Goal: Information Seeking & Learning: Learn about a topic

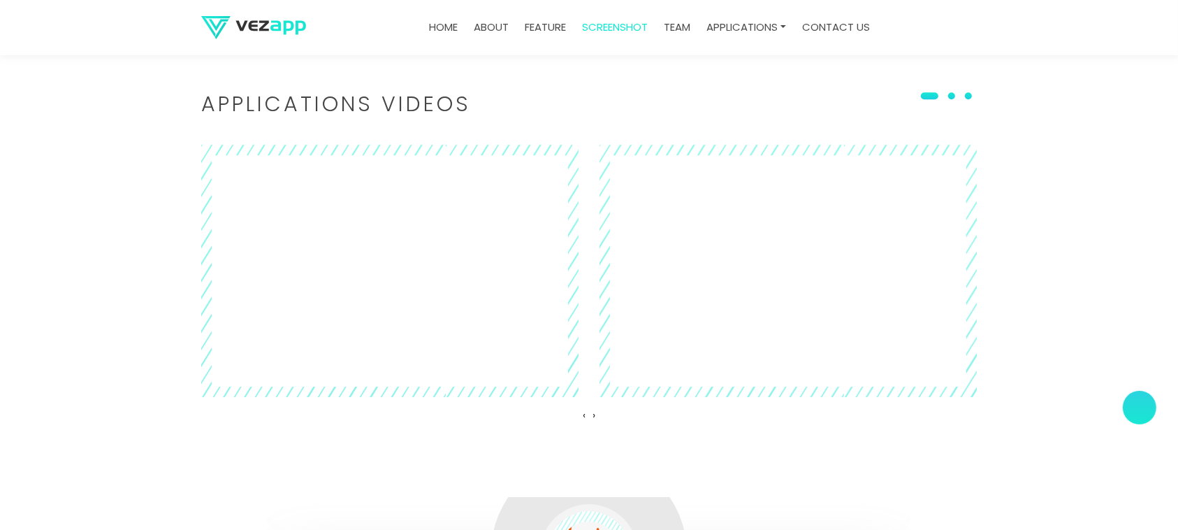
scroll to position [0, 1787]
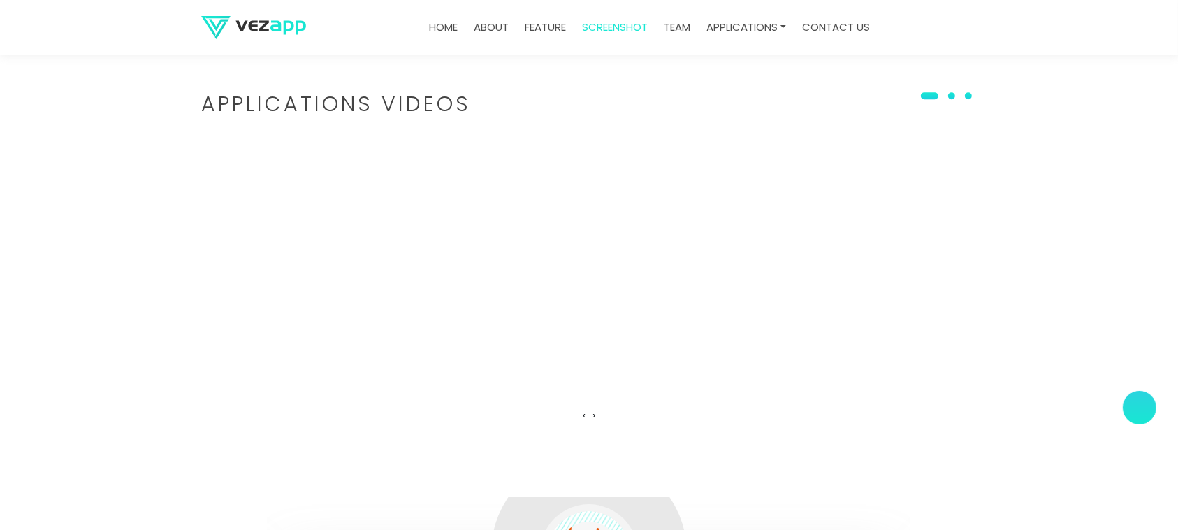
drag, startPoint x: 388, startPoint y: 241, endPoint x: 704, endPoint y: 306, distance: 321.8
click at [704, 306] on div at bounding box center [589, 271] width 776 height 253
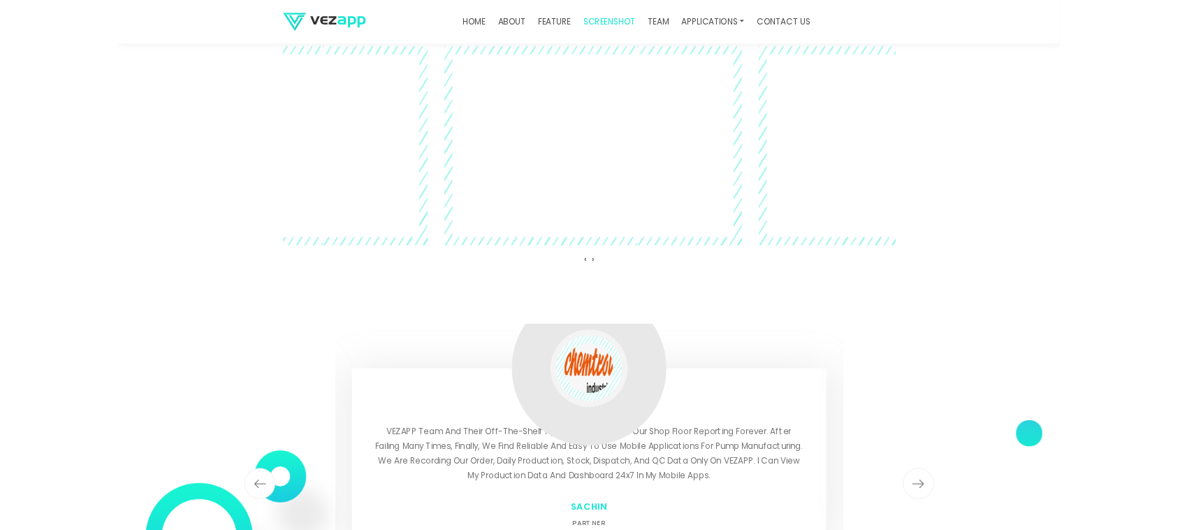
scroll to position [3843, 0]
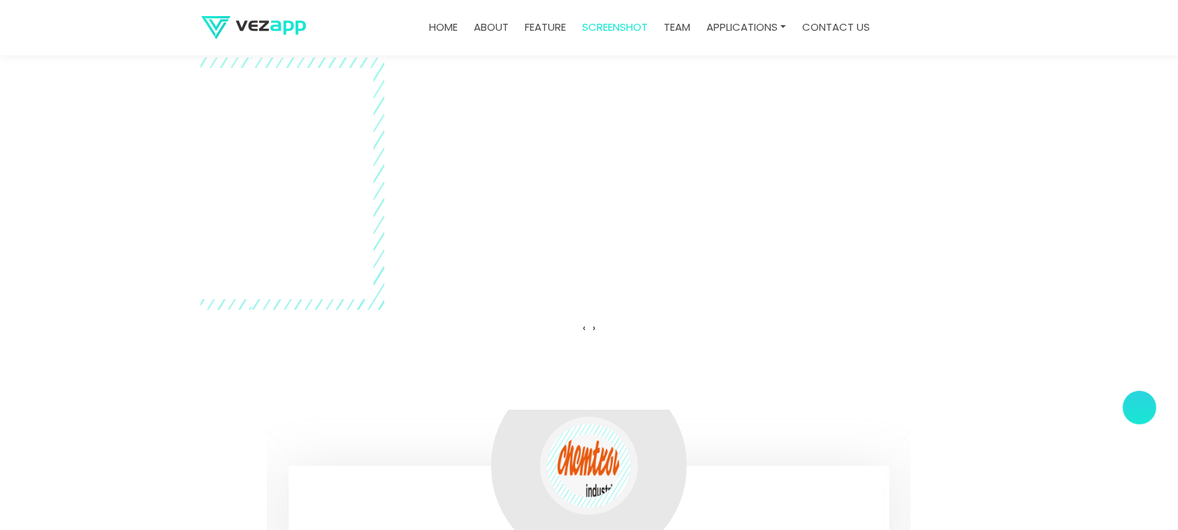
click at [594, 332] on div "‹ ›" at bounding box center [589, 328] width 776 height 23
click at [587, 329] on div "‹ ›" at bounding box center [589, 328] width 776 height 23
click at [594, 330] on div "‹ ›" at bounding box center [589, 328] width 776 height 23
click at [586, 332] on span "‹" at bounding box center [584, 327] width 3 height 15
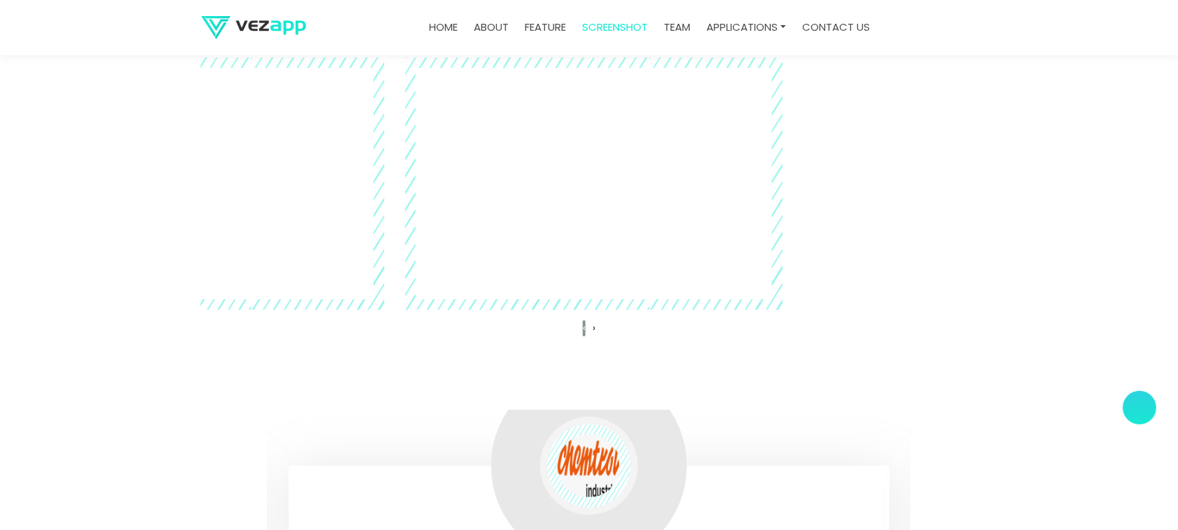
click at [586, 332] on span "‹" at bounding box center [584, 327] width 3 height 15
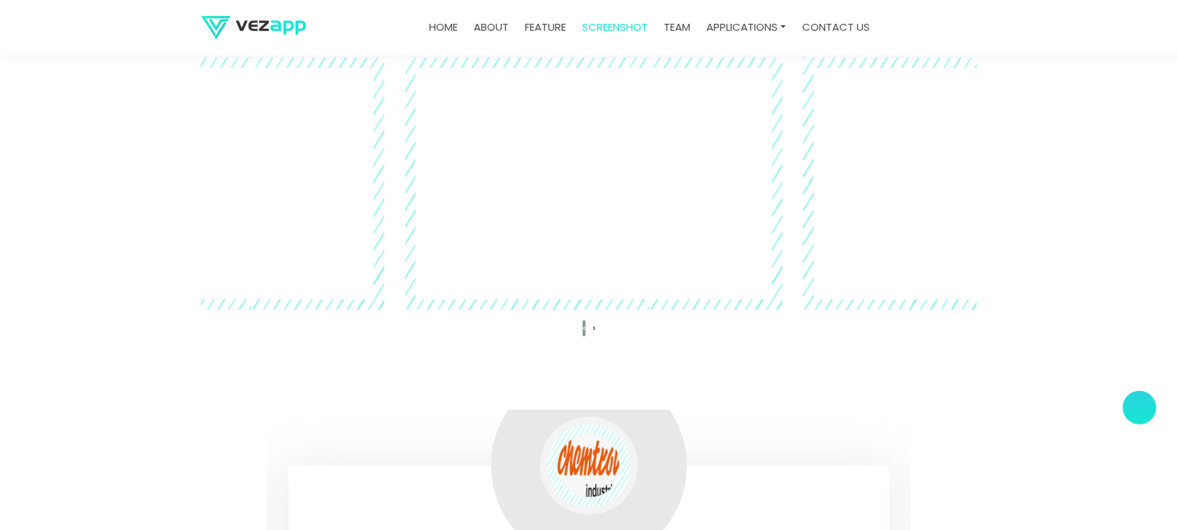
click at [586, 332] on span "‹" at bounding box center [584, 327] width 3 height 15
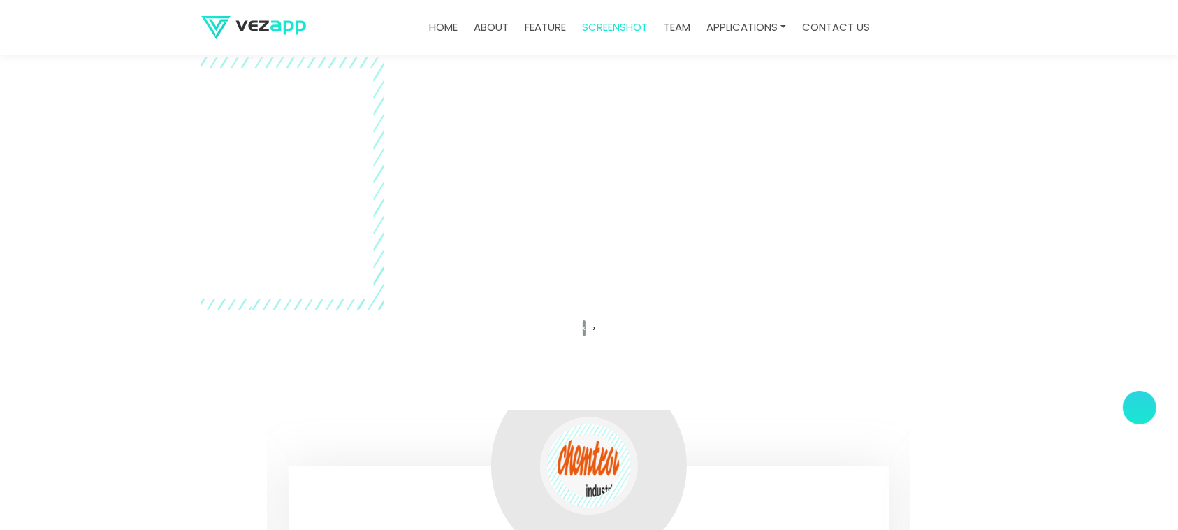
click at [586, 332] on span "‹" at bounding box center [584, 327] width 3 height 15
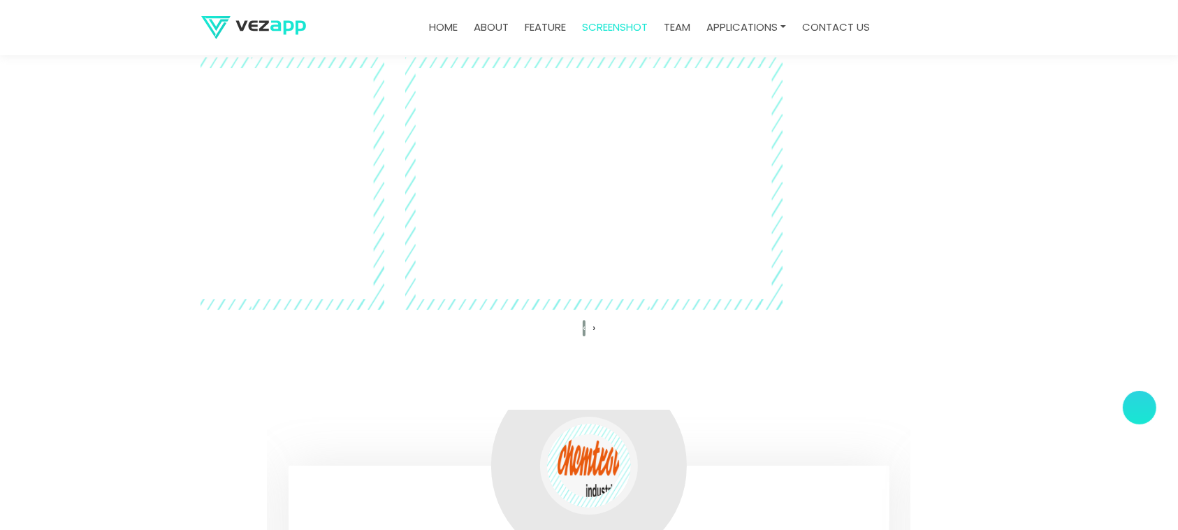
click at [586, 332] on span "‹" at bounding box center [584, 327] width 3 height 15
click at [270, 27] on img at bounding box center [253, 27] width 105 height 23
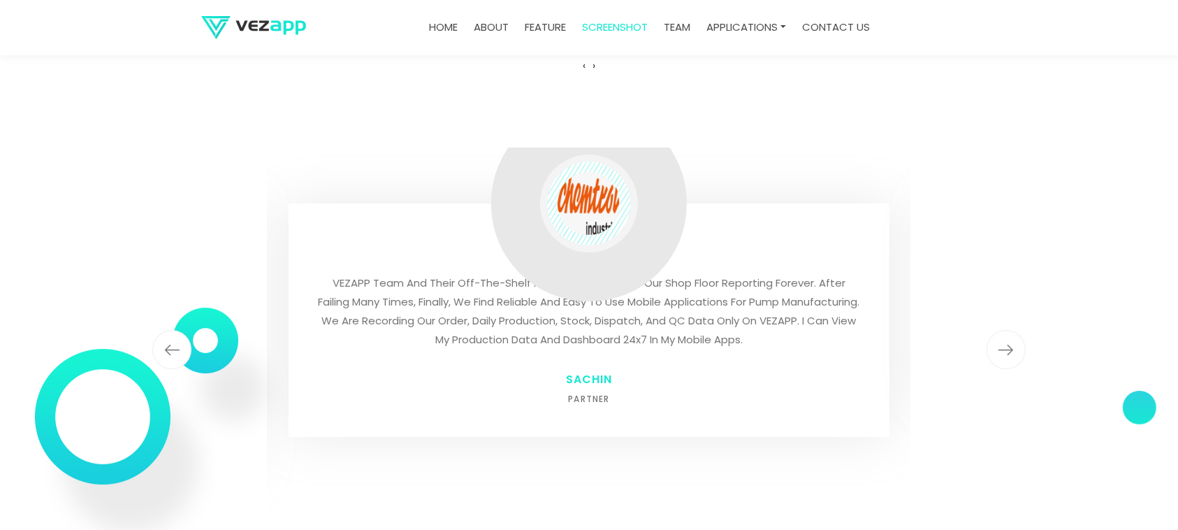
scroll to position [4542, 0]
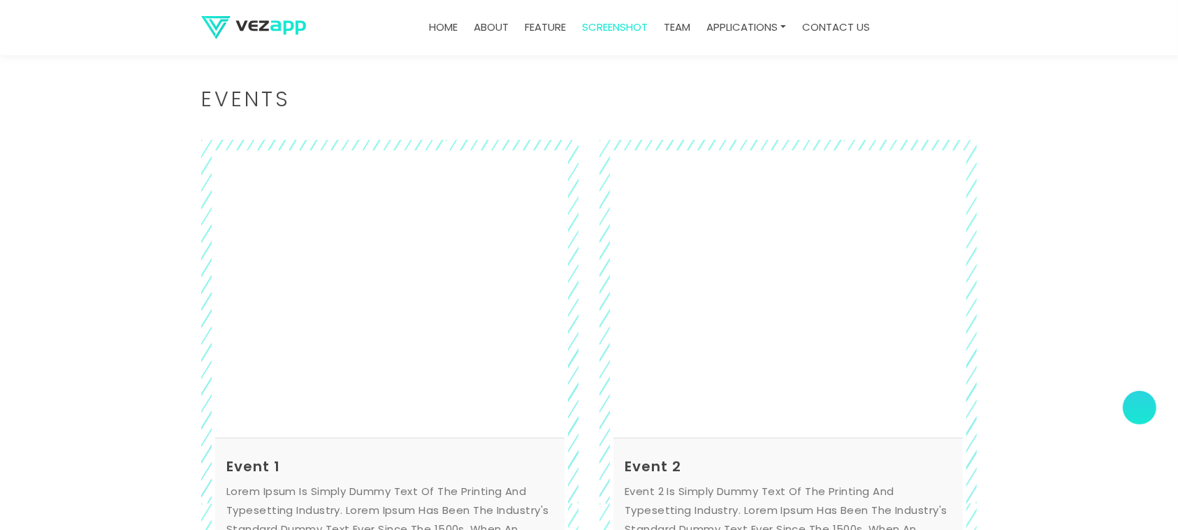
scroll to position [4811, 0]
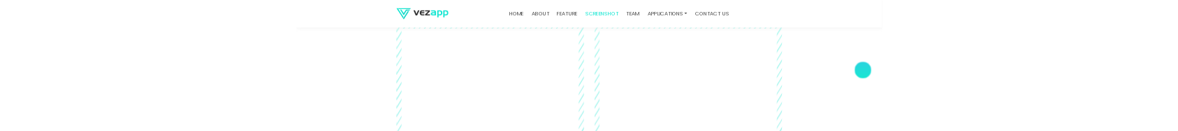
scroll to position [4339, 0]
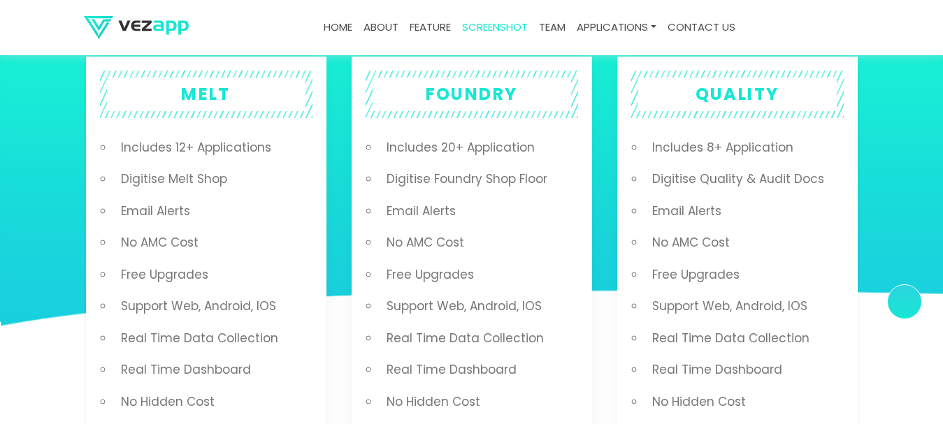
scroll to position [2725, 0]
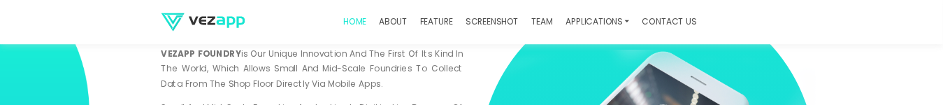
scroll to position [221, 0]
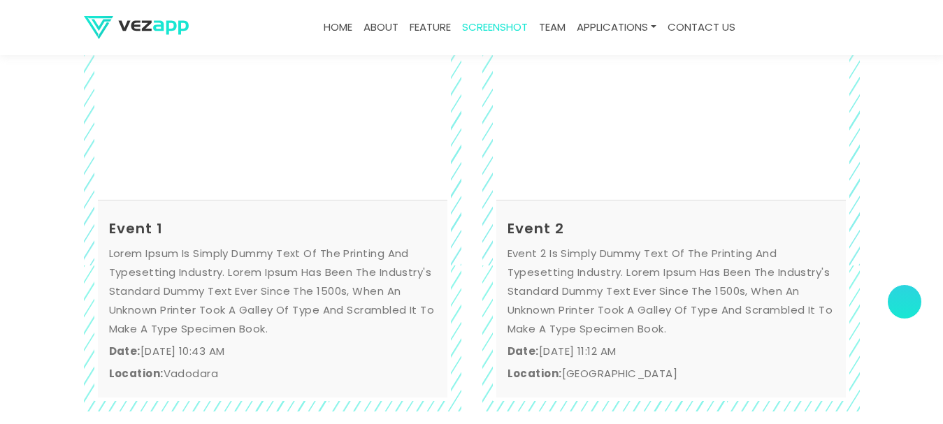
scroll to position [4553, 0]
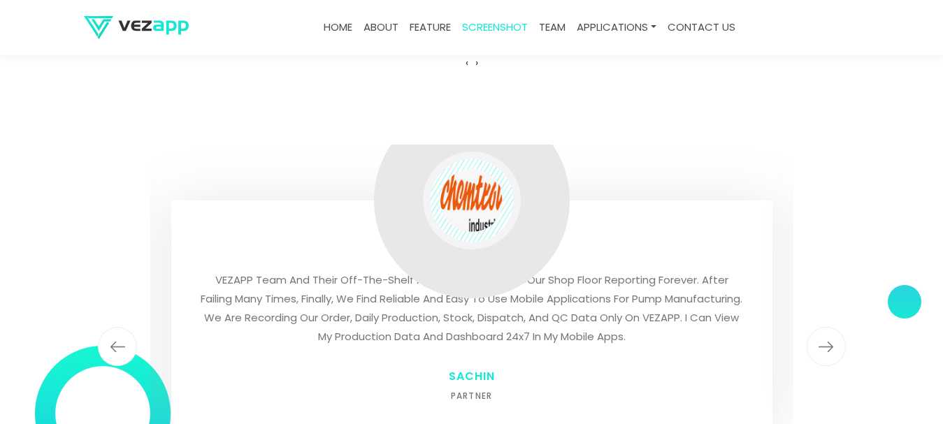
scroll to position [4066, 0]
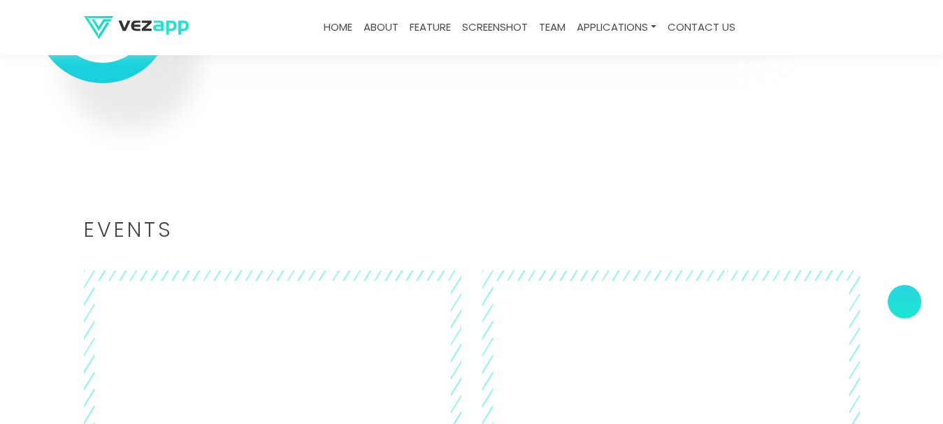
scroll to position [4045, 0]
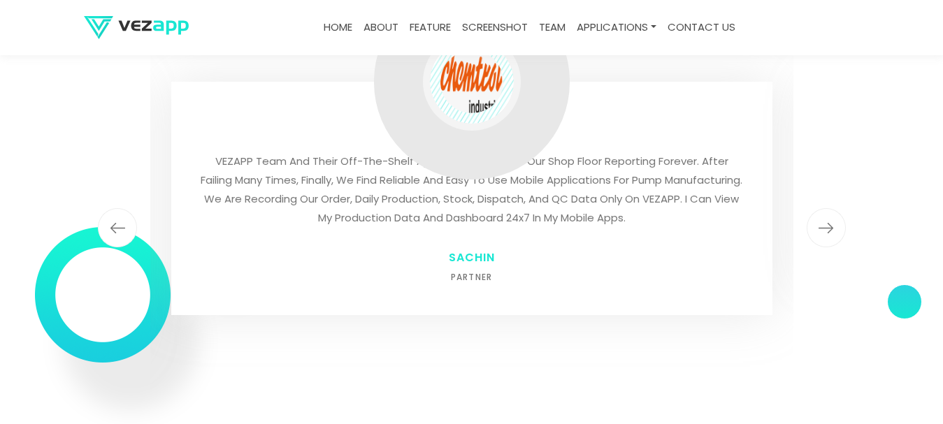
click at [824, 231] on img "button" at bounding box center [825, 227] width 39 height 39
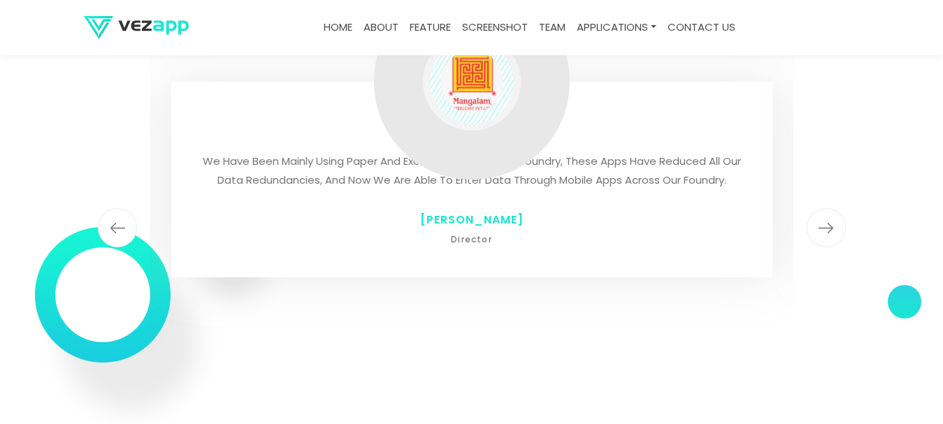
click at [824, 231] on img "button" at bounding box center [825, 227] width 39 height 39
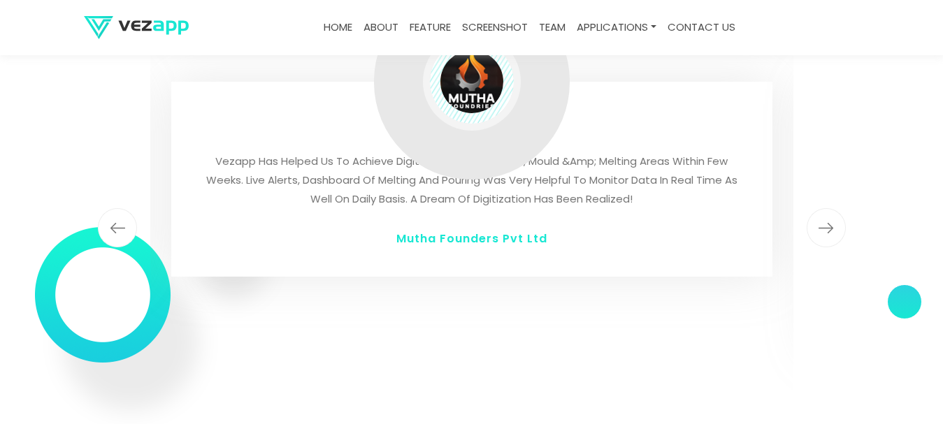
click at [824, 231] on img "button" at bounding box center [825, 227] width 39 height 39
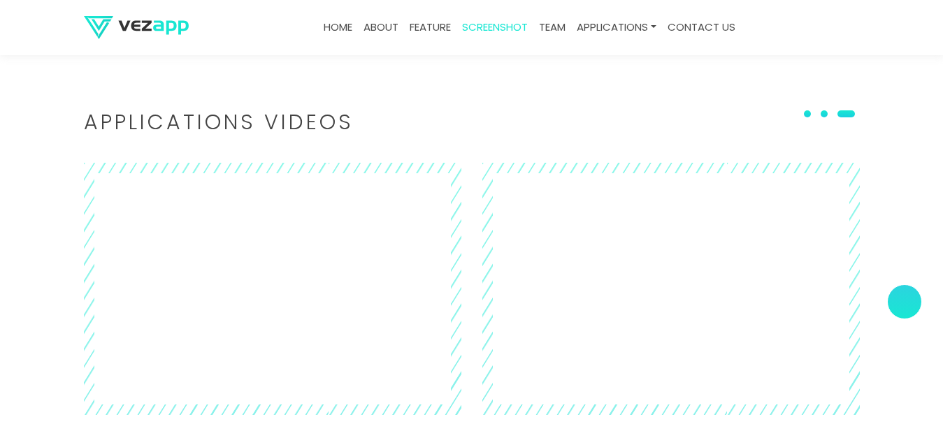
scroll to position [3416, 0]
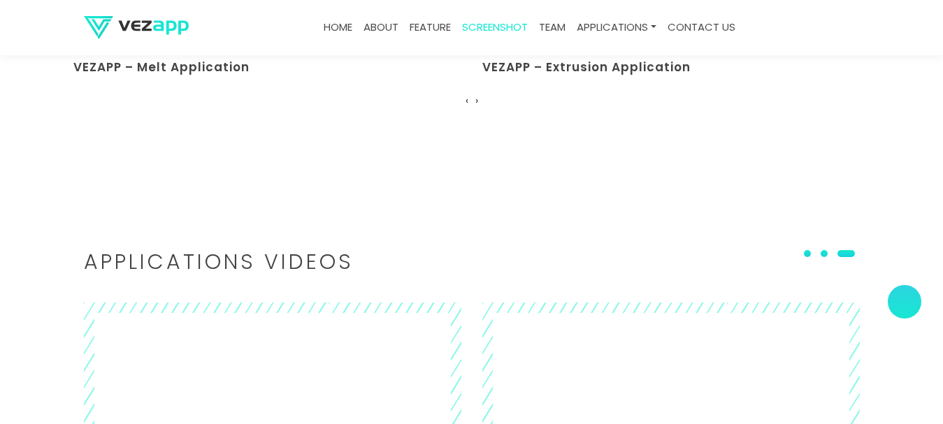
click at [134, 262] on h2 "Applications Videos" at bounding box center [472, 262] width 776 height 20
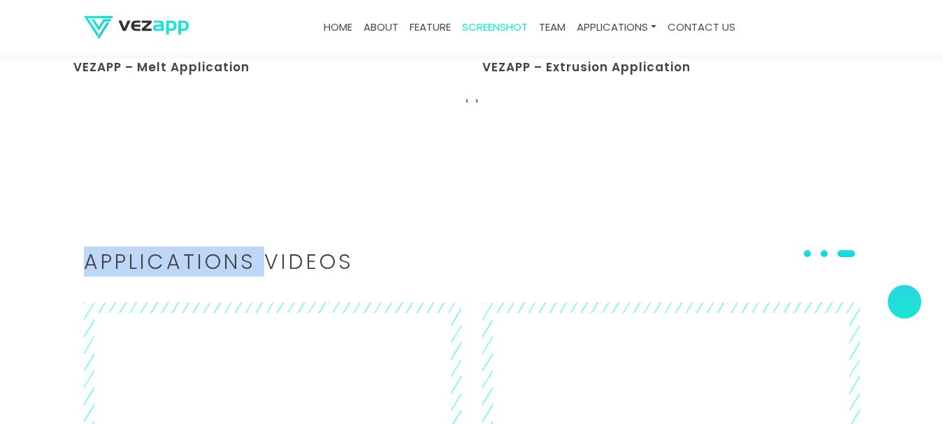
click at [134, 262] on h2 "Applications Videos" at bounding box center [472, 262] width 776 height 20
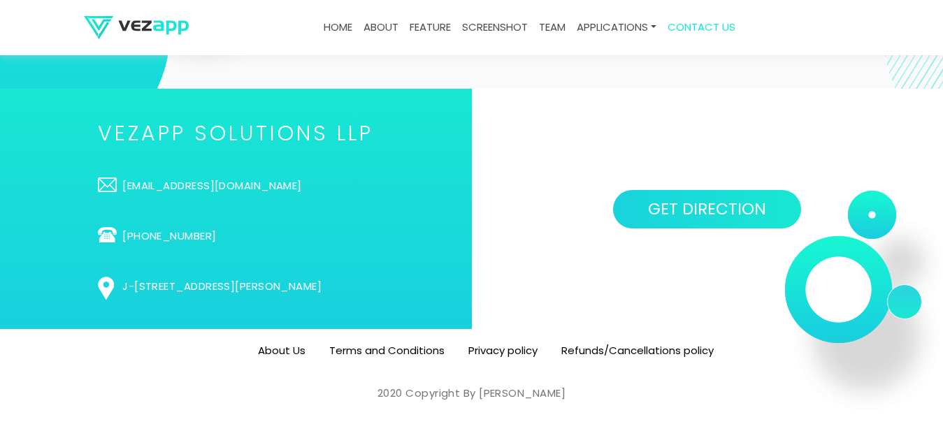
scroll to position [5044, 0]
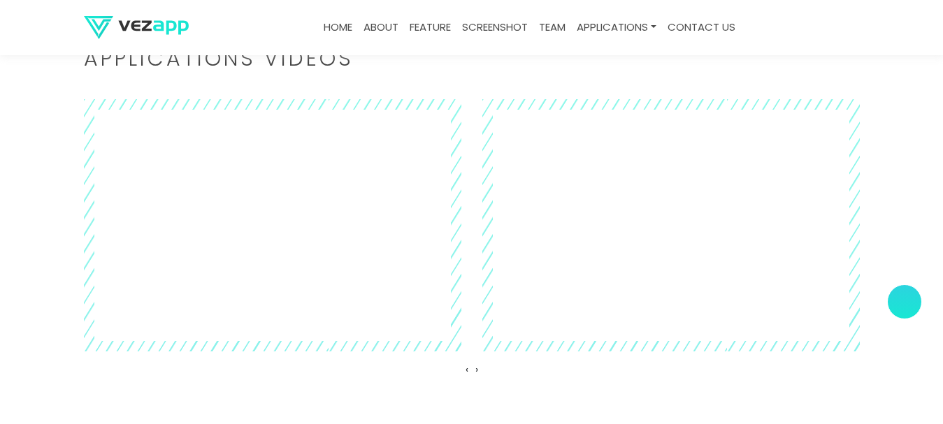
scroll to position [3480, 0]
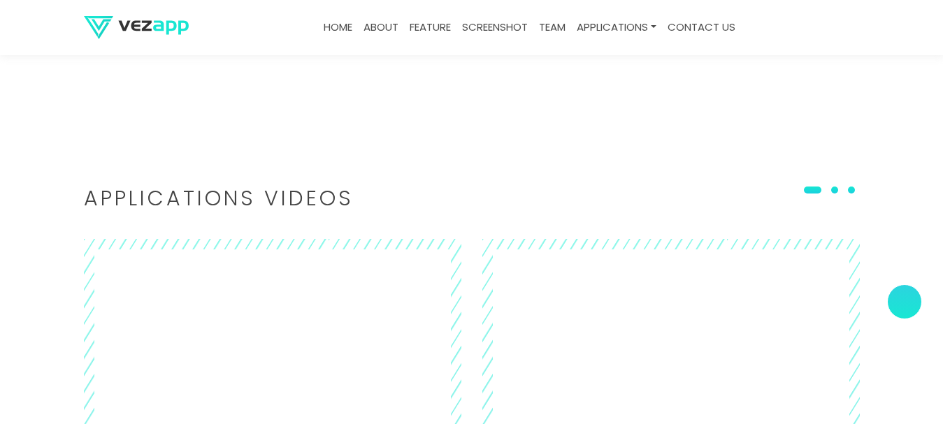
click at [150, 198] on h2 "Applications Videos" at bounding box center [472, 199] width 776 height 20
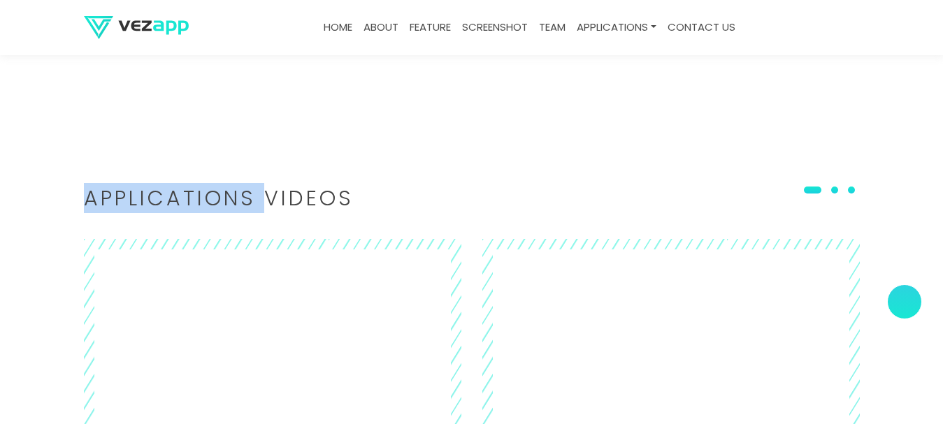
click at [150, 198] on h2 "Applications Videos" at bounding box center [472, 199] width 776 height 20
copy body "Applications Videos ‹ ›"
copy h2 "Applications Videos"
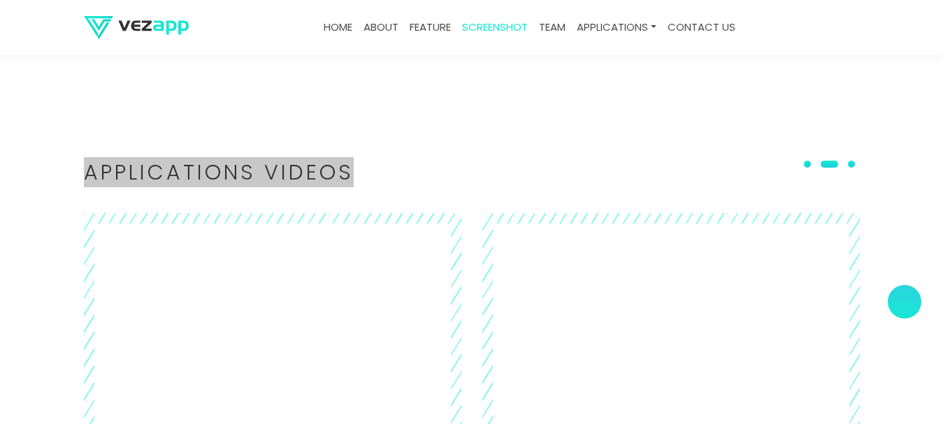
scroll to position [3785, 0]
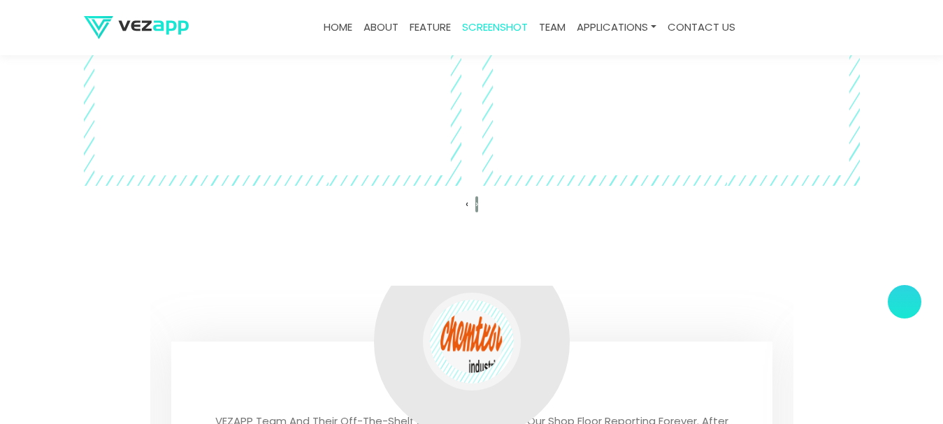
click at [478, 201] on span "›" at bounding box center [476, 203] width 3 height 15
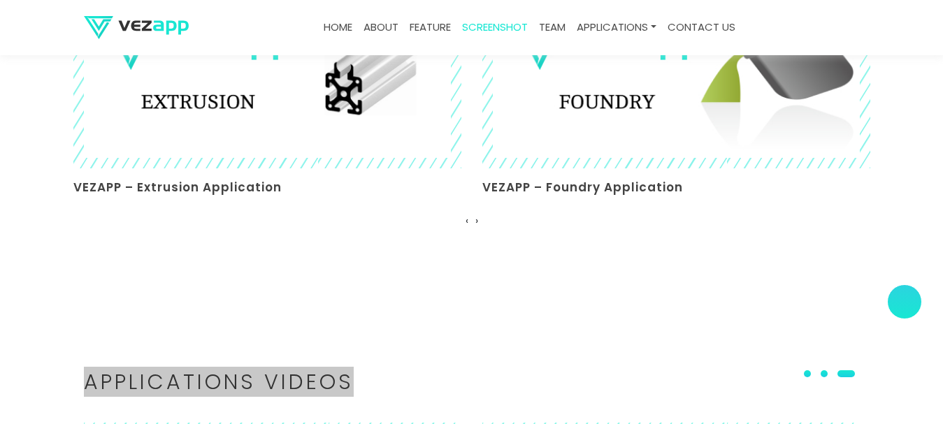
scroll to position [3575, 0]
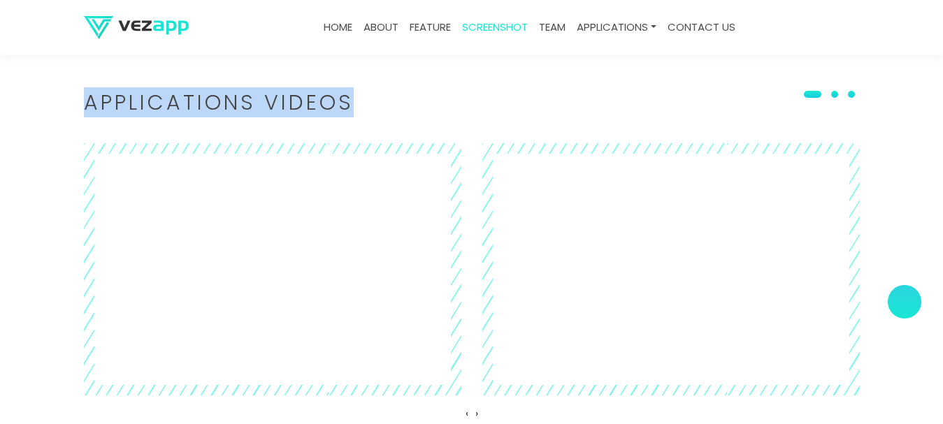
click at [838, 94] on span at bounding box center [834, 94] width 7 height 7
click at [855, 93] on span at bounding box center [851, 94] width 7 height 7
click at [815, 94] on button at bounding box center [807, 94] width 17 height 14
click at [191, 112] on h2 "Applications Videos" at bounding box center [472, 103] width 776 height 20
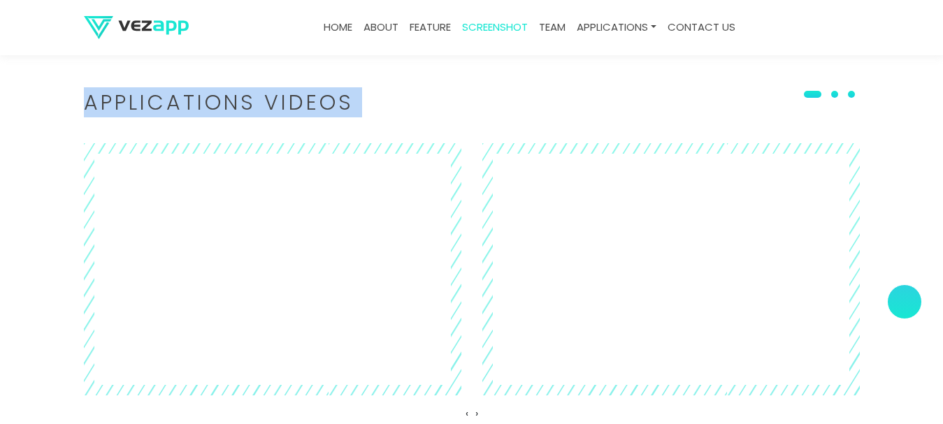
click at [191, 112] on h2 "Applications Videos" at bounding box center [472, 103] width 776 height 20
click at [811, 94] on span at bounding box center [807, 94] width 7 height 7
click at [813, 90] on button at bounding box center [807, 94] width 17 height 14
click at [815, 91] on button at bounding box center [807, 94] width 17 height 14
click at [817, 95] on span at bounding box center [812, 94] width 17 height 7
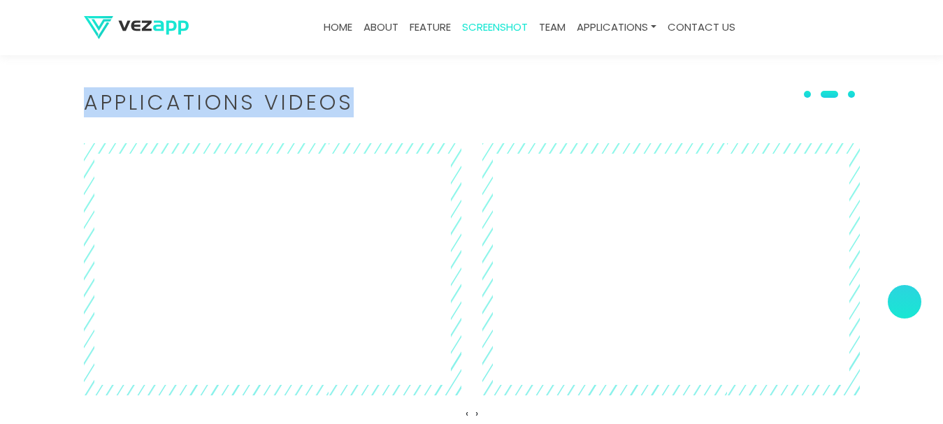
click at [811, 99] on button at bounding box center [807, 94] width 17 height 14
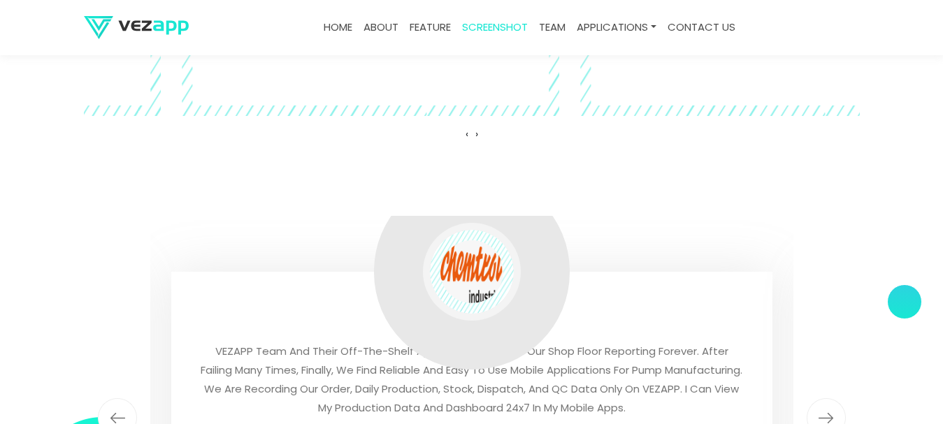
scroll to position [3645, 0]
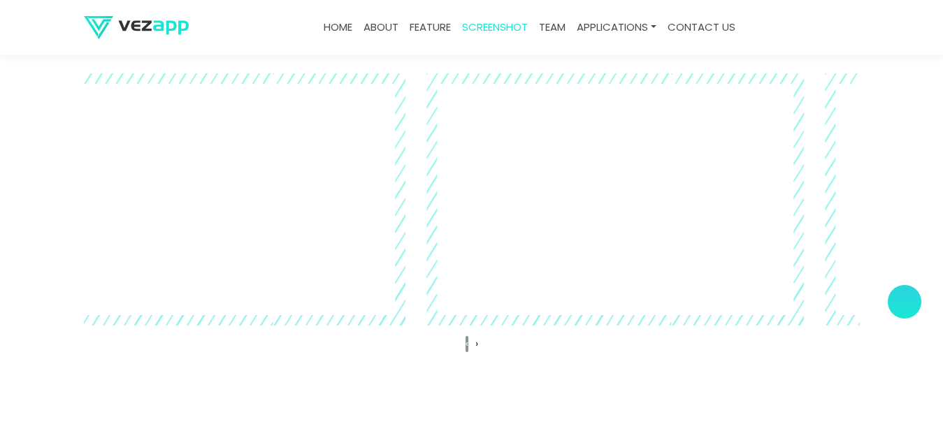
click at [468, 349] on span "‹" at bounding box center [466, 343] width 3 height 15
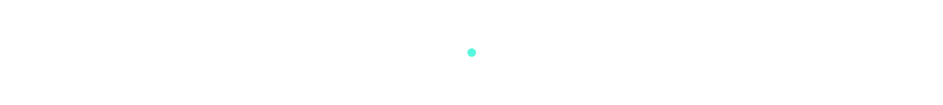
scroll to position [2242, 0]
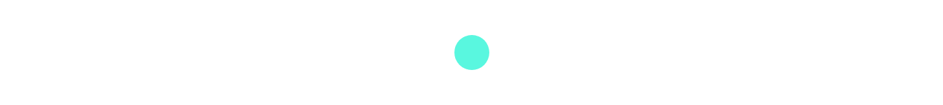
scroll to position [2242, 0]
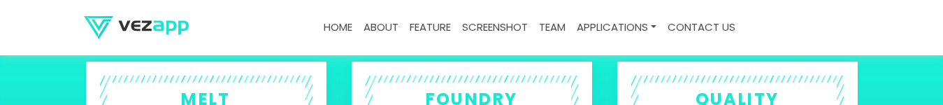
scroll to position [2478, 0]
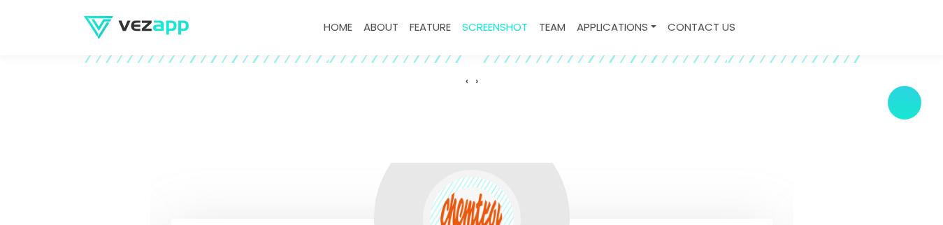
scroll to position [3946, 0]
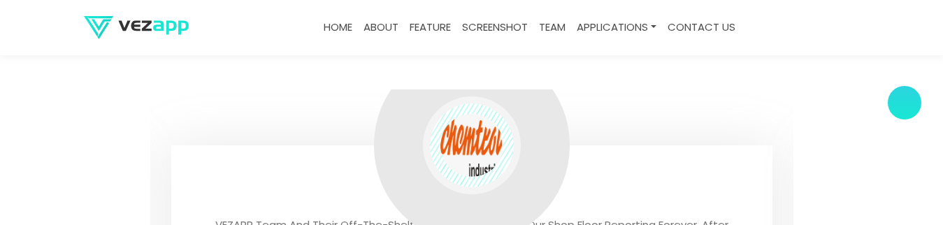
scroll to position [4044, 0]
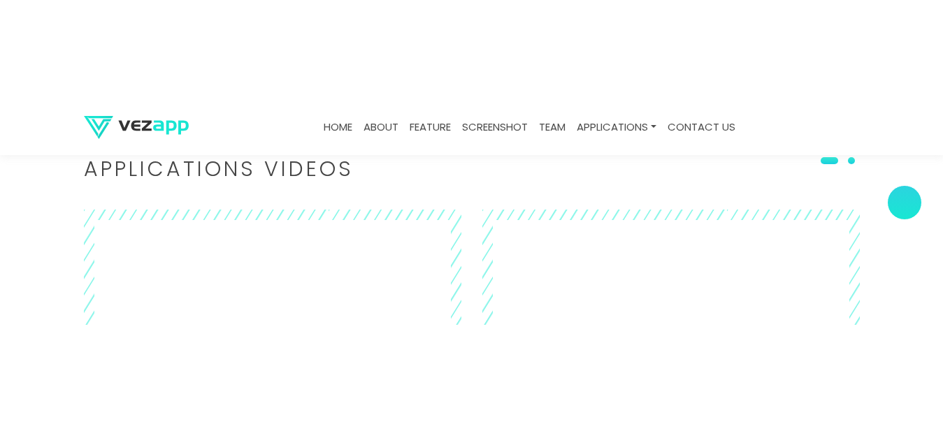
scroll to position [3647, 0]
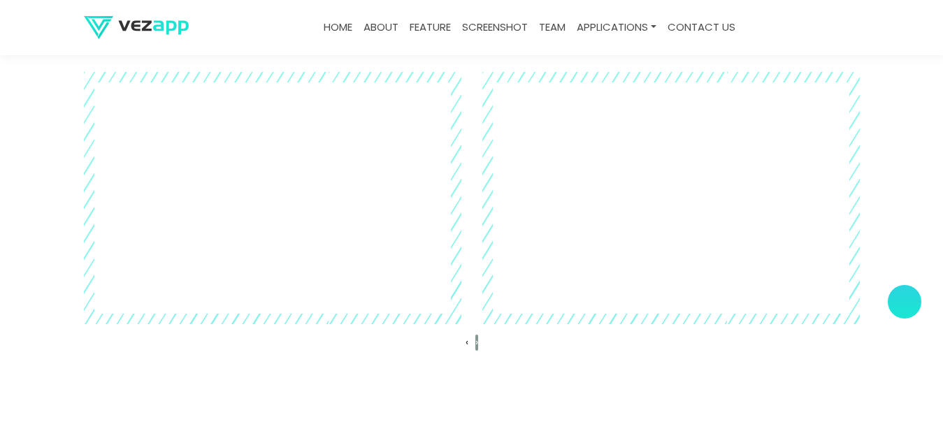
click at [478, 224] on span "›" at bounding box center [476, 342] width 3 height 15
click at [474, 224] on div "‹ ›" at bounding box center [472, 342] width 776 height 23
click at [468, 224] on span "‹" at bounding box center [466, 342] width 3 height 15
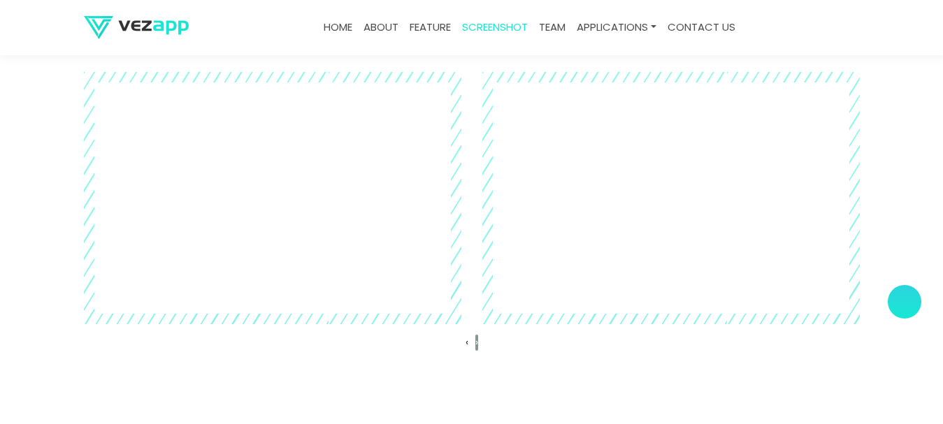
click at [478, 224] on span "›" at bounding box center [476, 342] width 3 height 15
click at [468, 224] on span "‹" at bounding box center [466, 342] width 3 height 15
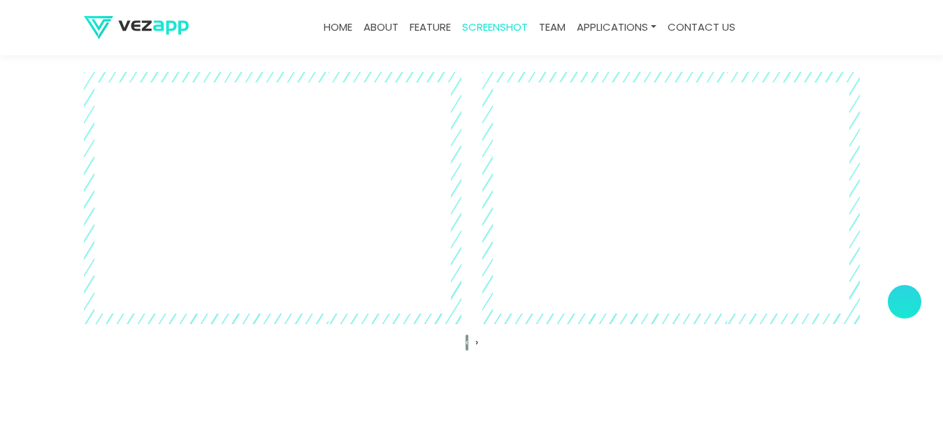
click at [468, 224] on span "‹" at bounding box center [466, 342] width 3 height 15
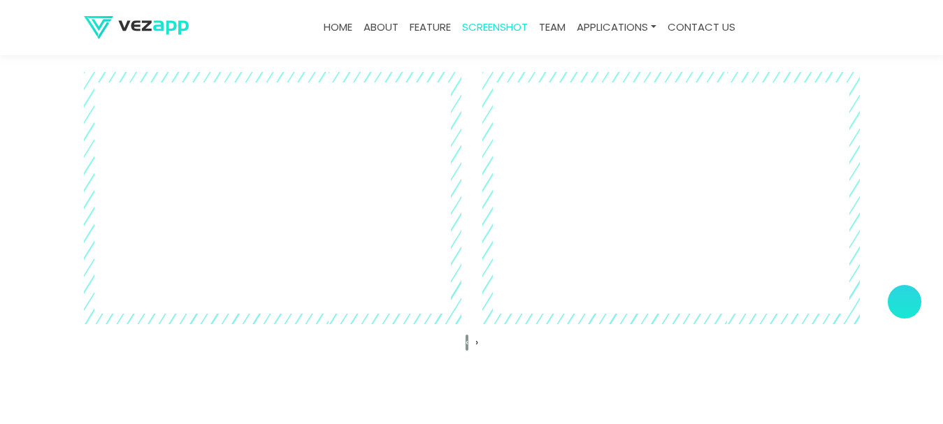
click at [468, 224] on span "‹" at bounding box center [466, 342] width 3 height 15
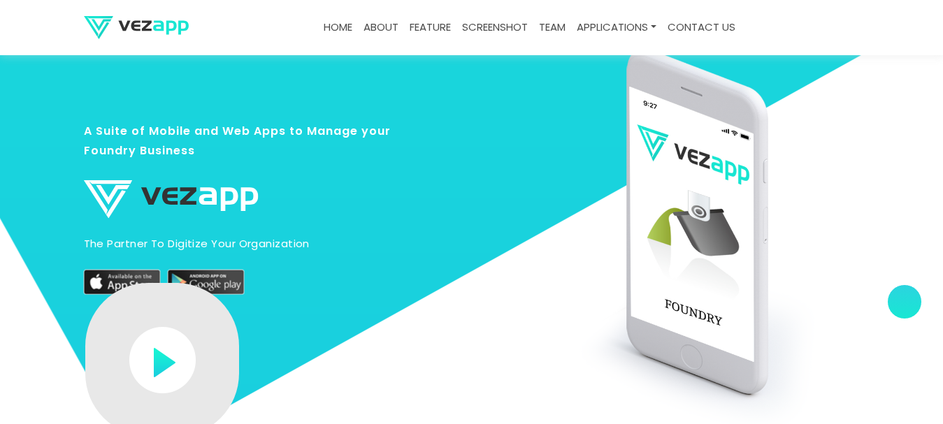
scroll to position [3647, 0]
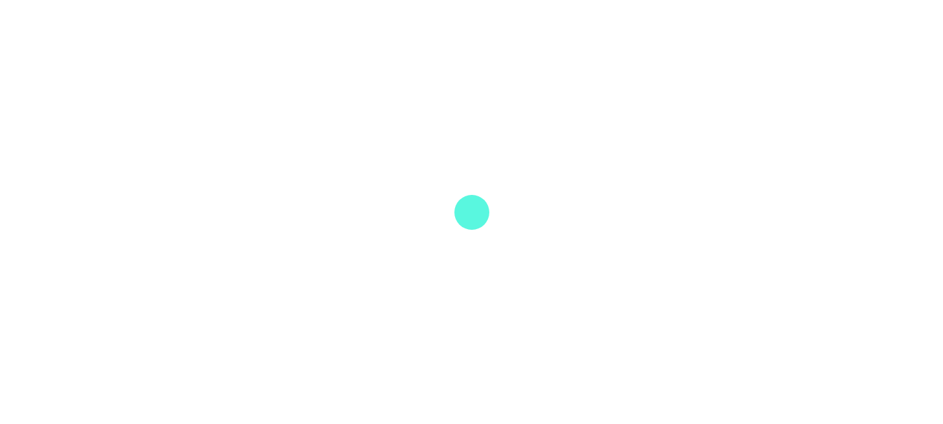
scroll to position [2414, 0]
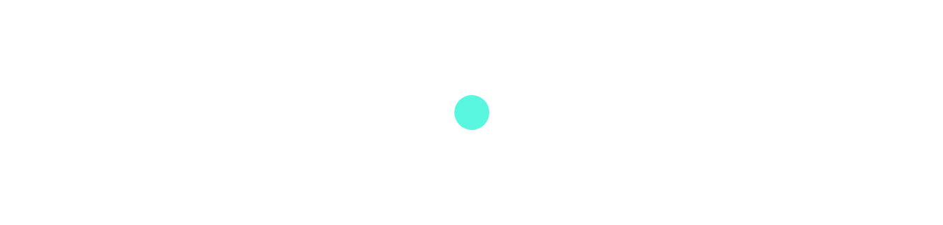
scroll to position [2511, 0]
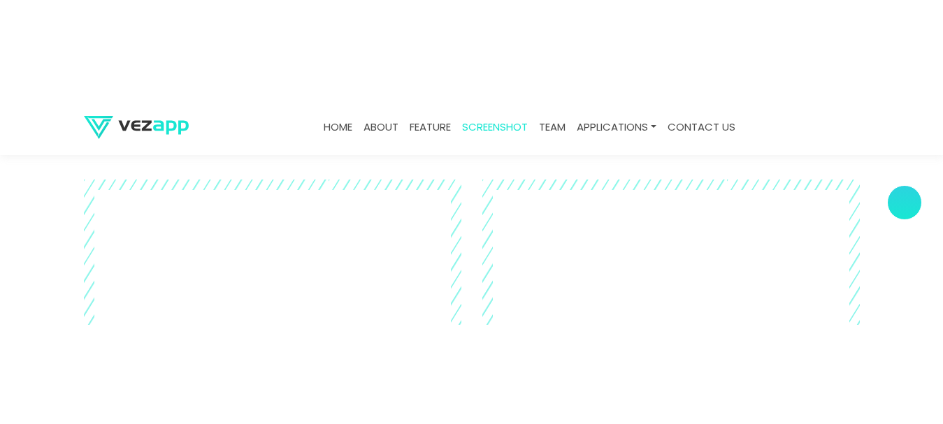
scroll to position [3677, 0]
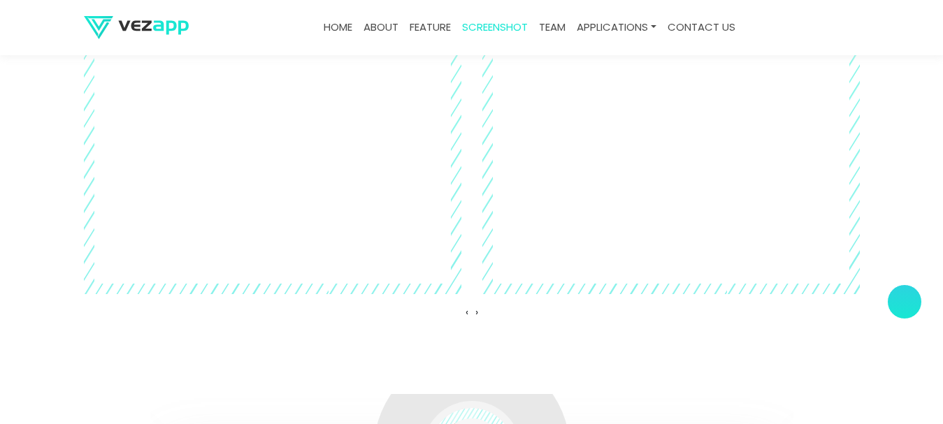
click at [41, 145] on section "Applications Videos ‹ ›" at bounding box center [471, 158] width 943 height 472
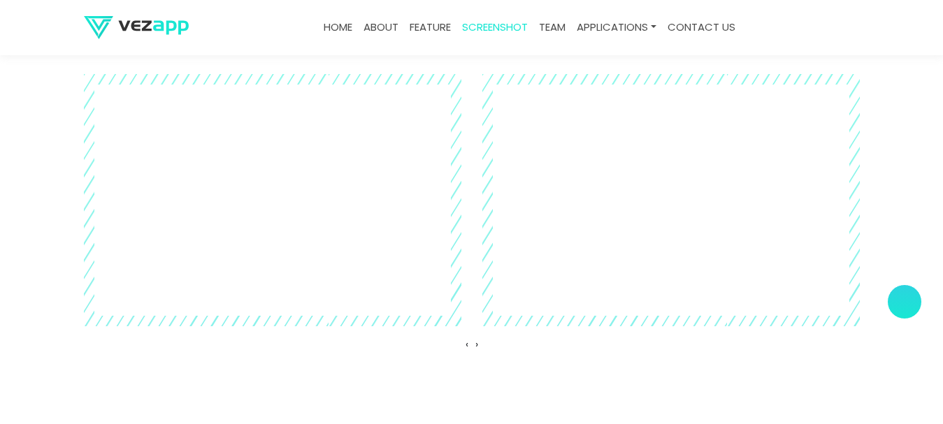
scroll to position [3435, 0]
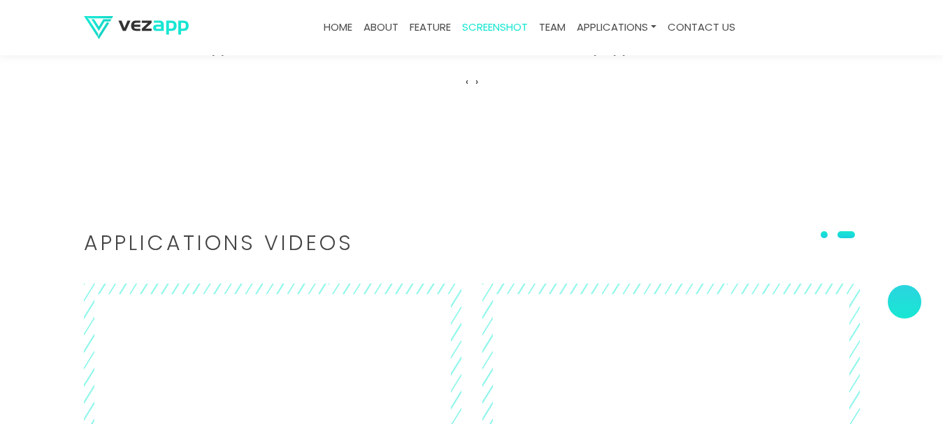
click at [826, 224] on span at bounding box center [823, 234] width 7 height 7
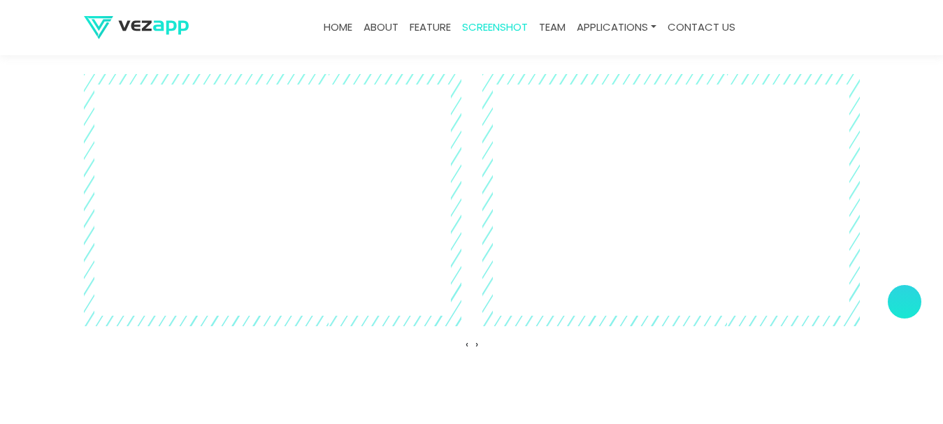
scroll to position [3505, 0]
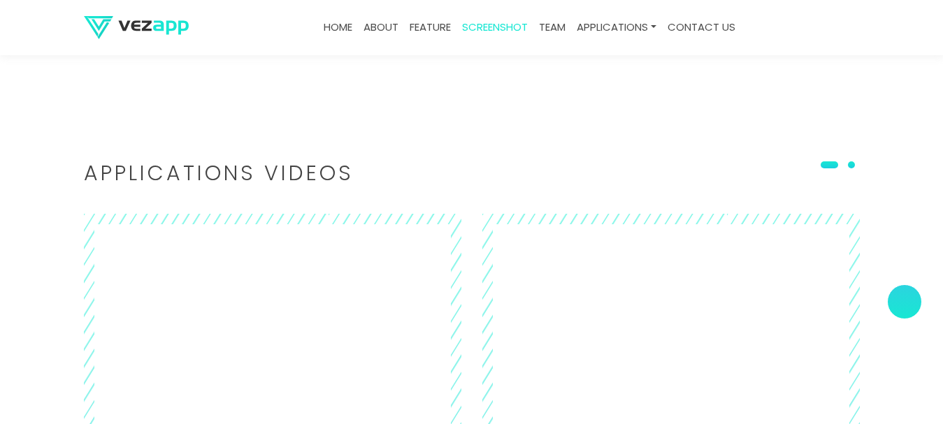
click at [855, 162] on span at bounding box center [851, 164] width 7 height 7
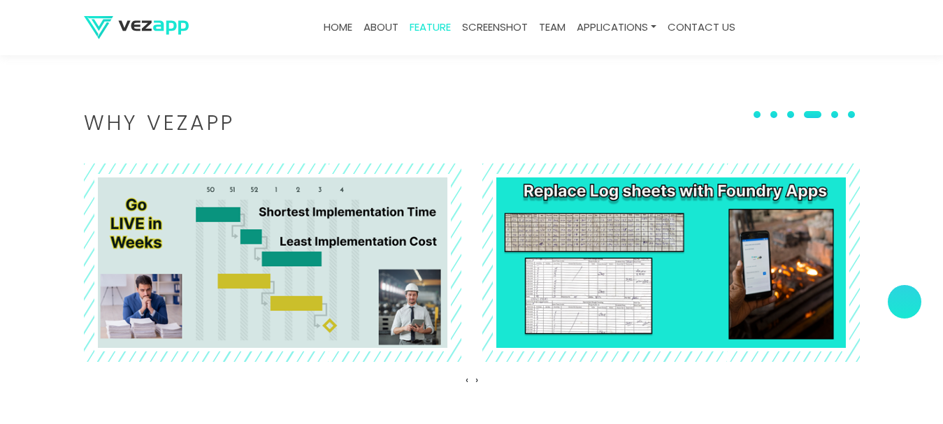
scroll to position [1270, 0]
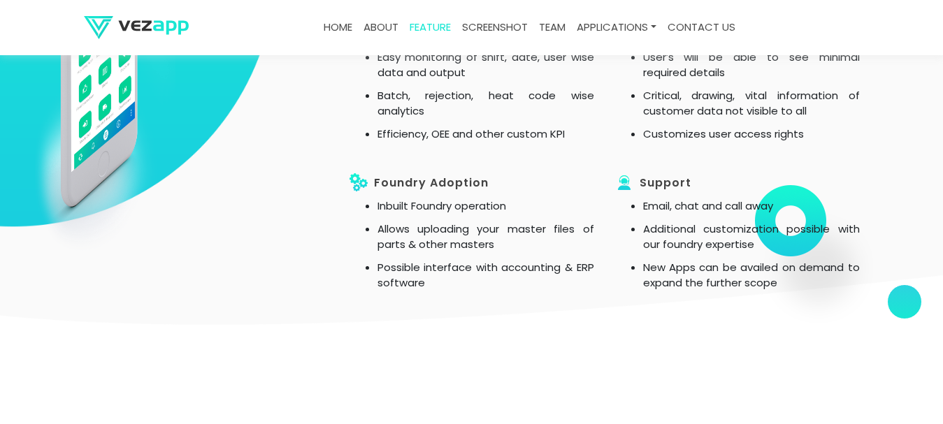
click at [382, 27] on link "about" at bounding box center [381, 27] width 46 height 27
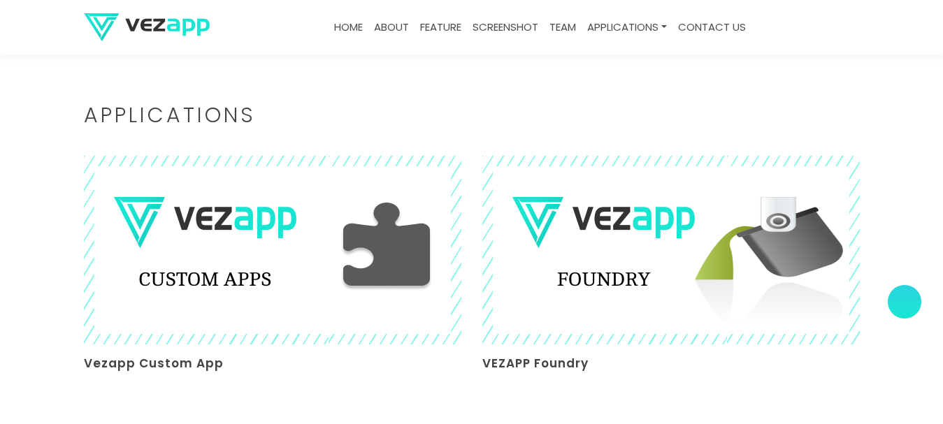
scroll to position [3144, 0]
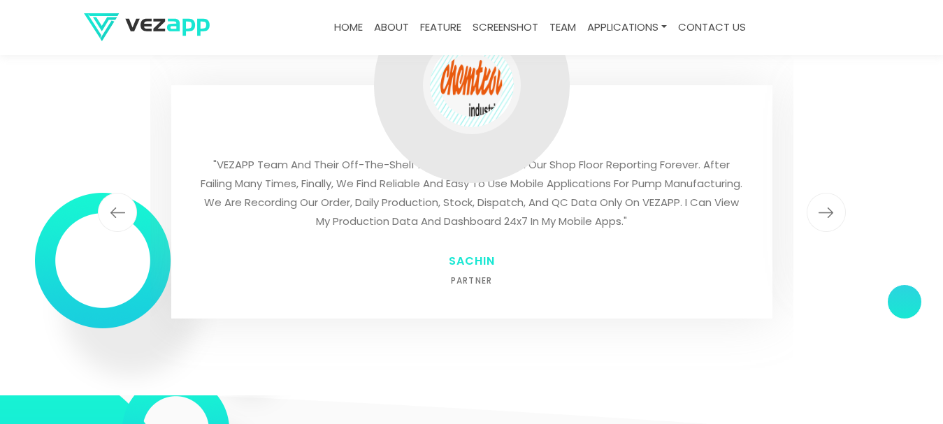
click at [831, 200] on img "button" at bounding box center [825, 212] width 39 height 39
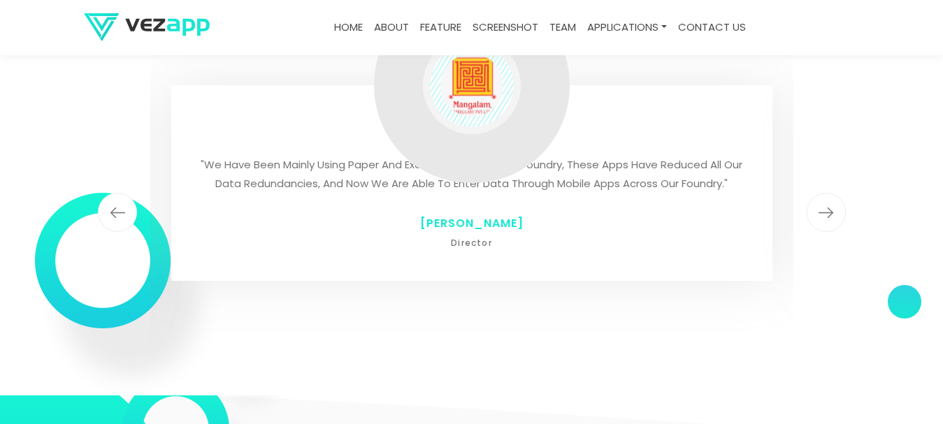
click at [831, 200] on img "button" at bounding box center [825, 212] width 39 height 39
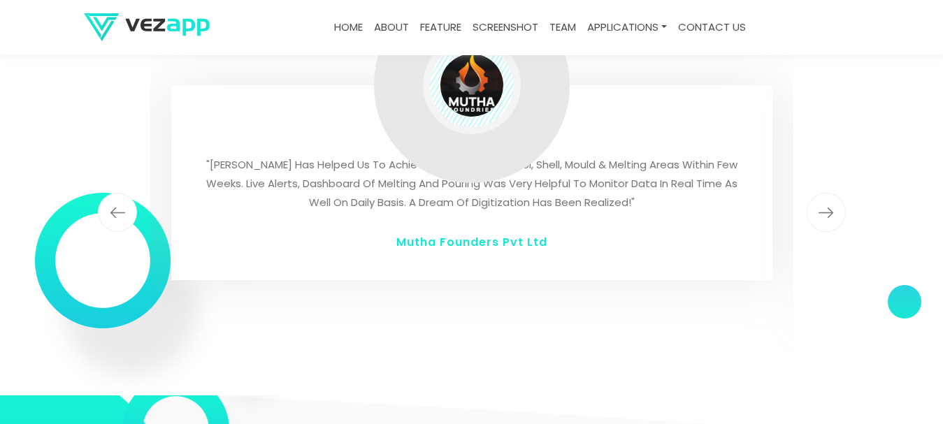
click at [831, 200] on img "button" at bounding box center [825, 212] width 39 height 39
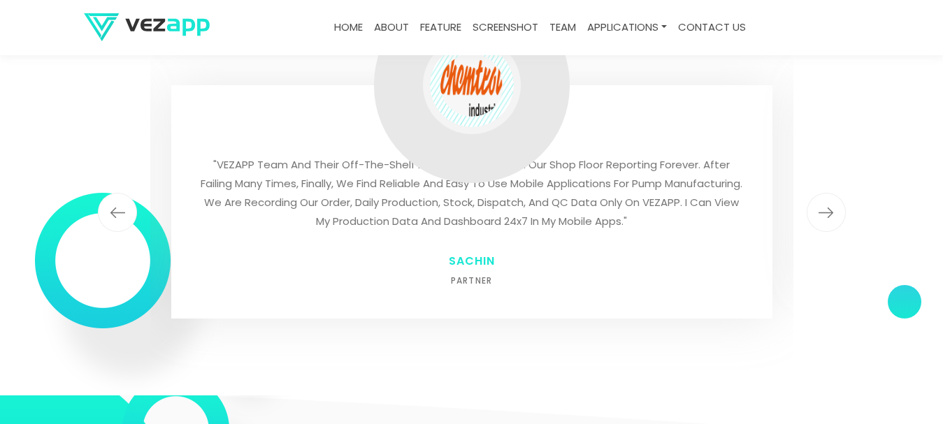
click at [831, 200] on img "button" at bounding box center [825, 212] width 39 height 39
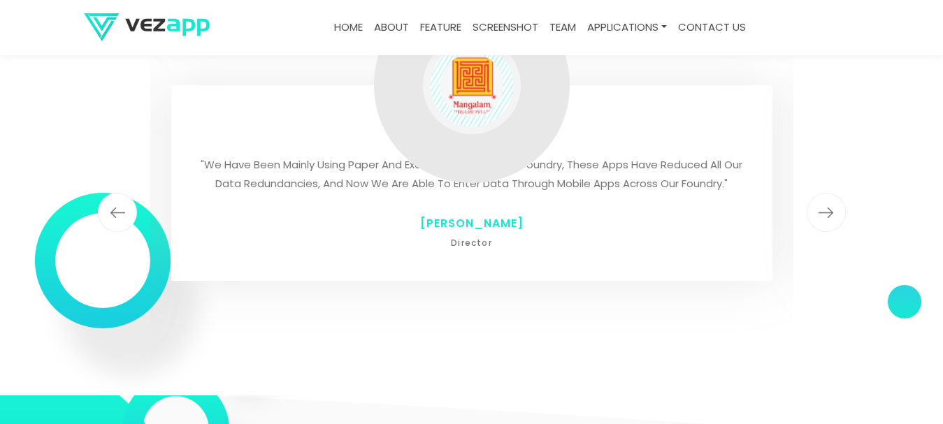
click at [831, 200] on img "button" at bounding box center [825, 212] width 39 height 39
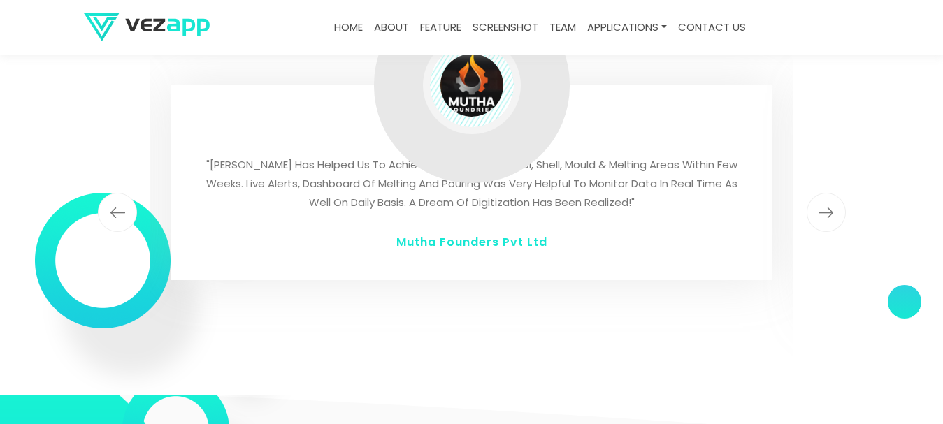
click at [831, 200] on img "button" at bounding box center [825, 212] width 39 height 39
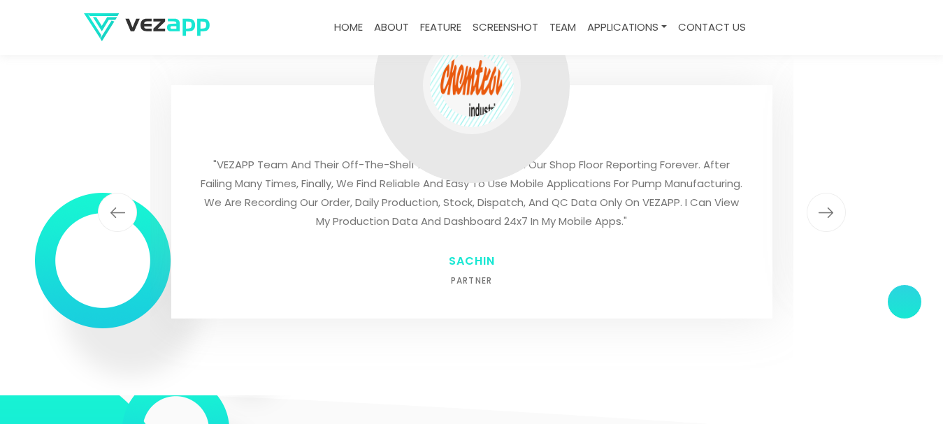
click at [831, 200] on img "button" at bounding box center [825, 212] width 39 height 39
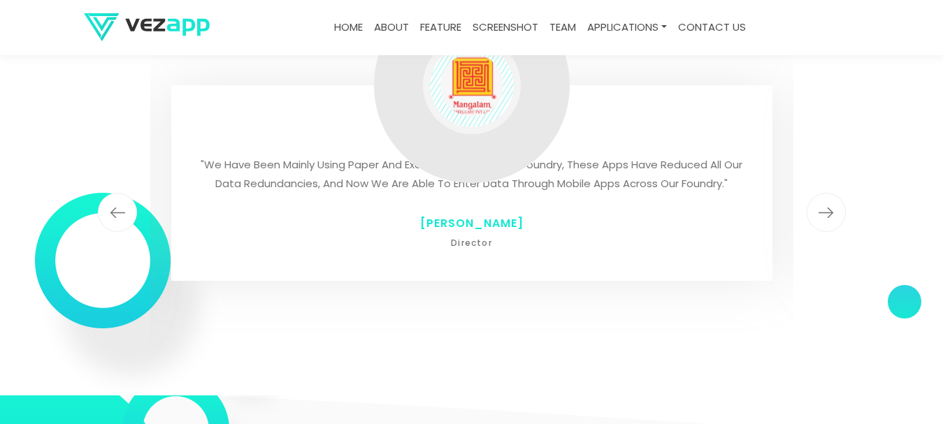
click at [831, 200] on img "button" at bounding box center [825, 212] width 39 height 39
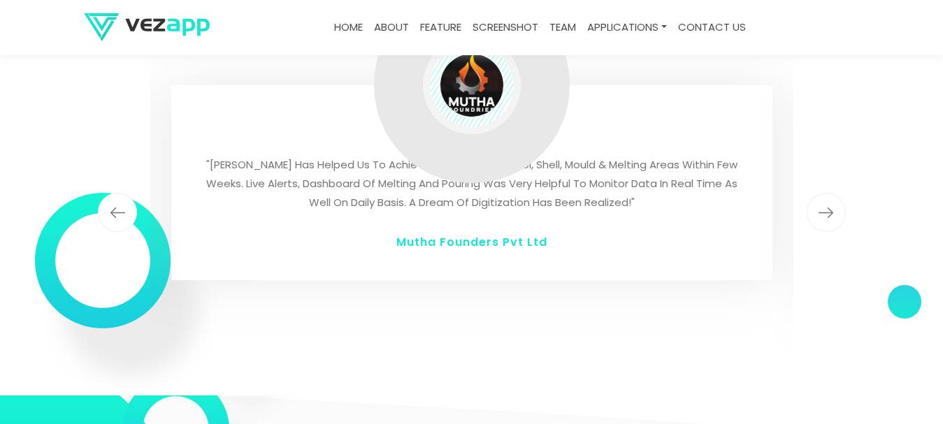
click at [831, 200] on img "button" at bounding box center [825, 212] width 39 height 39
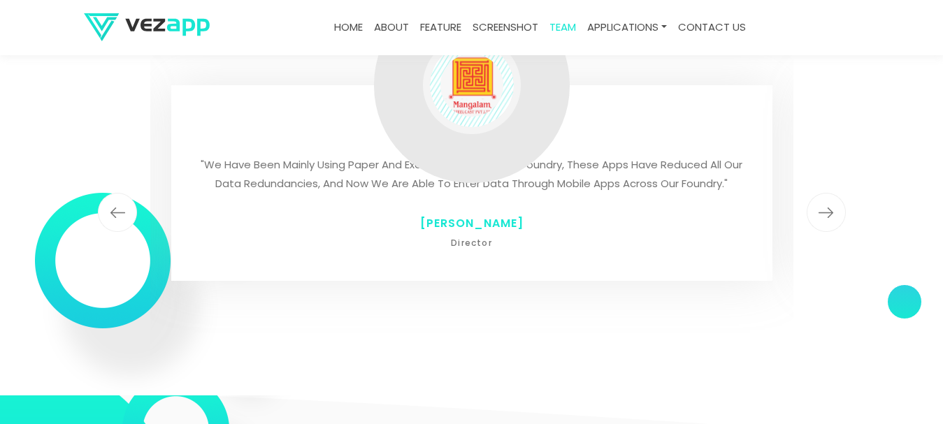
click at [831, 200] on img "button" at bounding box center [825, 212] width 39 height 39
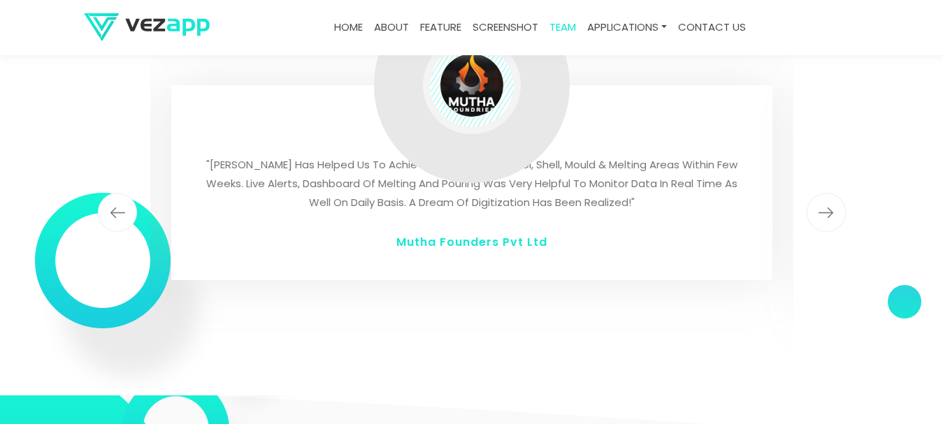
click at [831, 200] on img "button" at bounding box center [825, 212] width 39 height 39
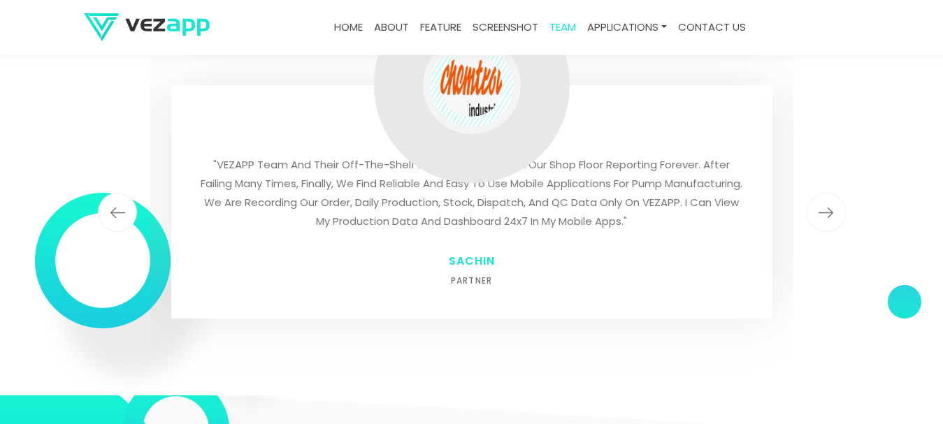
click at [831, 200] on img "button" at bounding box center [825, 212] width 39 height 39
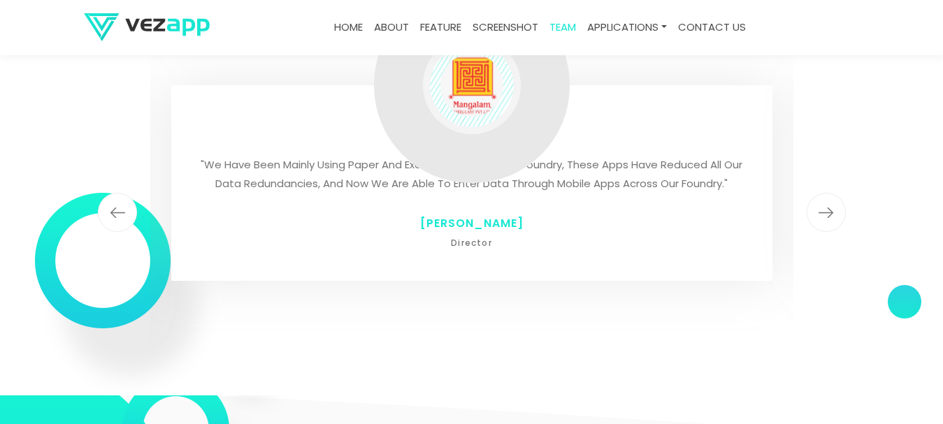
click at [831, 200] on img "button" at bounding box center [825, 212] width 39 height 39
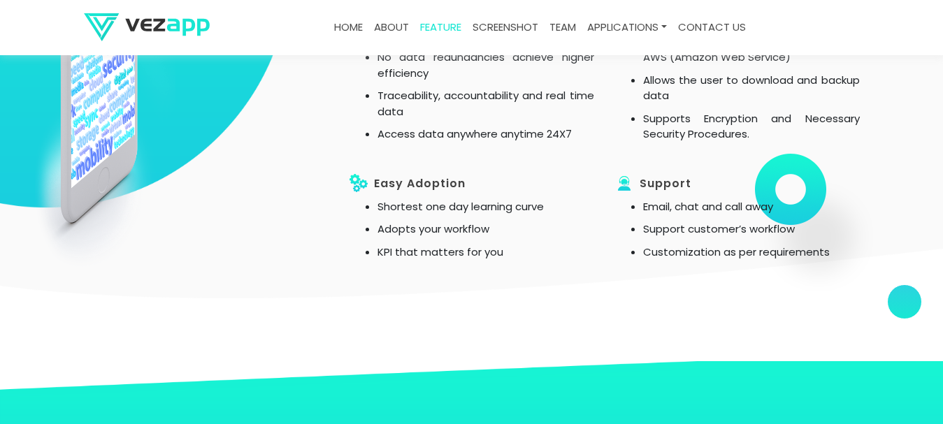
scroll to position [1021, 0]
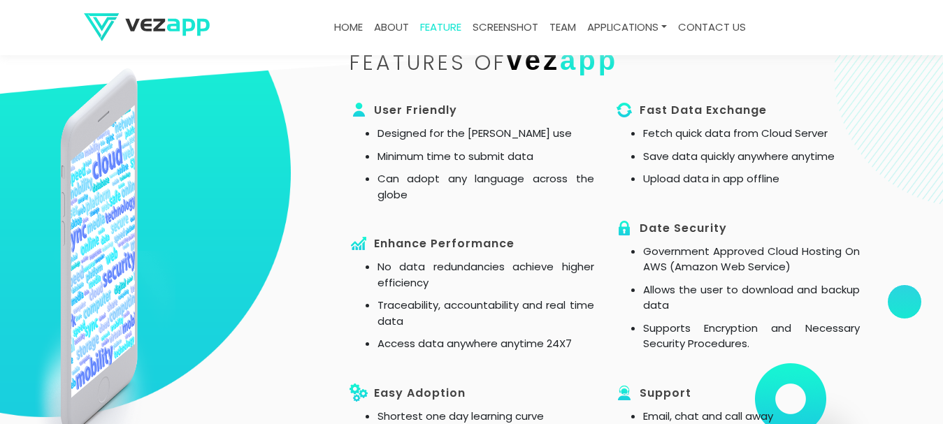
click at [497, 32] on link "screenshot" at bounding box center [505, 27] width 77 height 27
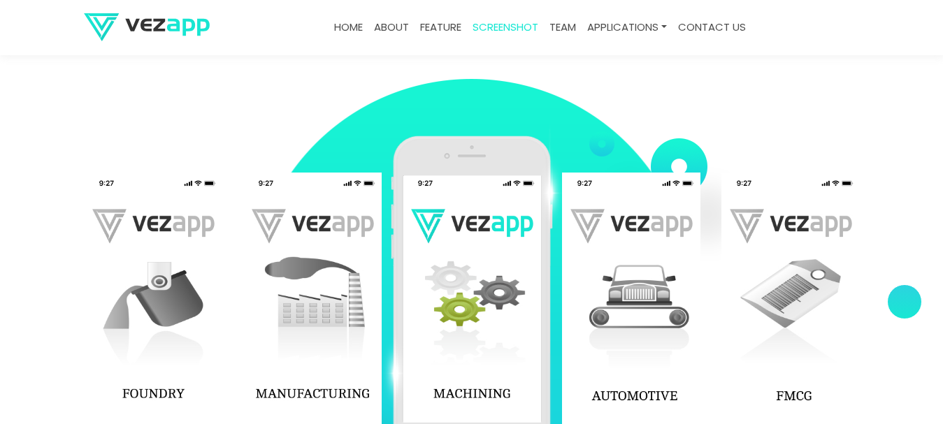
scroll to position [1680, 0]
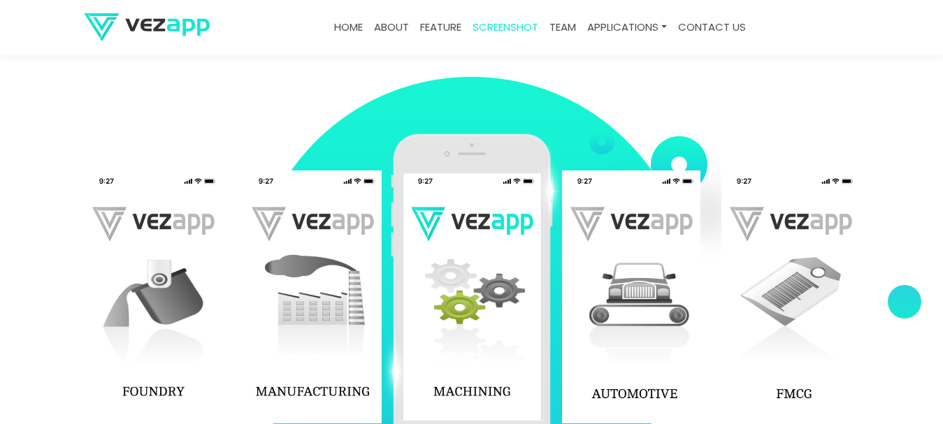
click at [564, 38] on link "team" at bounding box center [563, 27] width 38 height 27
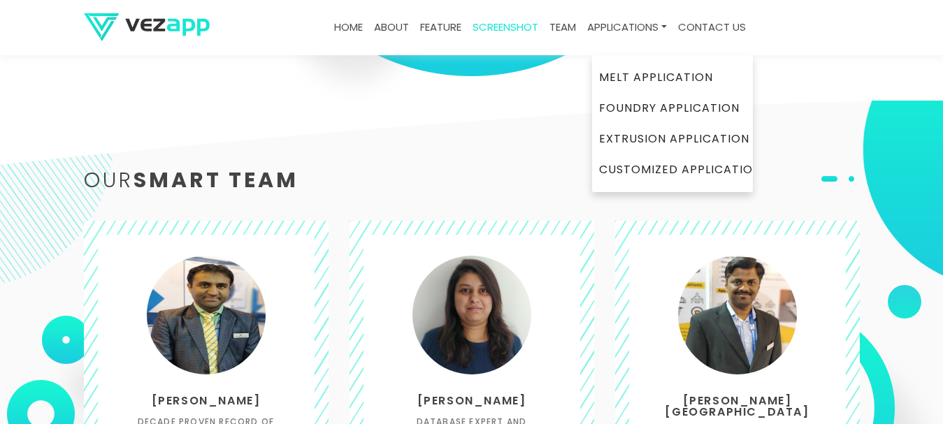
scroll to position [2169, 0]
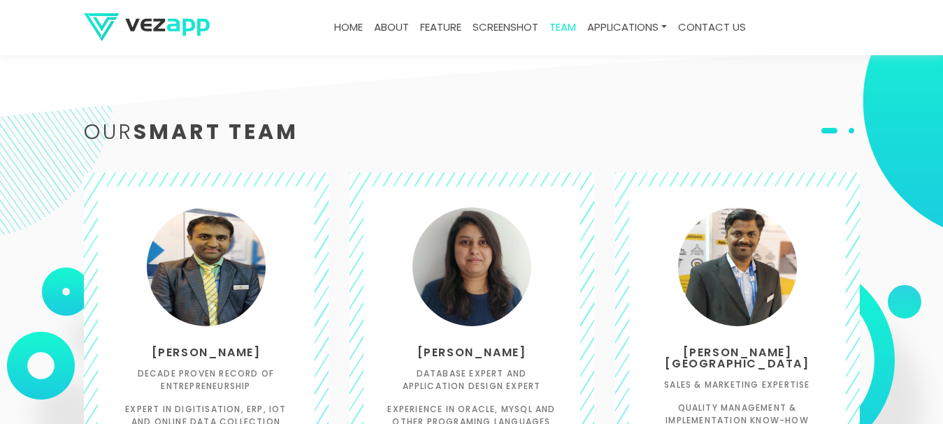
click at [398, 24] on link "about" at bounding box center [391, 27] width 46 height 27
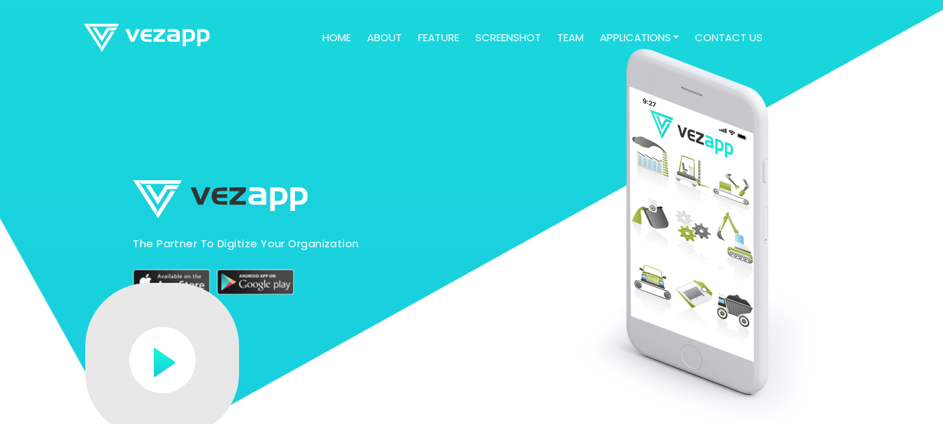
click at [147, 36] on img at bounding box center [147, 38] width 126 height 28
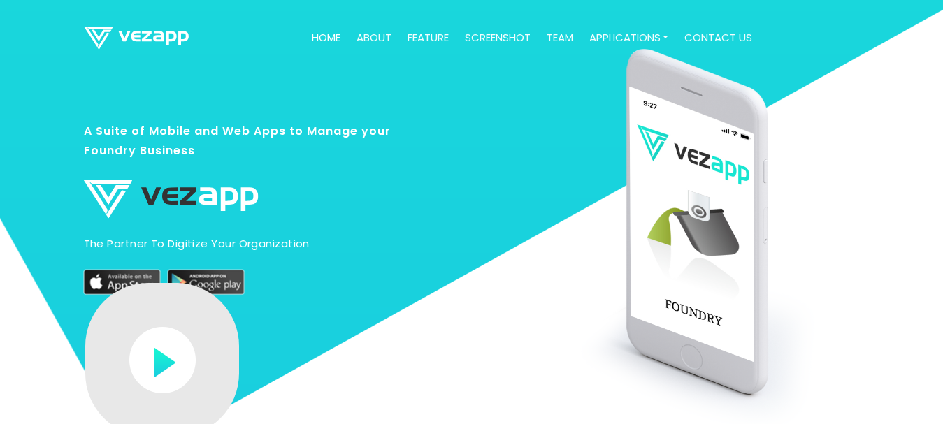
click at [379, 35] on link "about" at bounding box center [374, 37] width 46 height 27
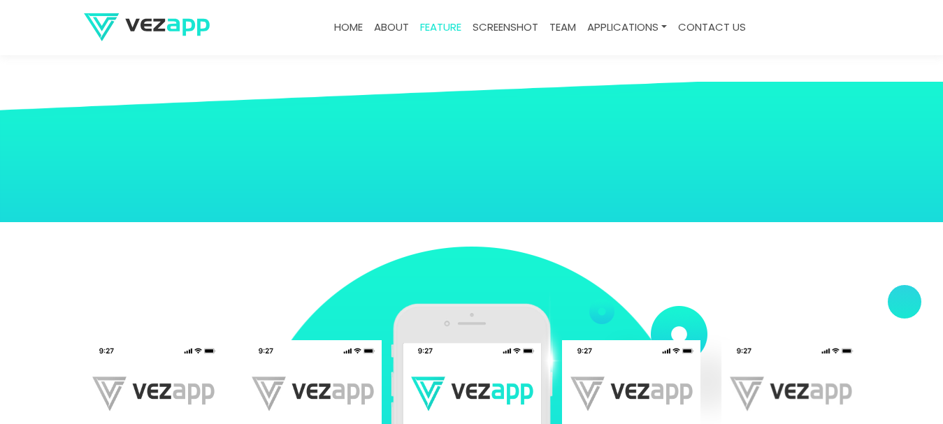
scroll to position [1161, 0]
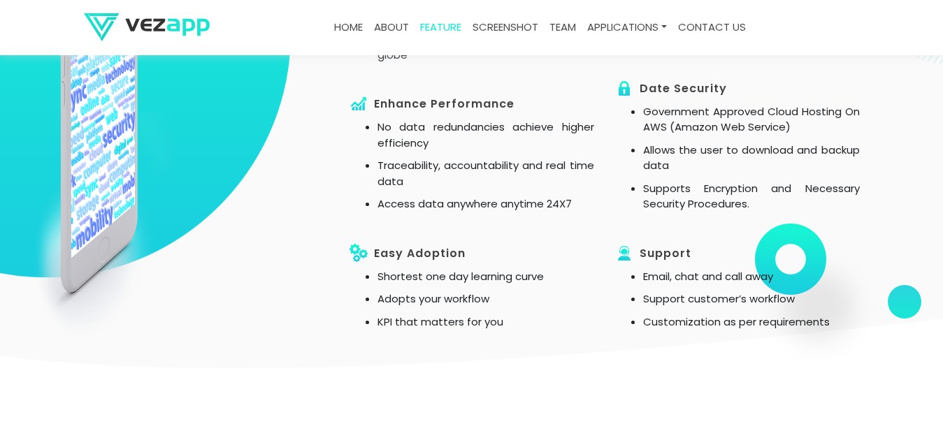
click at [337, 29] on link "Home" at bounding box center [348, 27] width 40 height 27
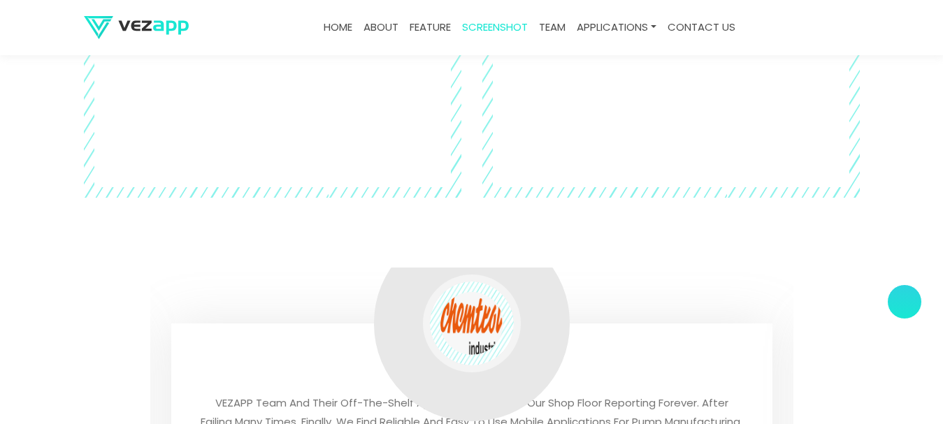
scroll to position [4122, 0]
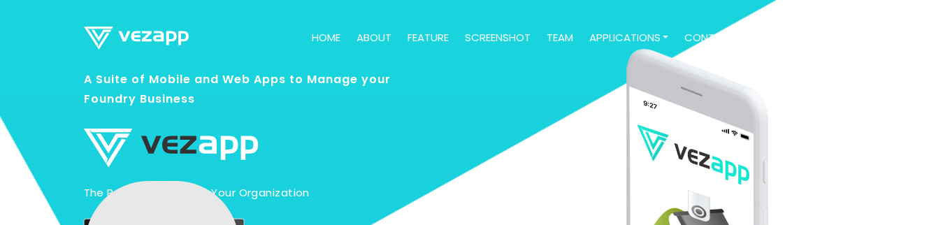
click at [372, 38] on link "about" at bounding box center [374, 37] width 46 height 27
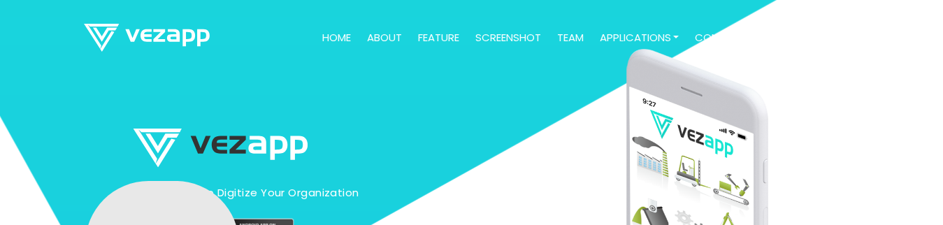
click at [444, 42] on link "feature" at bounding box center [438, 37] width 52 height 27
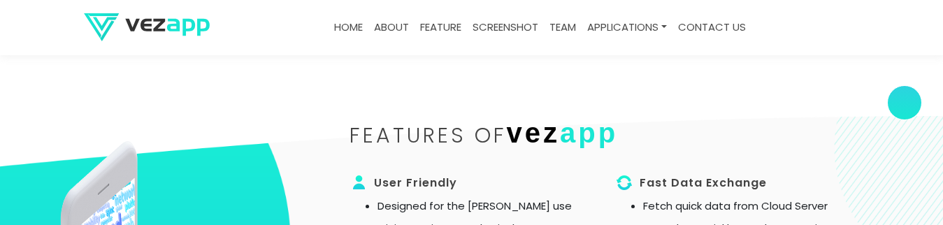
click at [498, 30] on link "screenshot" at bounding box center [505, 27] width 77 height 27
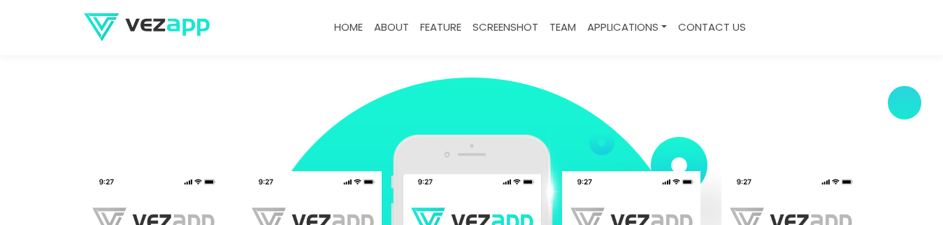
click at [551, 27] on link "team" at bounding box center [563, 27] width 38 height 27
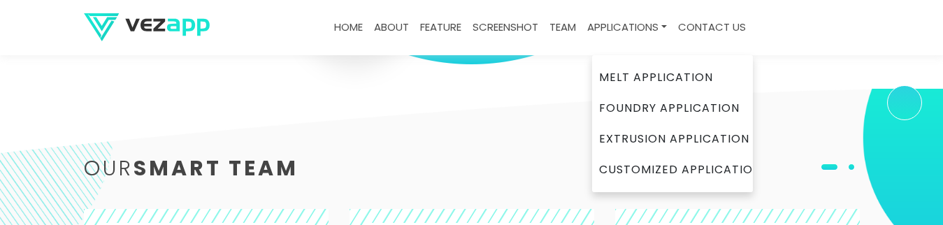
scroll to position [2066, 0]
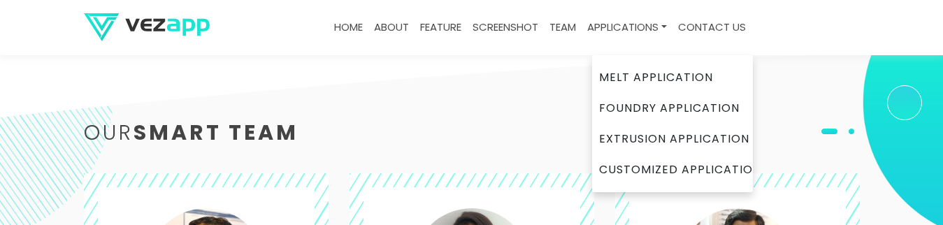
click at [611, 28] on link "Applications" at bounding box center [626, 27] width 91 height 27
click at [628, 82] on link "Melt Application" at bounding box center [672, 77] width 147 height 31
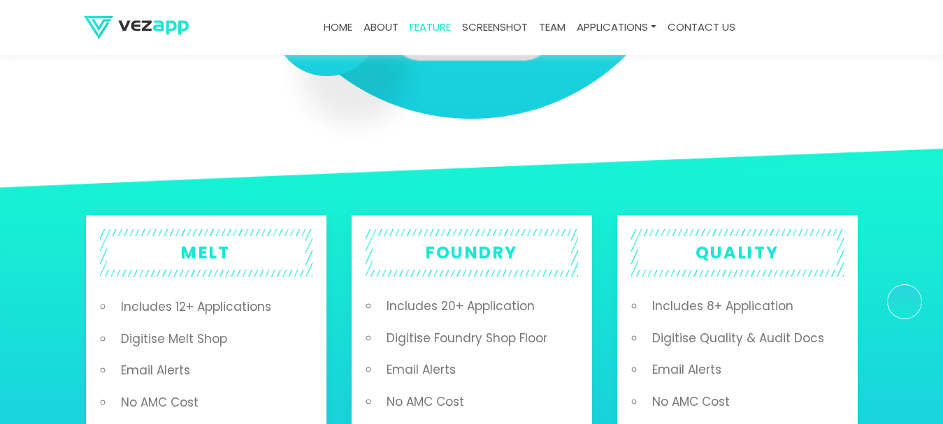
scroll to position [1639, 0]
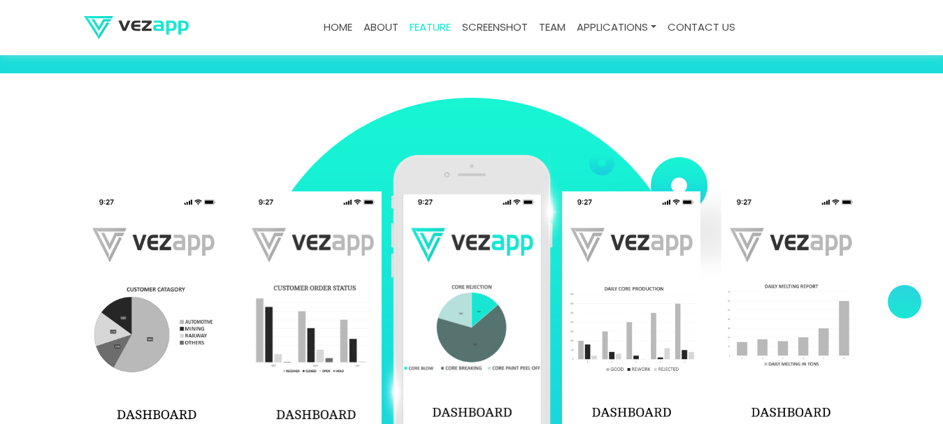
click at [340, 33] on link "Home" at bounding box center [338, 27] width 40 height 27
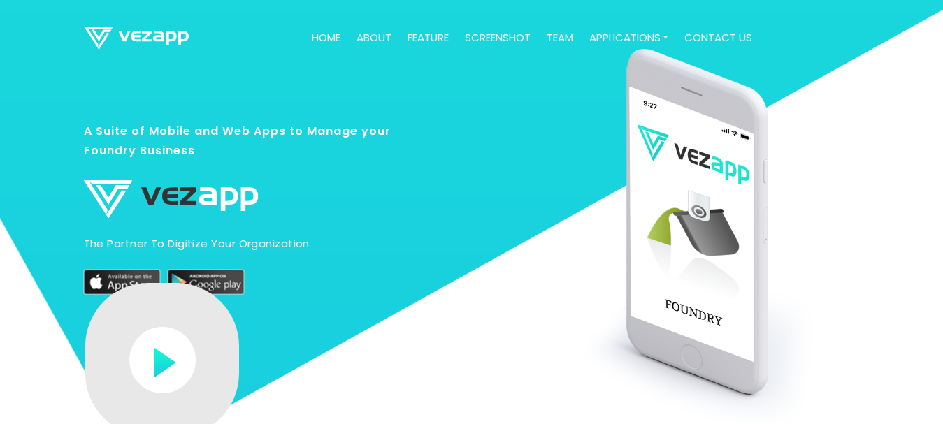
click at [370, 36] on link "about" at bounding box center [374, 37] width 46 height 27
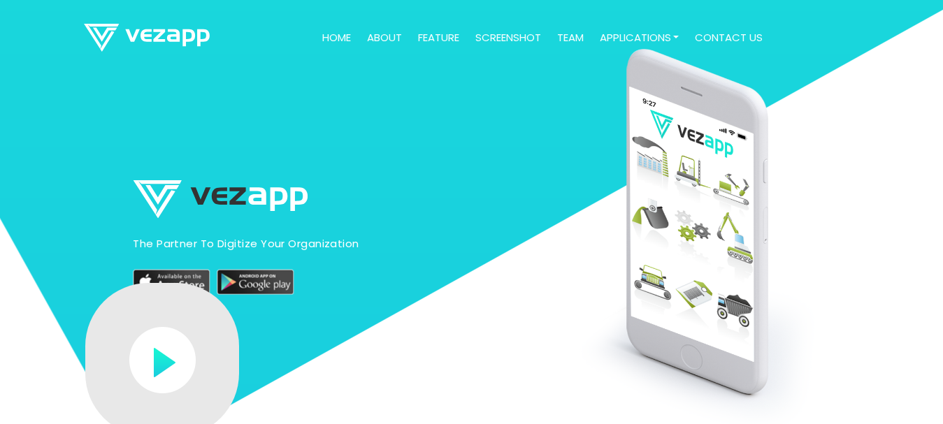
click at [509, 37] on link "screenshot" at bounding box center [508, 37] width 77 height 27
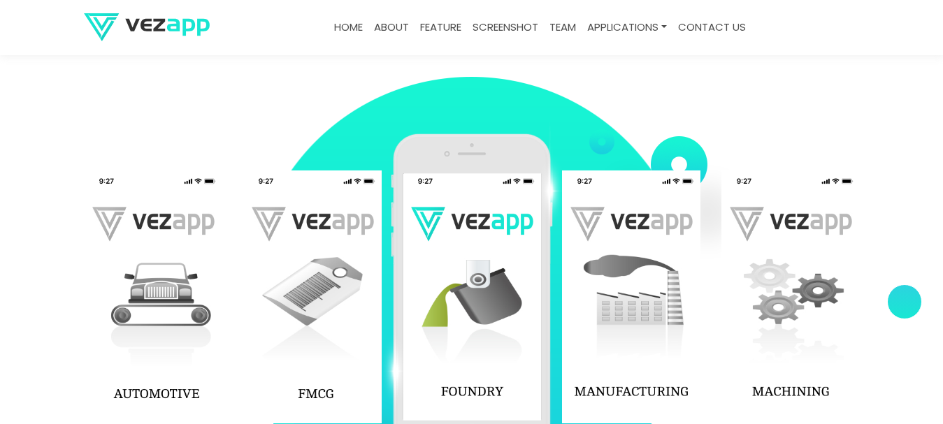
click at [569, 28] on link "team" at bounding box center [563, 27] width 38 height 27
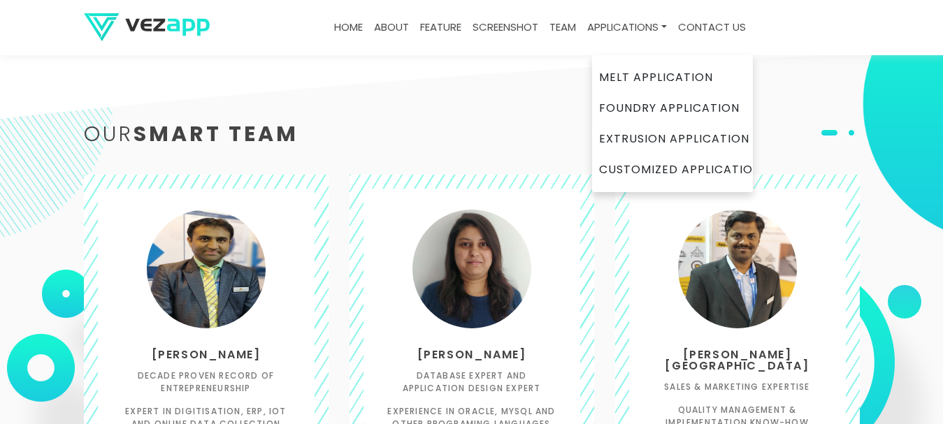
click at [608, 26] on link "Applications" at bounding box center [626, 27] width 91 height 27
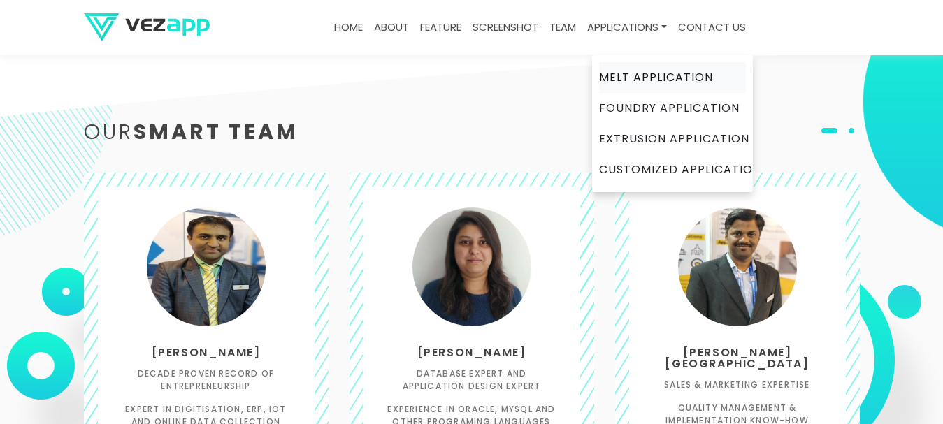
click at [613, 74] on link "Melt Application" at bounding box center [672, 77] width 147 height 31
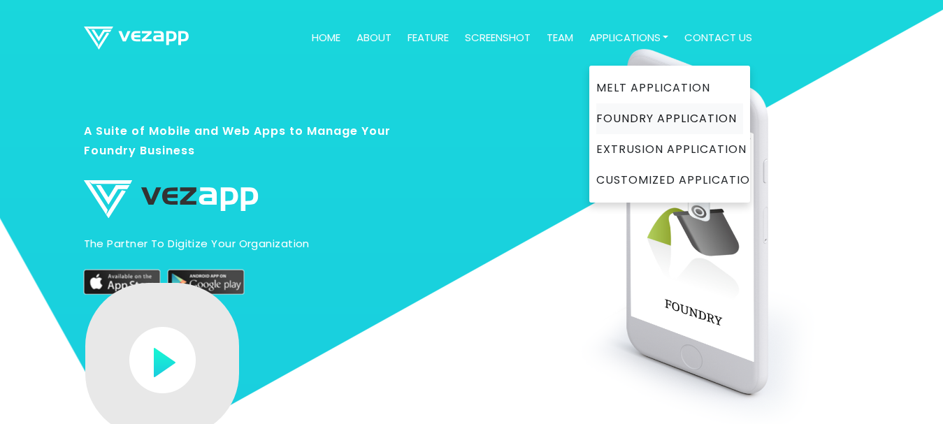
click at [623, 112] on link "Foundry Application" at bounding box center [669, 118] width 147 height 31
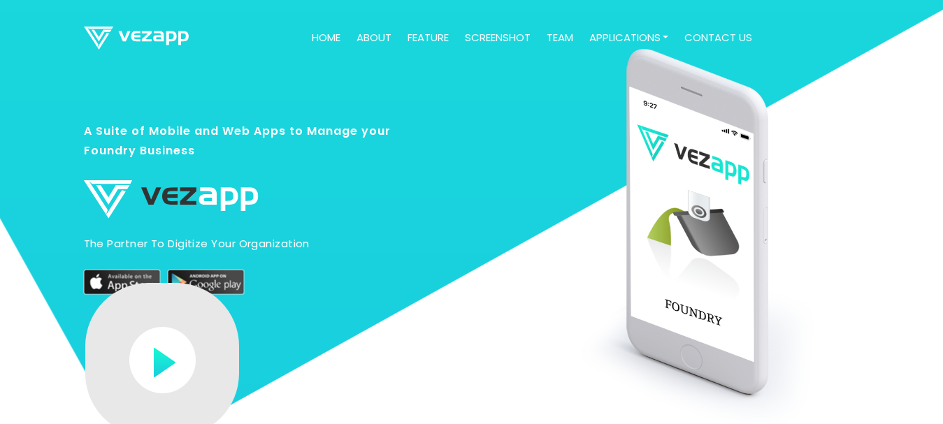
click at [364, 34] on link "about" at bounding box center [374, 37] width 46 height 27
click at [372, 36] on link "about" at bounding box center [374, 37] width 46 height 27
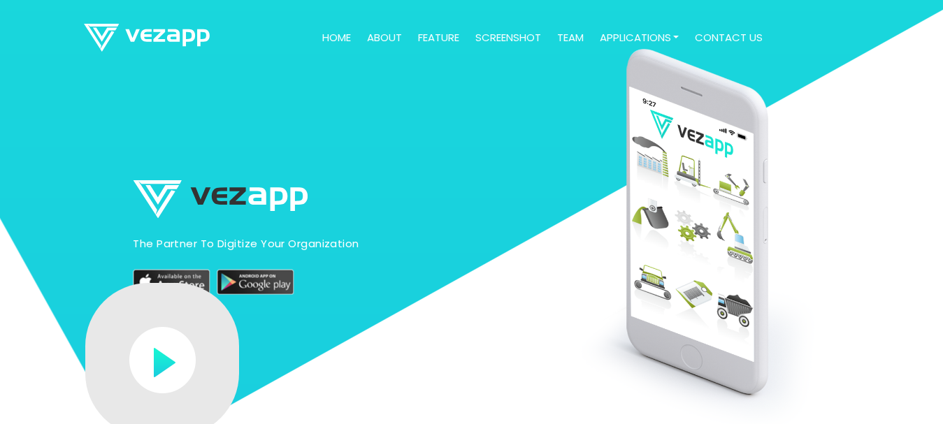
click at [379, 40] on link "about" at bounding box center [384, 37] width 46 height 27
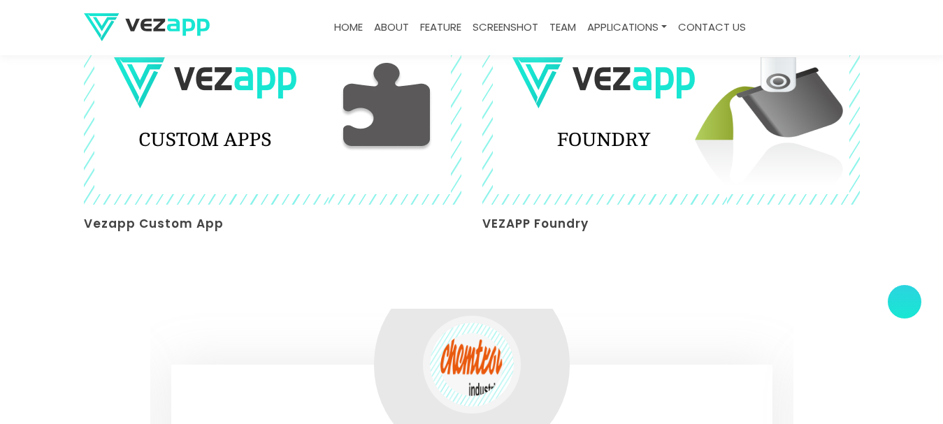
scroll to position [3144, 0]
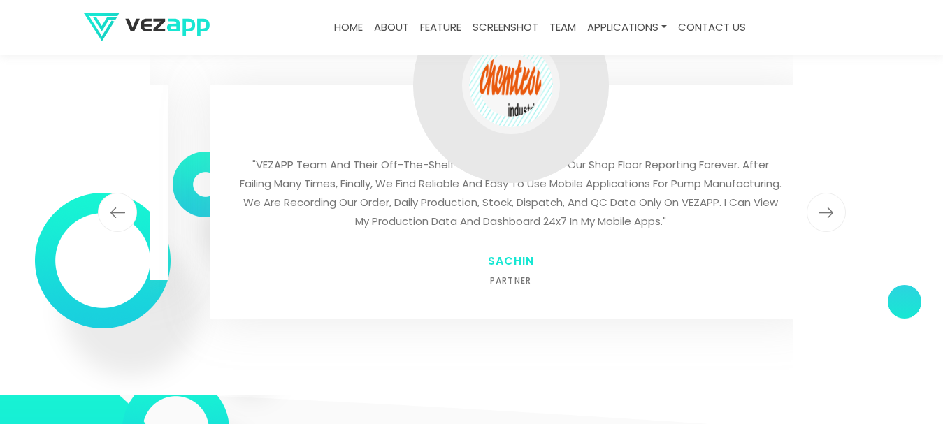
drag, startPoint x: 453, startPoint y: 247, endPoint x: 495, endPoint y: 246, distance: 41.9
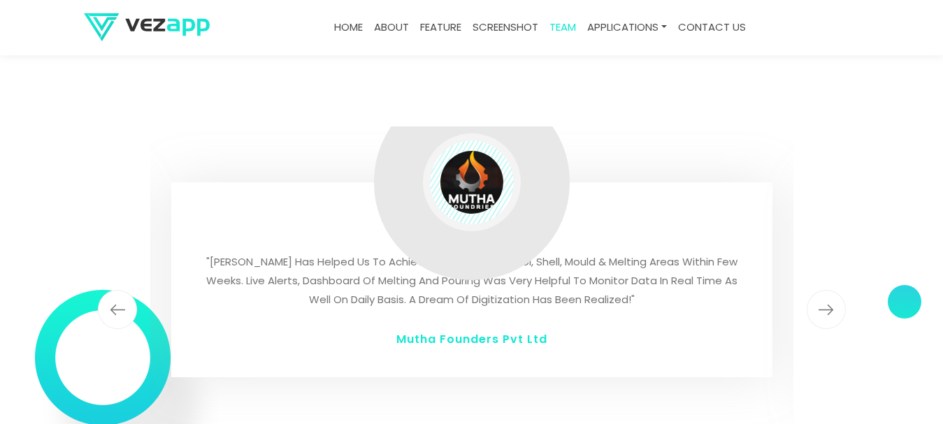
scroll to position [2977, 0]
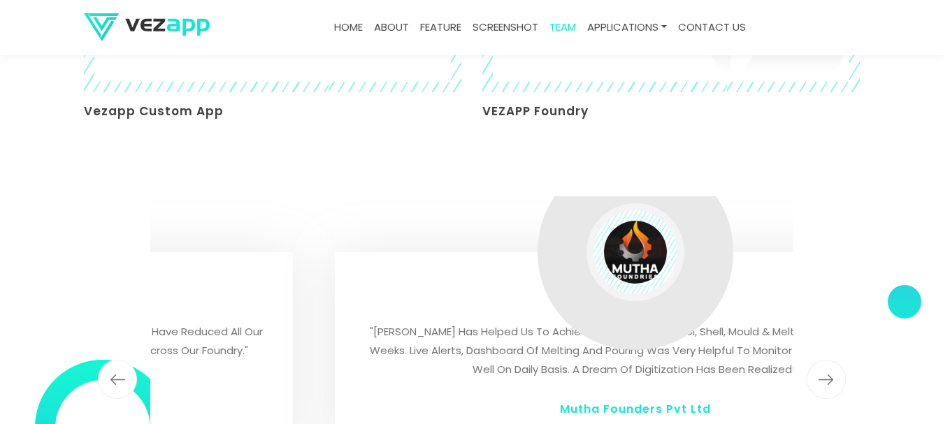
drag, startPoint x: 214, startPoint y: 320, endPoint x: 377, endPoint y: 315, distance: 163.6
click at [377, 322] on p ""[PERSON_NAME] has helped us to achieve digitization of Tool, Shell, Mould & me…" at bounding box center [635, 350] width 545 height 57
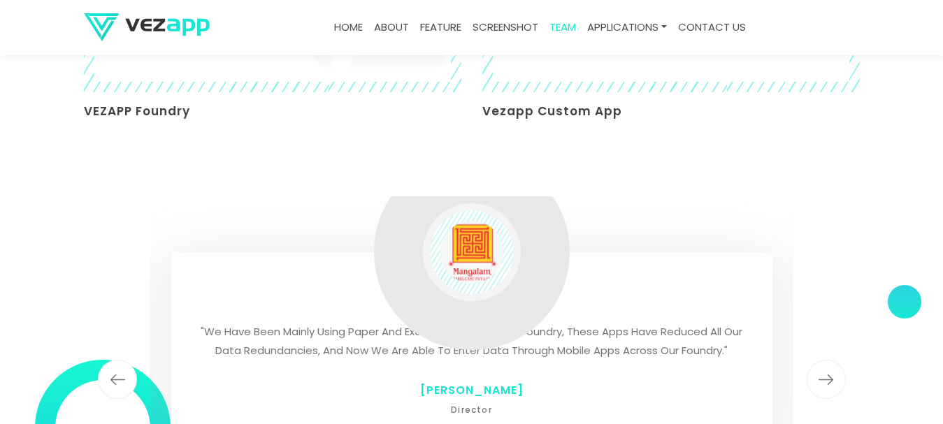
click at [109, 103] on h3 "VEZAPP Foundry" at bounding box center [272, 111] width 377 height 17
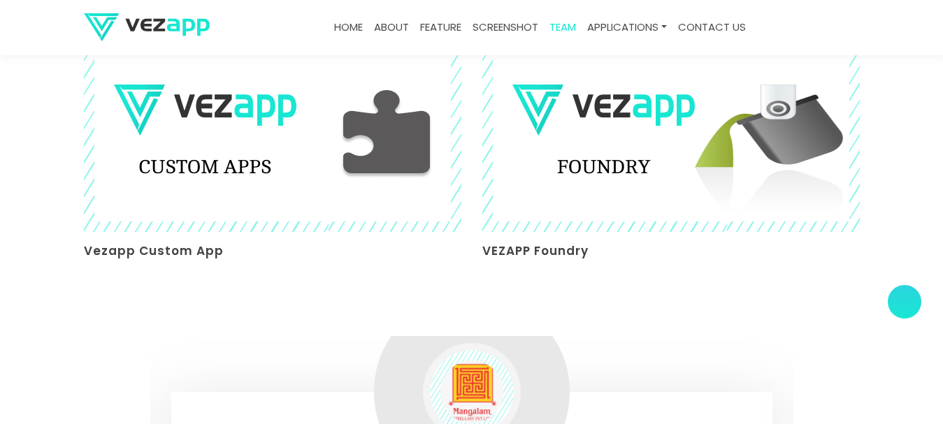
scroll to position [2628, 0]
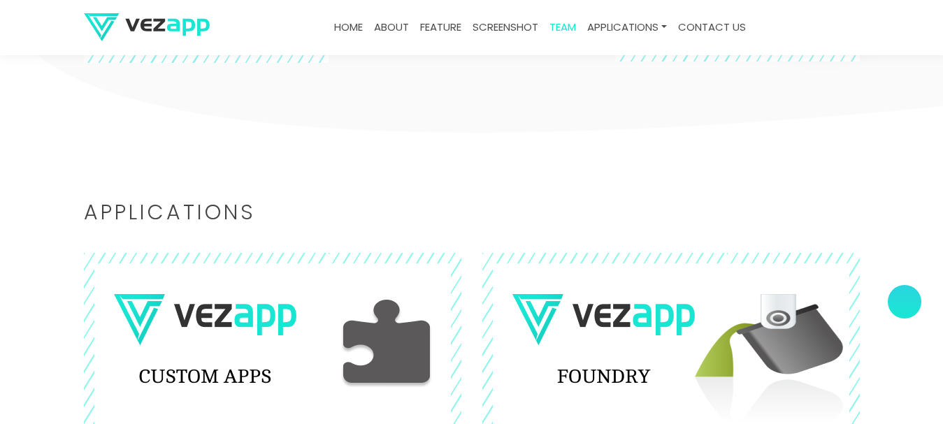
click at [111, 203] on h2 "Applications" at bounding box center [472, 213] width 776 height 20
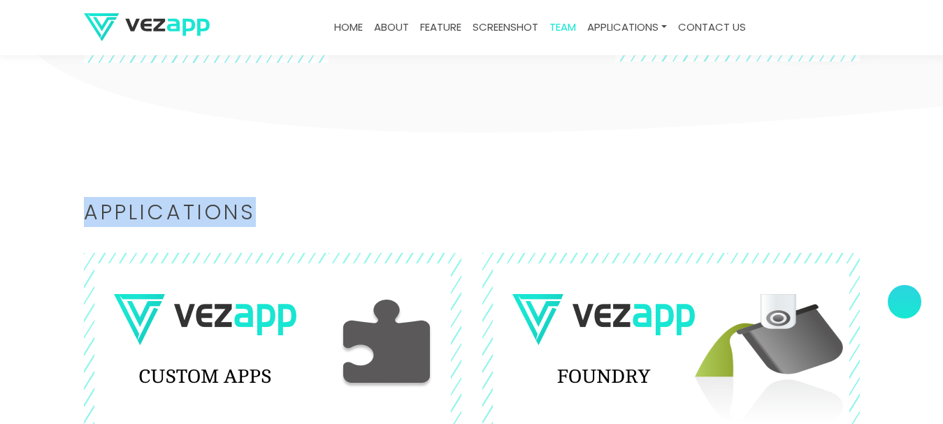
click at [111, 203] on h2 "Applications" at bounding box center [472, 213] width 776 height 20
copy h2 "Applications"
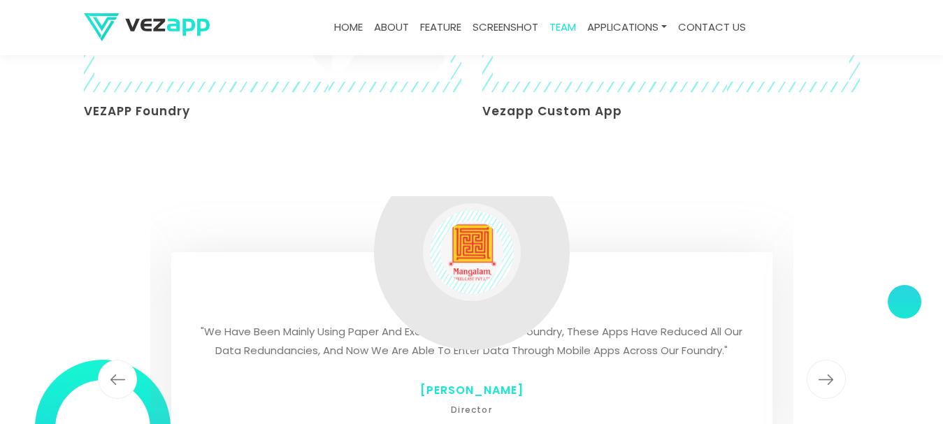
scroll to position [3187, 0]
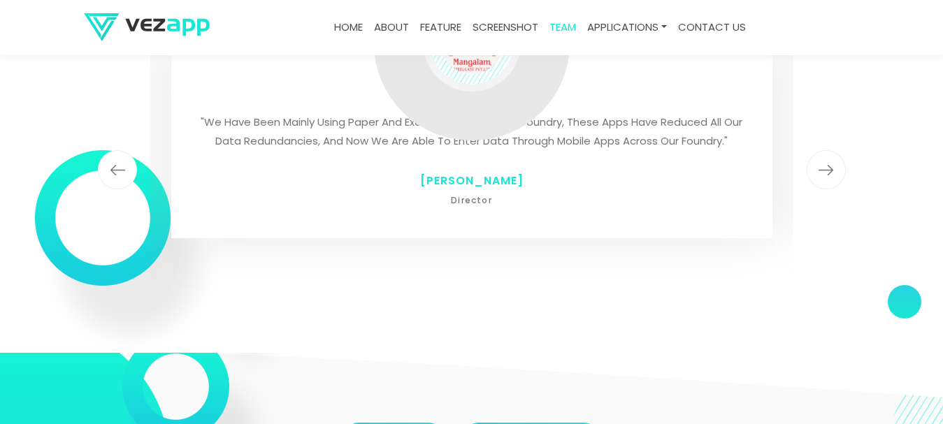
click at [831, 160] on img "button" at bounding box center [825, 169] width 39 height 39
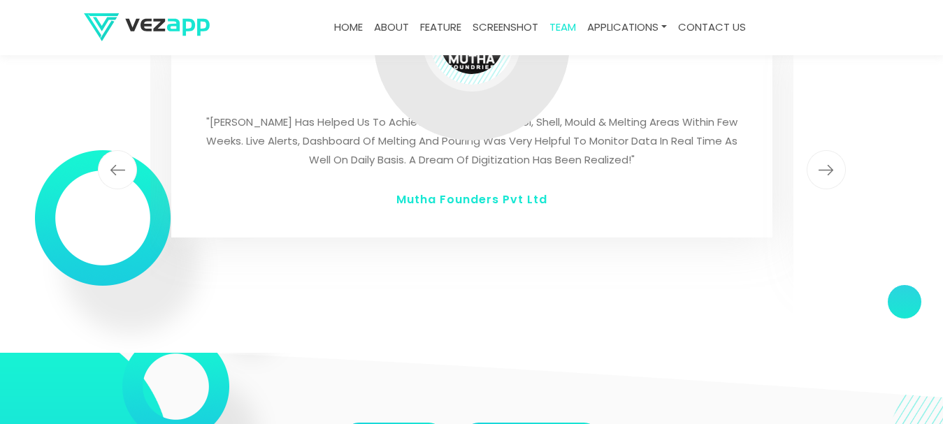
click at [831, 160] on img "button" at bounding box center [825, 169] width 39 height 39
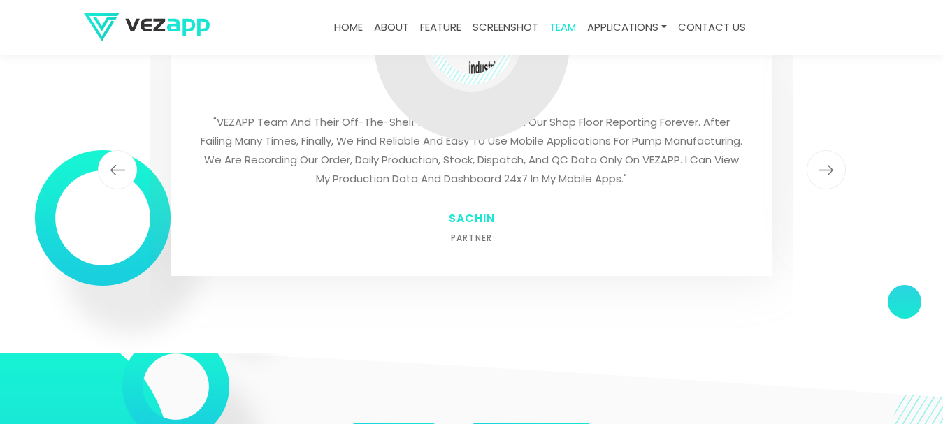
click at [831, 160] on img "button" at bounding box center [825, 169] width 39 height 39
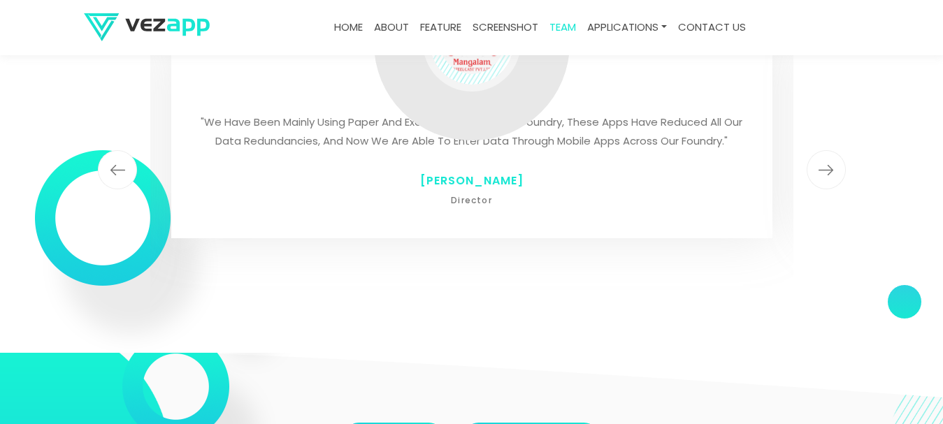
click at [831, 160] on img "button" at bounding box center [825, 169] width 39 height 39
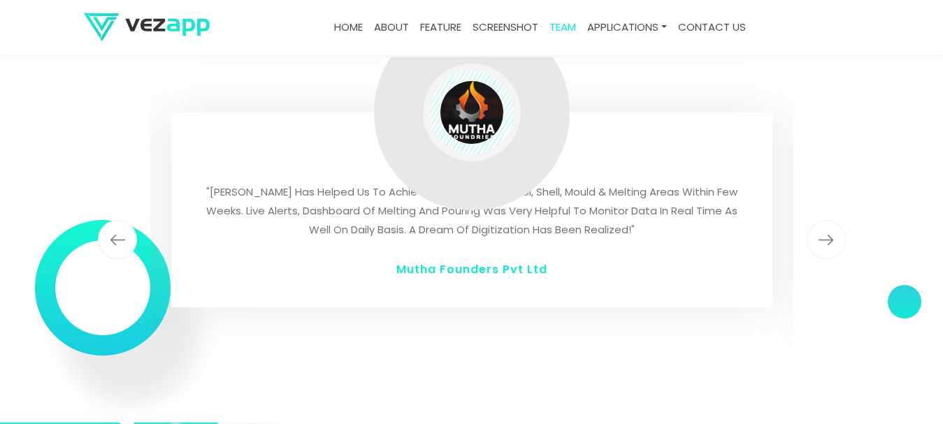
scroll to position [3047, 0]
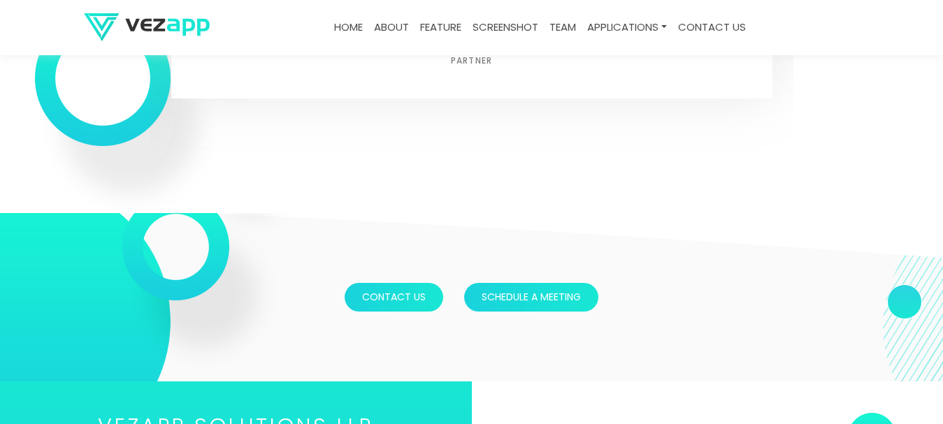
scroll to position [3085, 0]
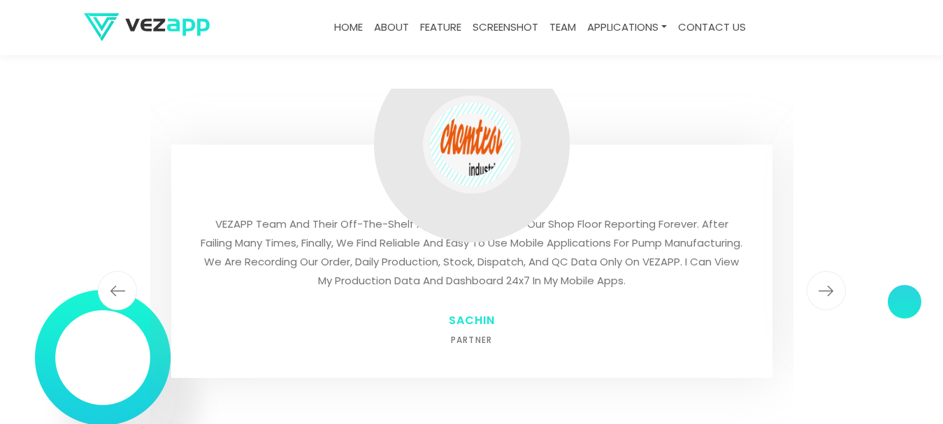
click at [833, 271] on img "button" at bounding box center [825, 290] width 39 height 39
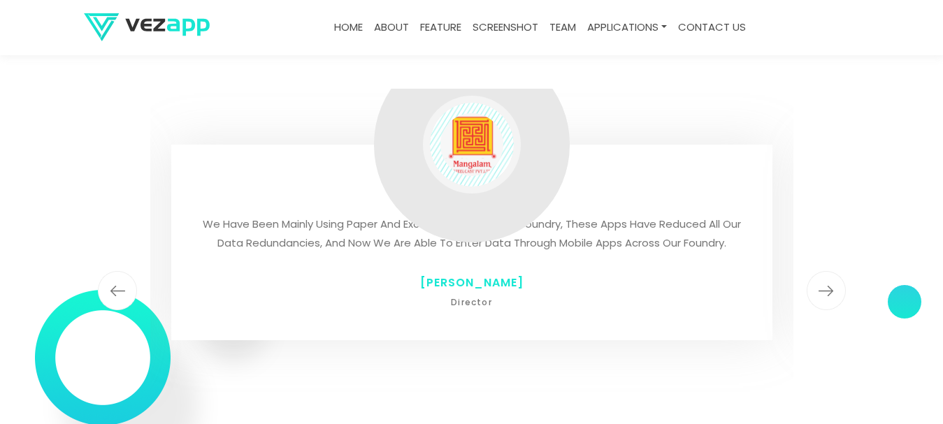
click at [833, 271] on img "button" at bounding box center [825, 290] width 39 height 39
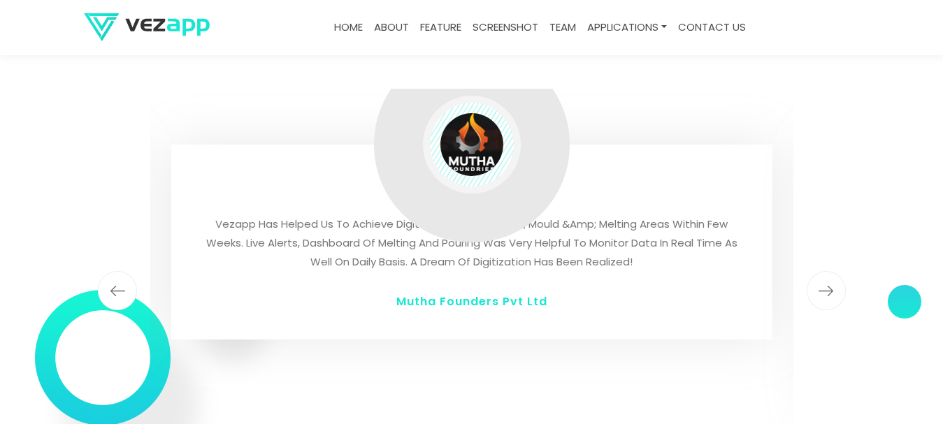
click at [833, 271] on img "button" at bounding box center [825, 290] width 39 height 39
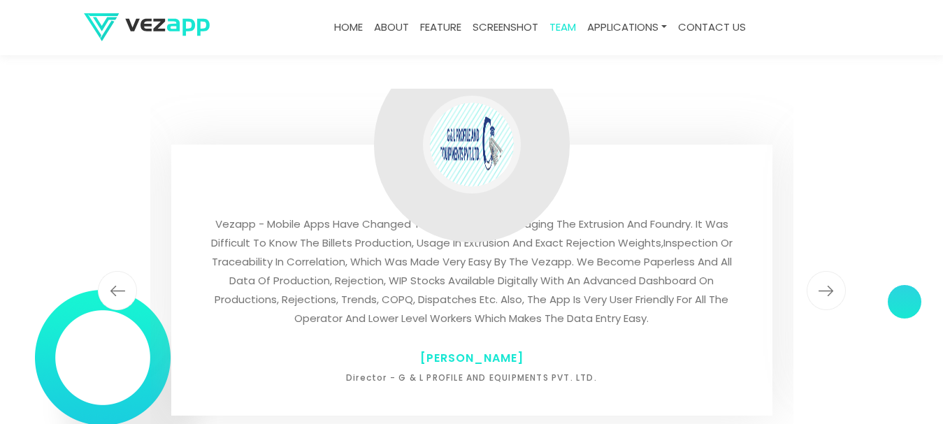
click at [833, 271] on img "button" at bounding box center [825, 290] width 39 height 39
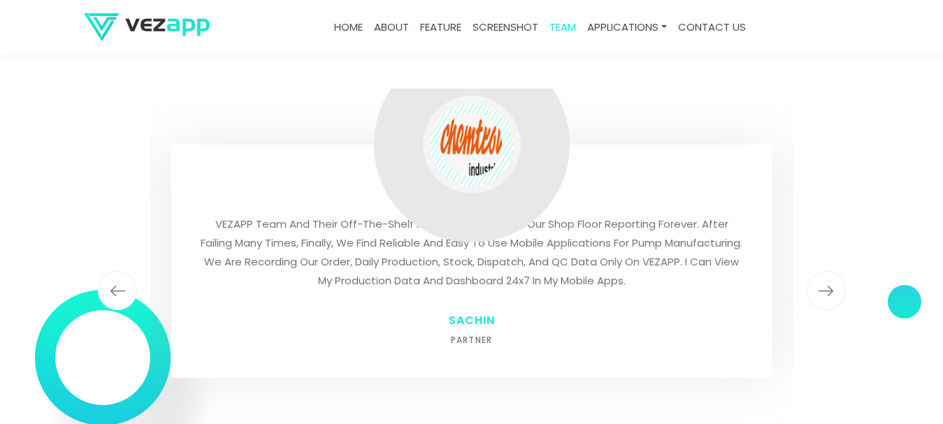
click at [833, 271] on img "button" at bounding box center [825, 290] width 39 height 39
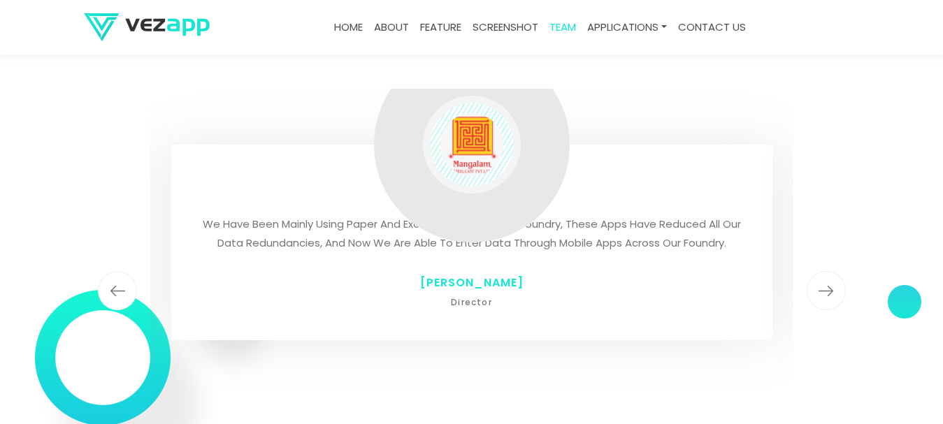
click at [833, 271] on img "button" at bounding box center [825, 290] width 39 height 39
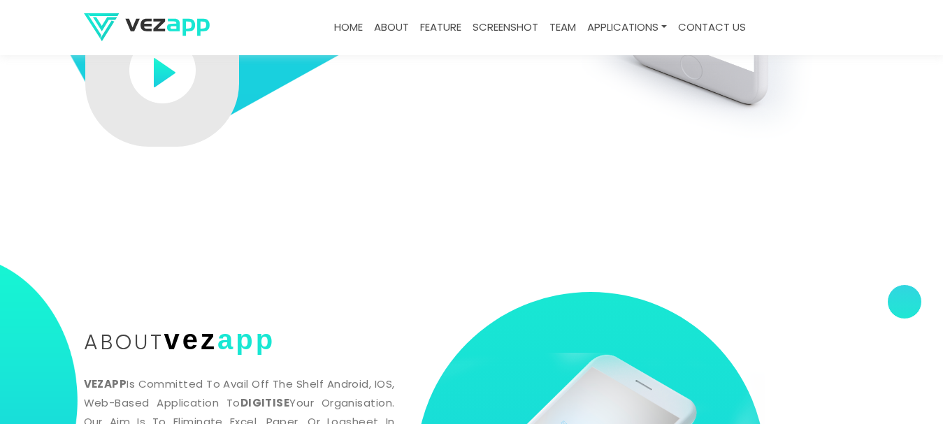
scroll to position [80, 0]
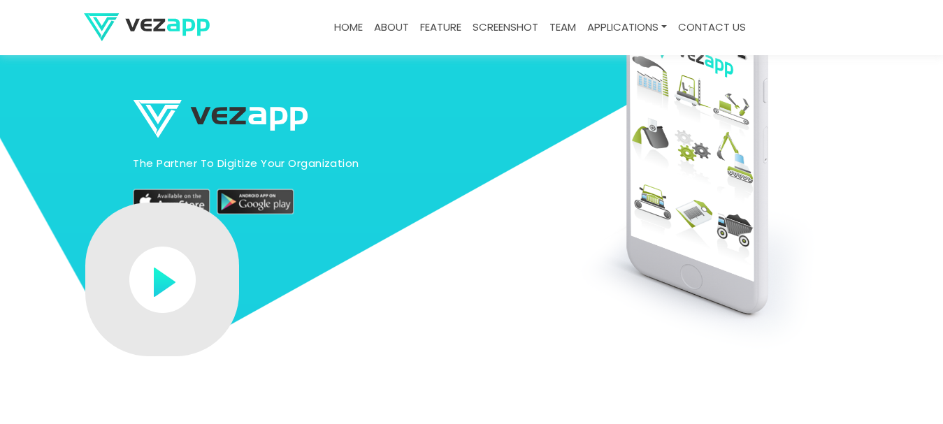
click at [442, 11] on li "feature" at bounding box center [440, 27] width 52 height 55
click at [441, 20] on link "feature" at bounding box center [440, 27] width 52 height 27
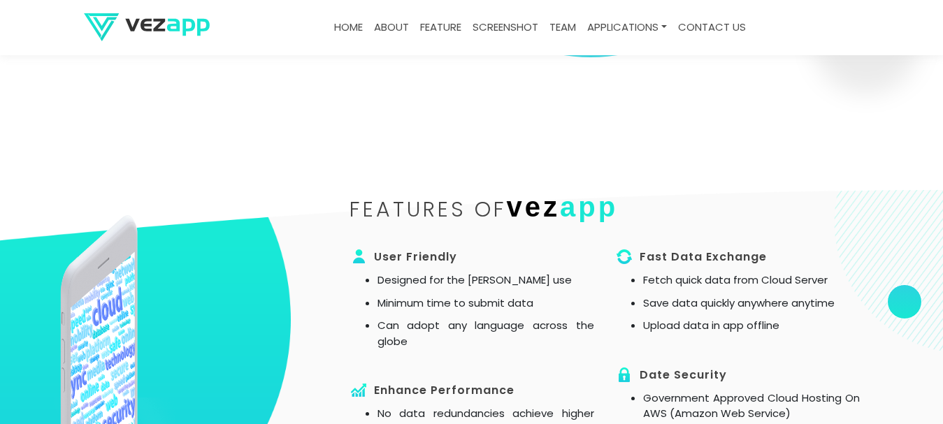
click at [477, 20] on link "screenshot" at bounding box center [505, 27] width 77 height 27
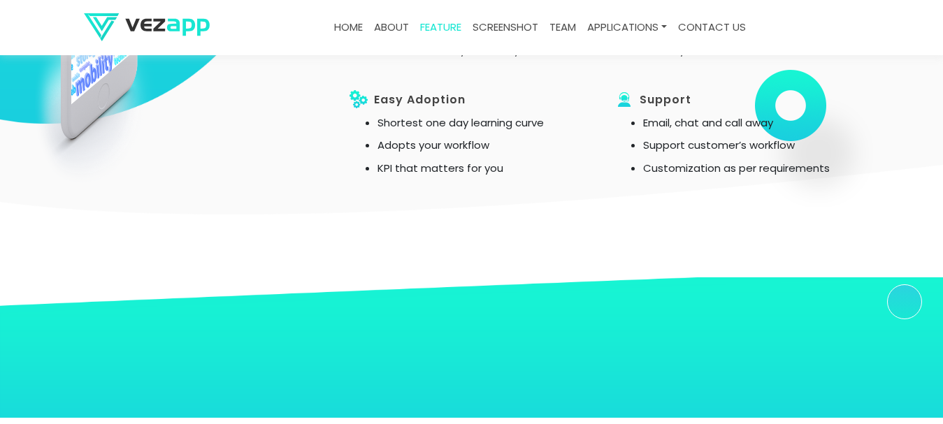
click at [568, 24] on link "team" at bounding box center [563, 27] width 38 height 27
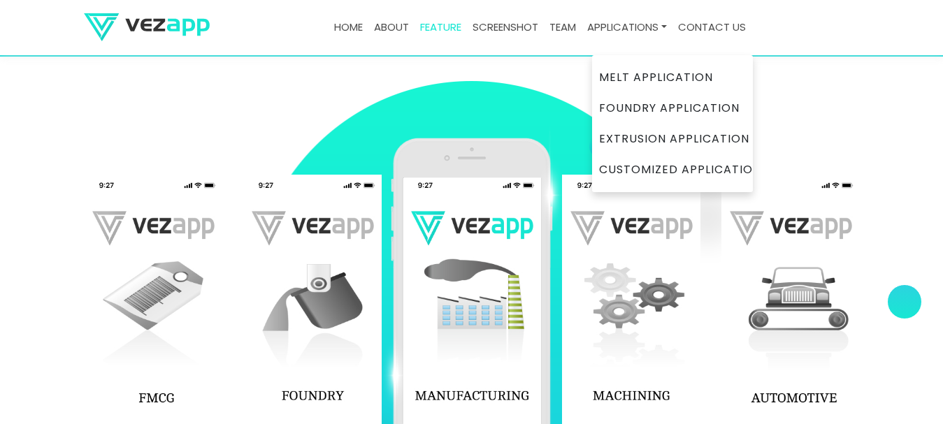
click at [639, 27] on link "Applications" at bounding box center [626, 27] width 91 height 27
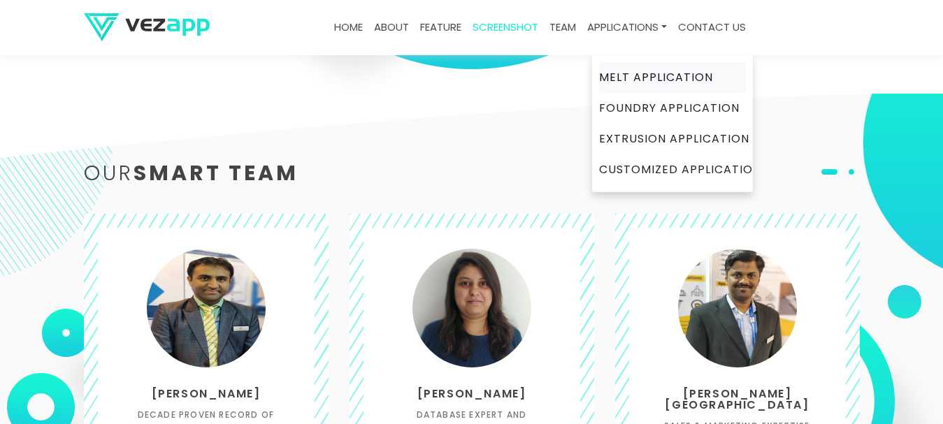
click at [630, 76] on link "Melt Application" at bounding box center [672, 77] width 147 height 31
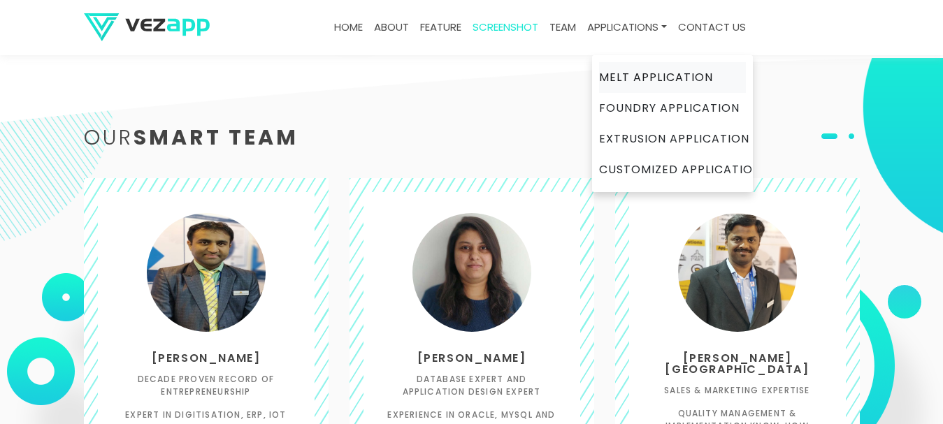
scroll to position [2169, 0]
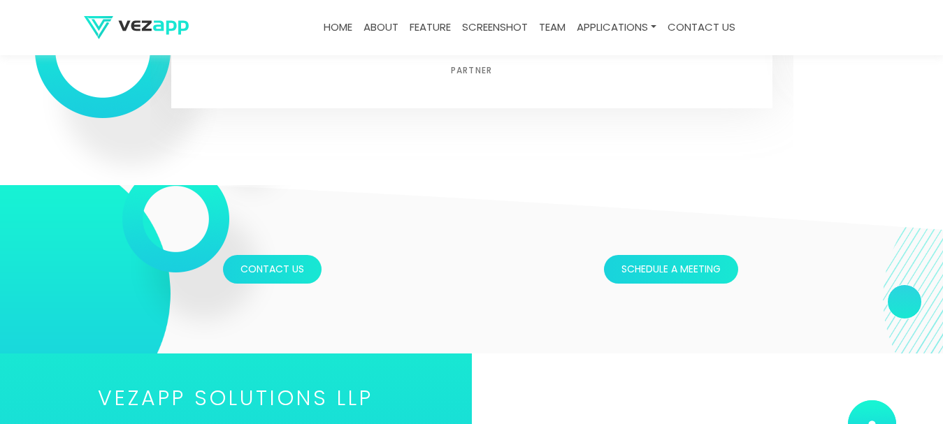
scroll to position [4019, 0]
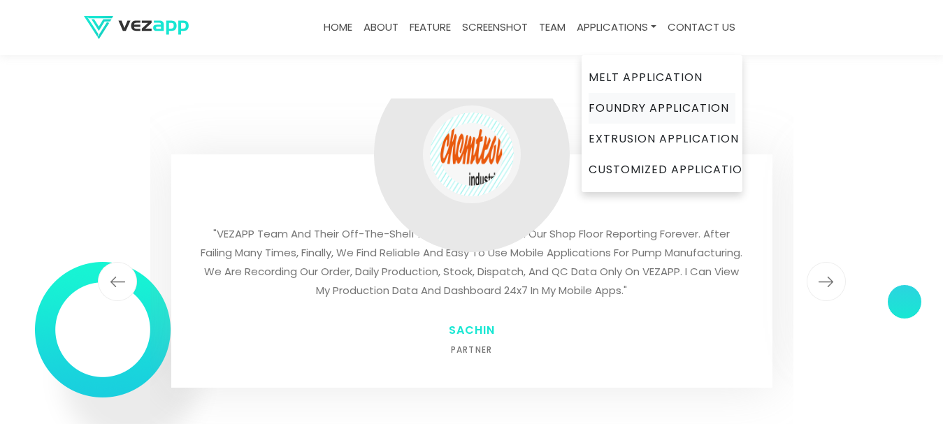
click at [623, 107] on link "Foundry Application" at bounding box center [661, 108] width 147 height 31
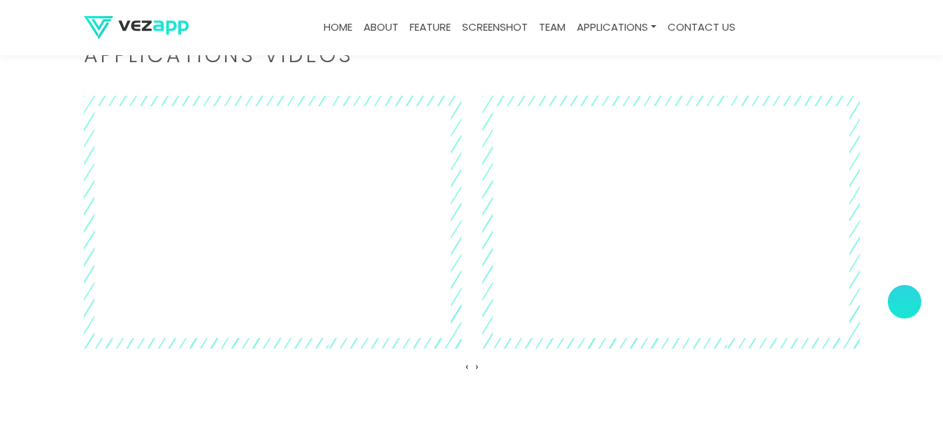
scroll to position [3567, 0]
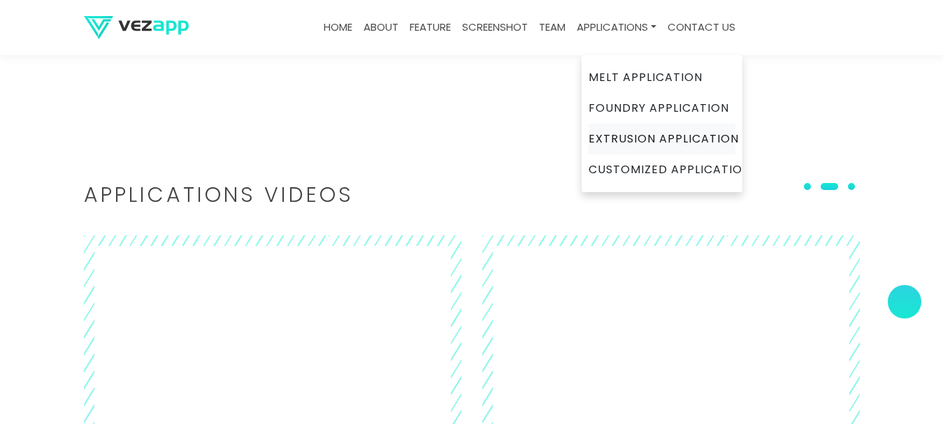
click at [641, 133] on link "Extrusion Application" at bounding box center [661, 139] width 147 height 31
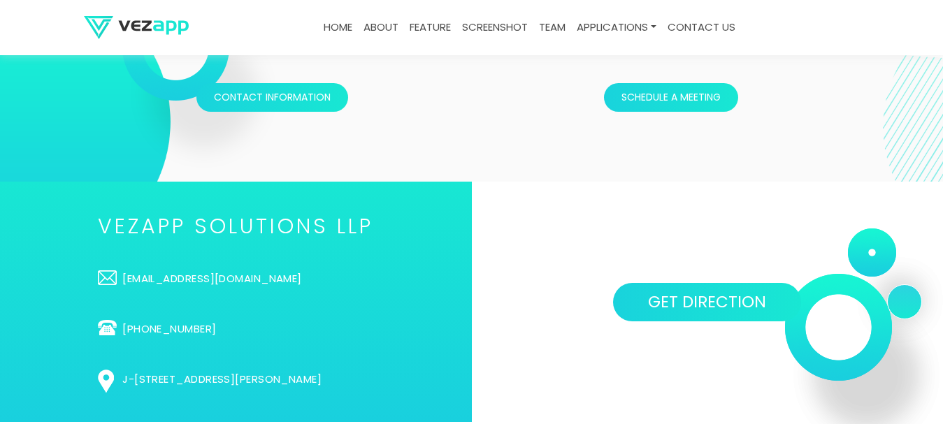
scroll to position [3875, 0]
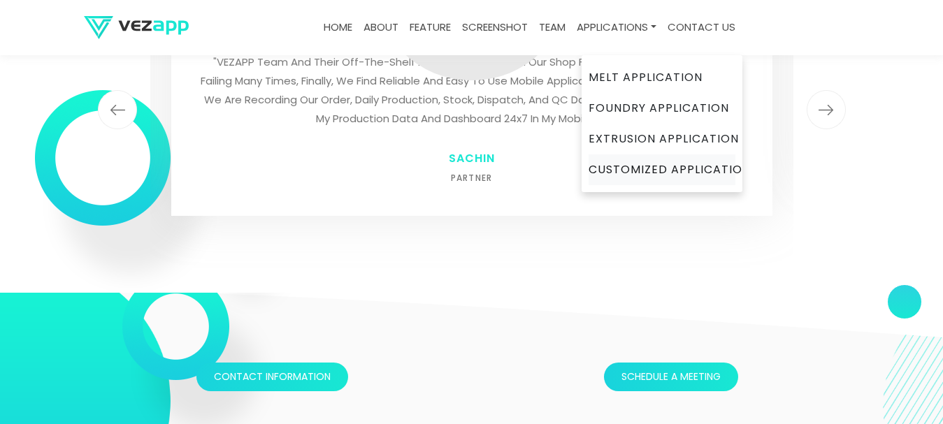
click at [621, 173] on link "Customized Application" at bounding box center [661, 169] width 147 height 31
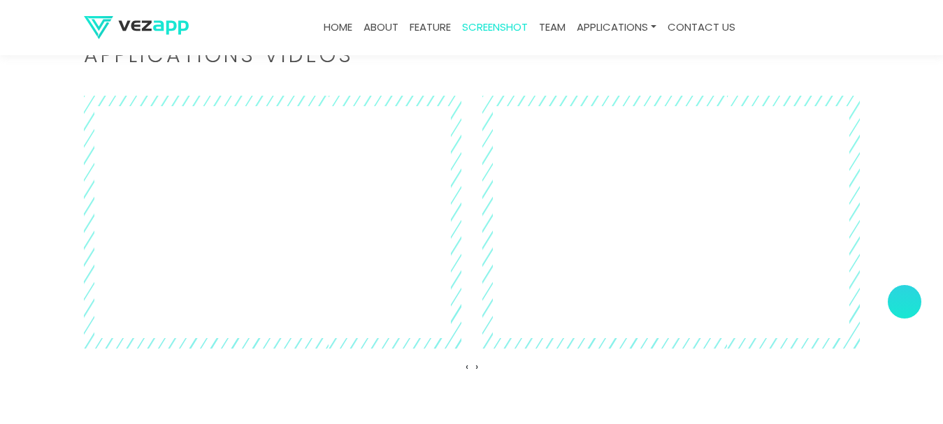
scroll to position [2606, 0]
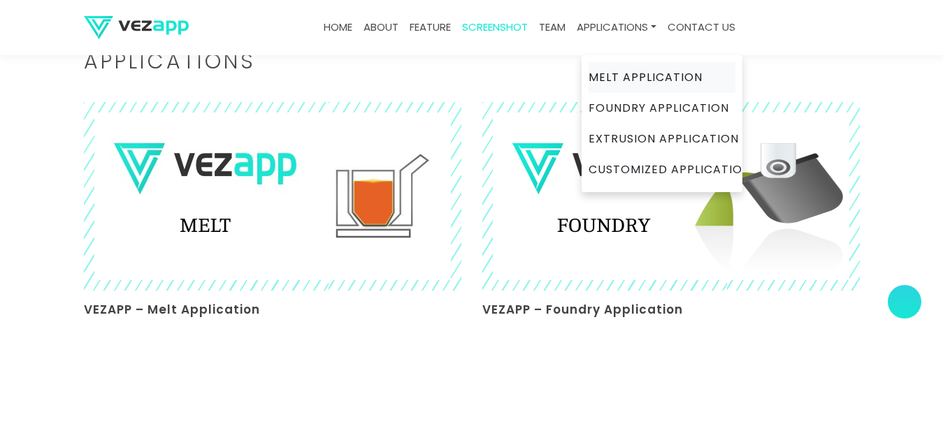
click at [641, 76] on link "Melt Application" at bounding box center [661, 77] width 147 height 31
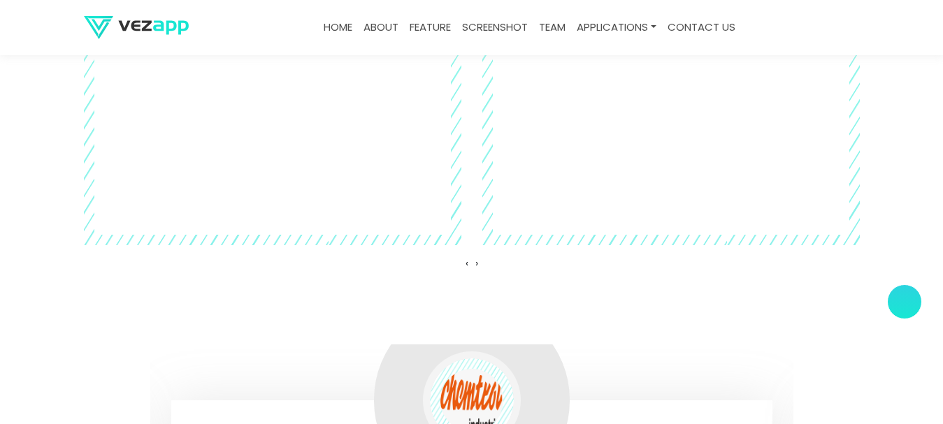
scroll to position [3633, 0]
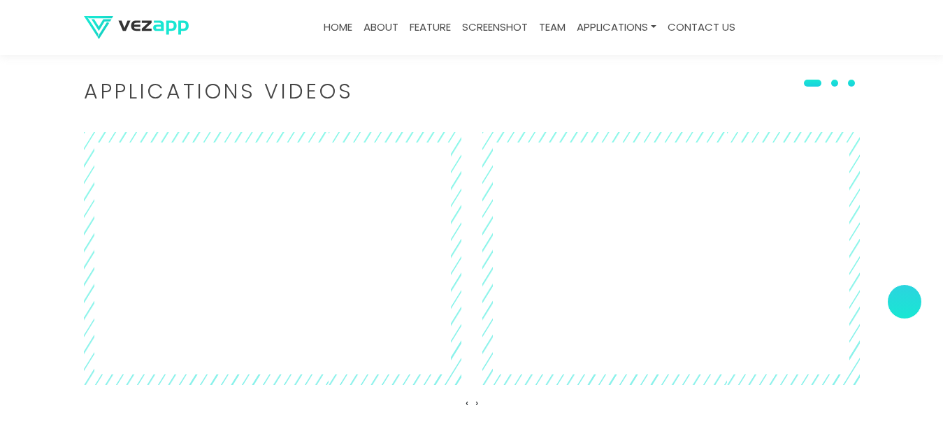
click at [206, 95] on h2 "Applications Videos" at bounding box center [472, 92] width 776 height 20
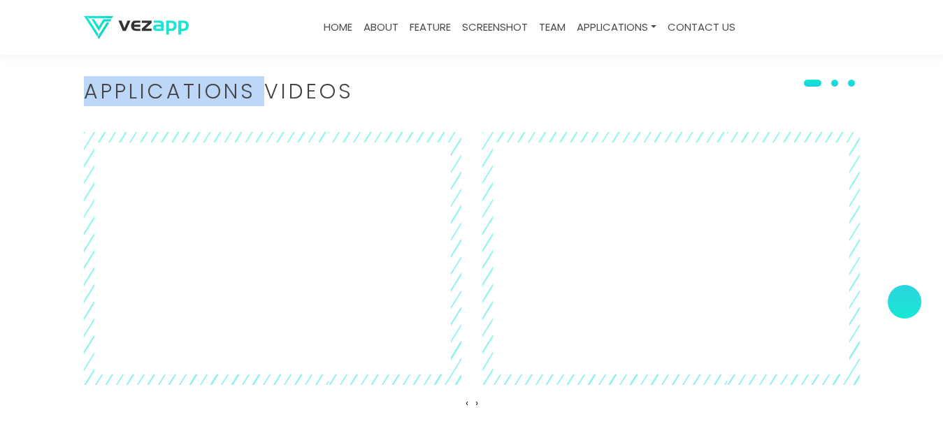
click at [206, 95] on h2 "Applications Videos" at bounding box center [472, 92] width 776 height 20
copy h2 "Applications Videos"
click at [130, 29] on img at bounding box center [136, 27] width 105 height 23
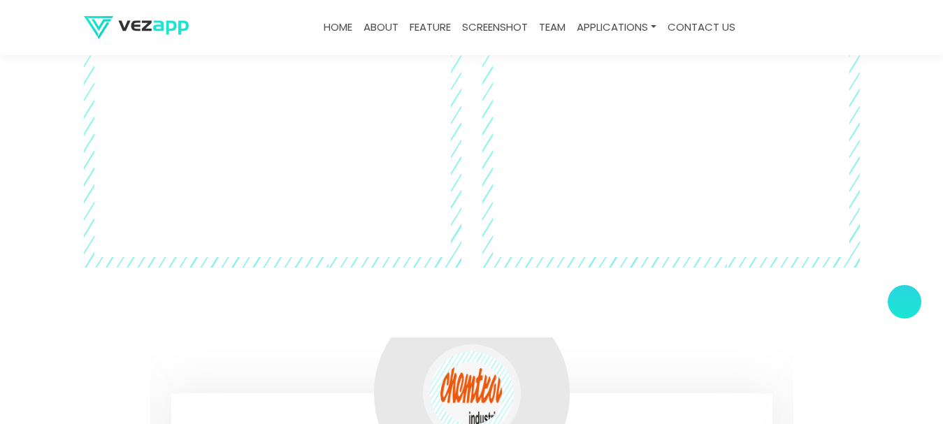
scroll to position [3563, 0]
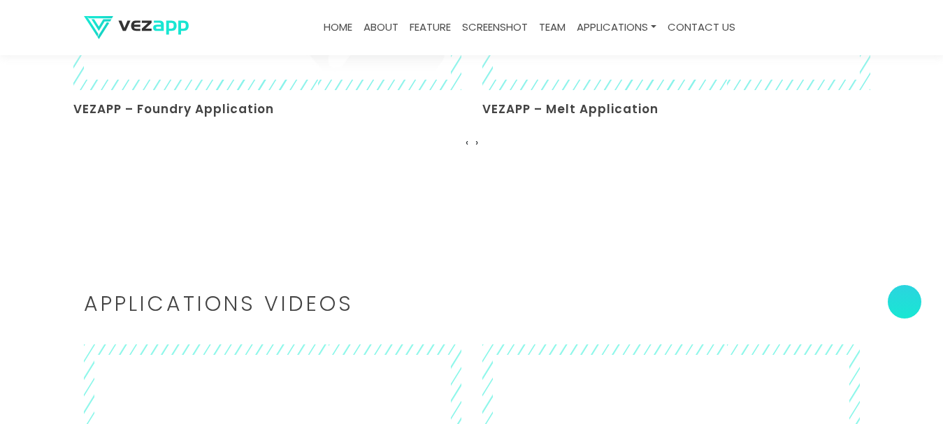
scroll to position [3584, 0]
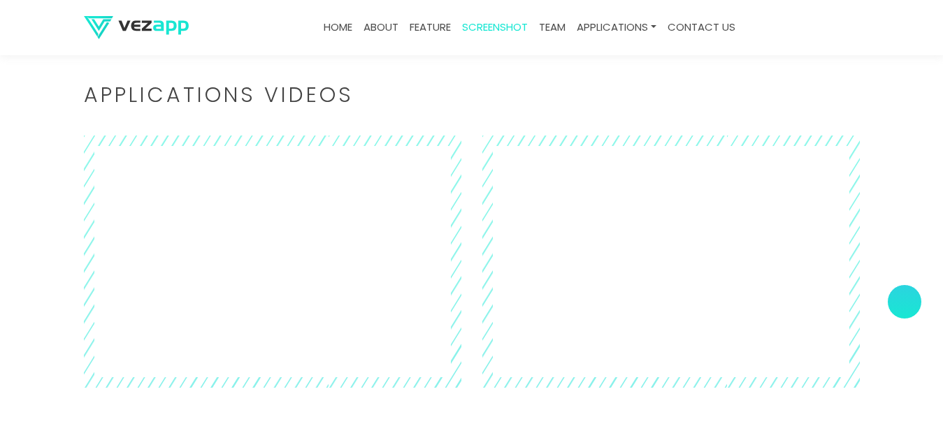
scroll to position [3584, 0]
click at [382, 28] on link "about" at bounding box center [381, 27] width 46 height 27
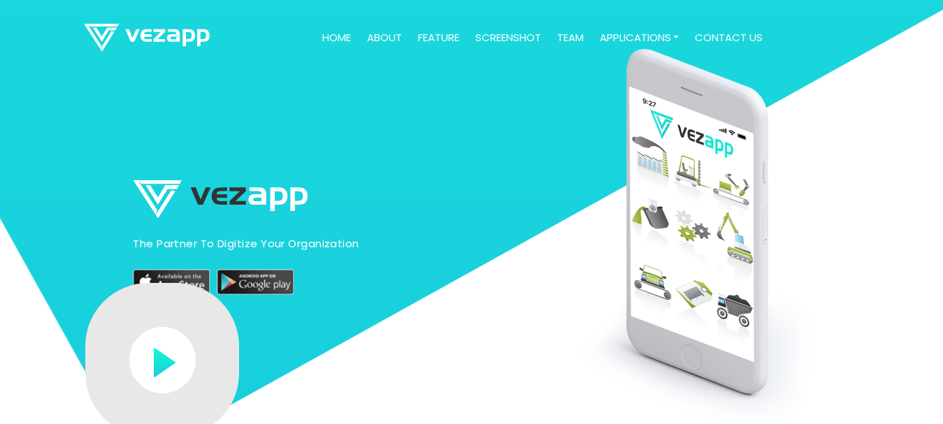
click at [370, 35] on link "about" at bounding box center [384, 37] width 46 height 27
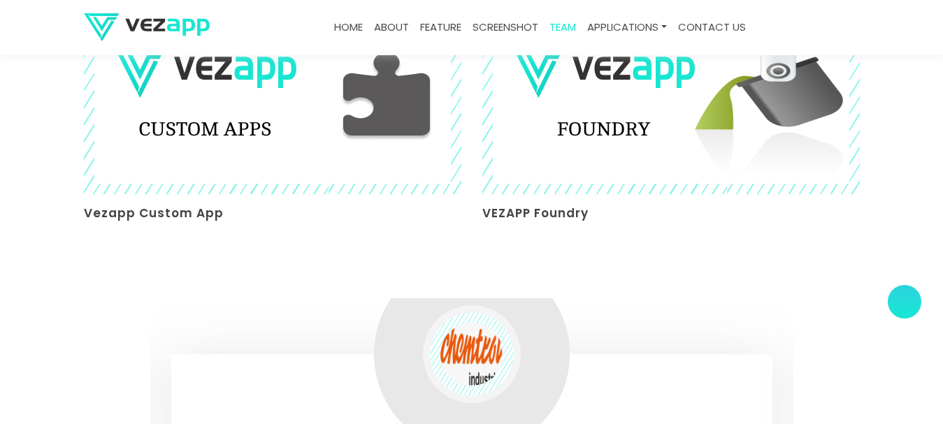
scroll to position [3085, 0]
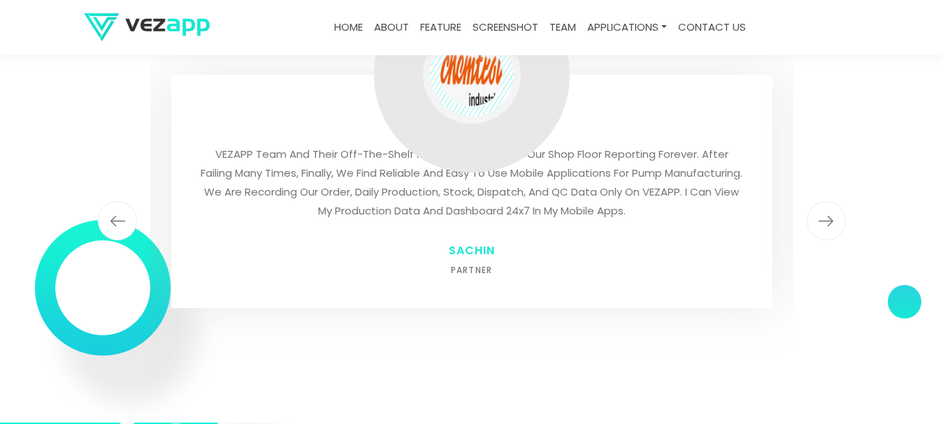
scroll to position [3085, 0]
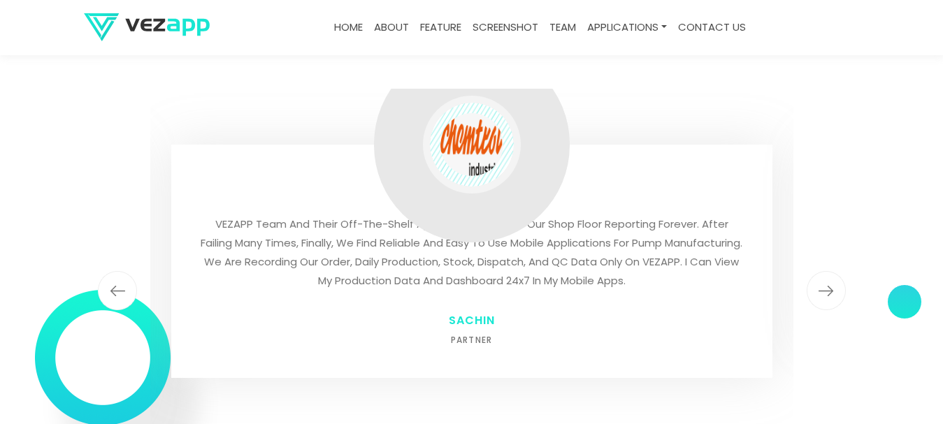
click at [840, 271] on img "button" at bounding box center [825, 290] width 39 height 39
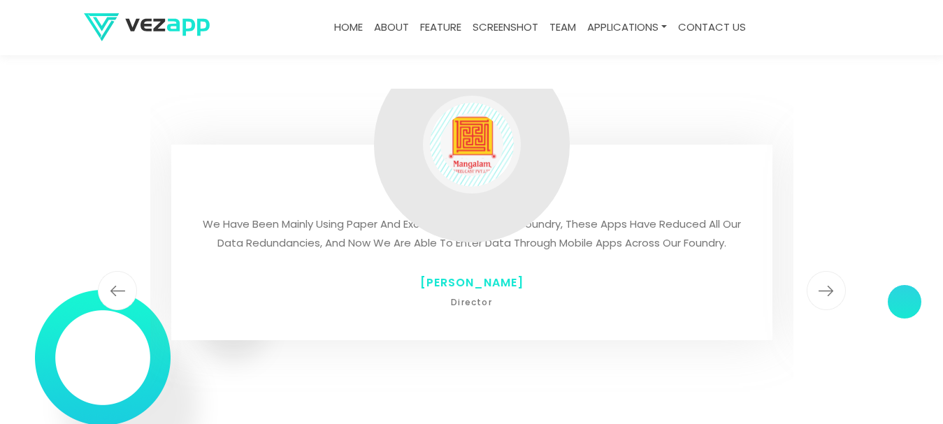
click at [840, 271] on img "button" at bounding box center [825, 290] width 39 height 39
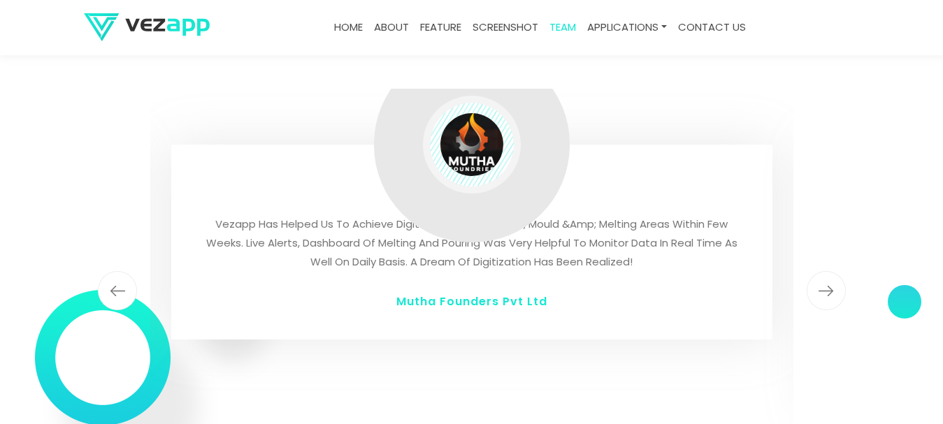
click at [840, 271] on img "button" at bounding box center [825, 290] width 39 height 39
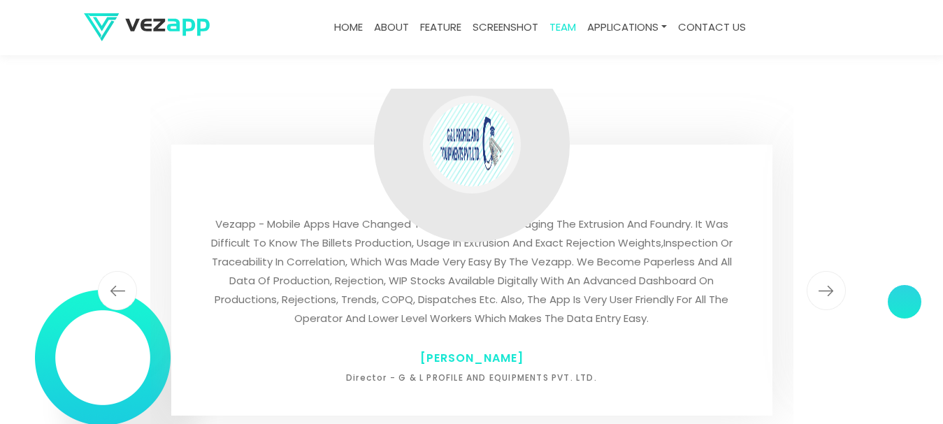
click at [840, 271] on img "button" at bounding box center [825, 290] width 39 height 39
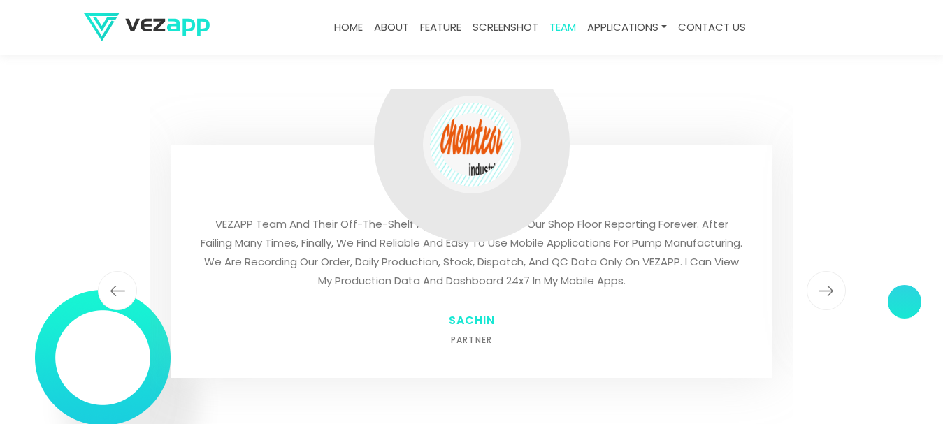
click at [840, 271] on img "button" at bounding box center [825, 290] width 39 height 39
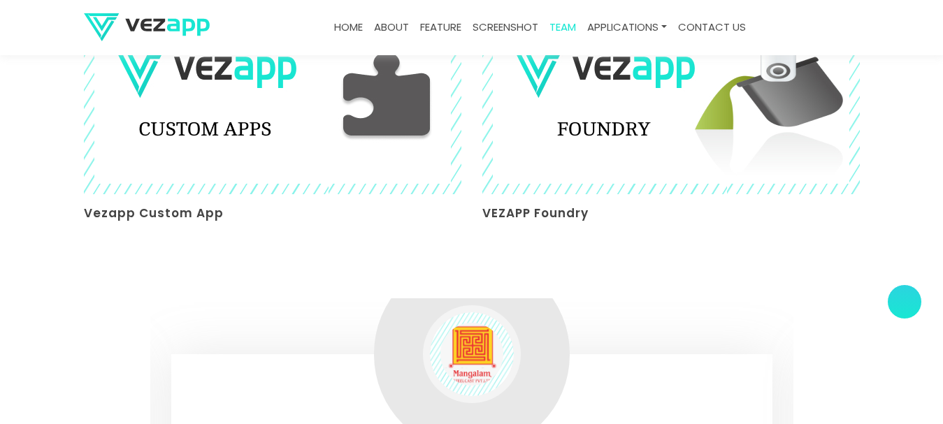
scroll to position [2596, 0]
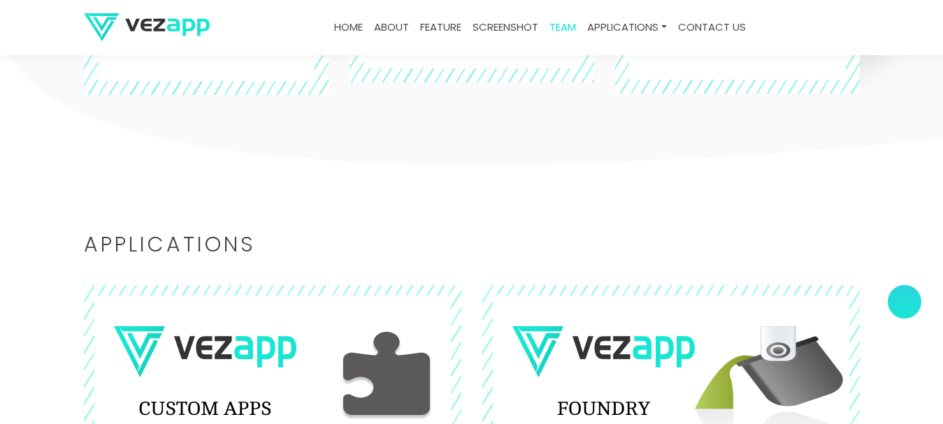
click at [430, 28] on link "feature" at bounding box center [440, 27] width 52 height 27
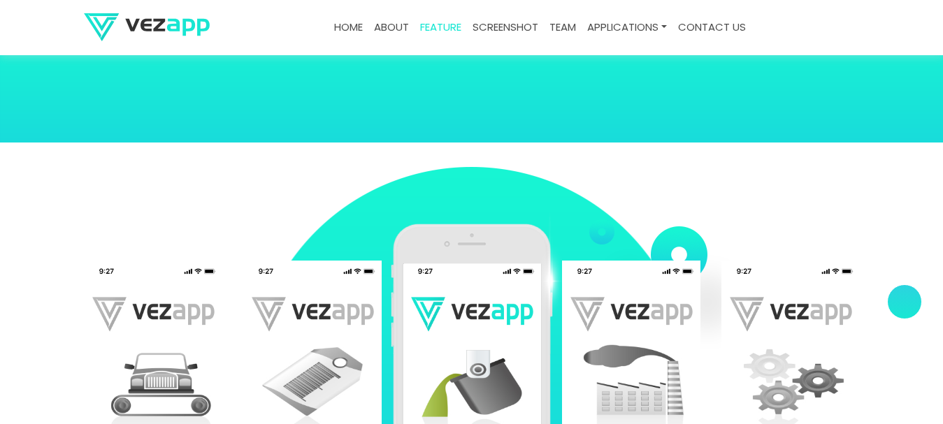
click at [495, 27] on link "screenshot" at bounding box center [505, 27] width 77 height 27
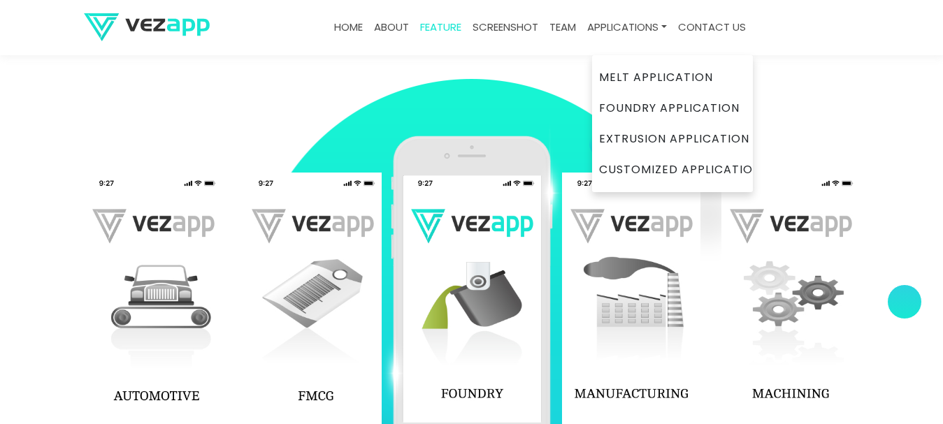
scroll to position [1680, 0]
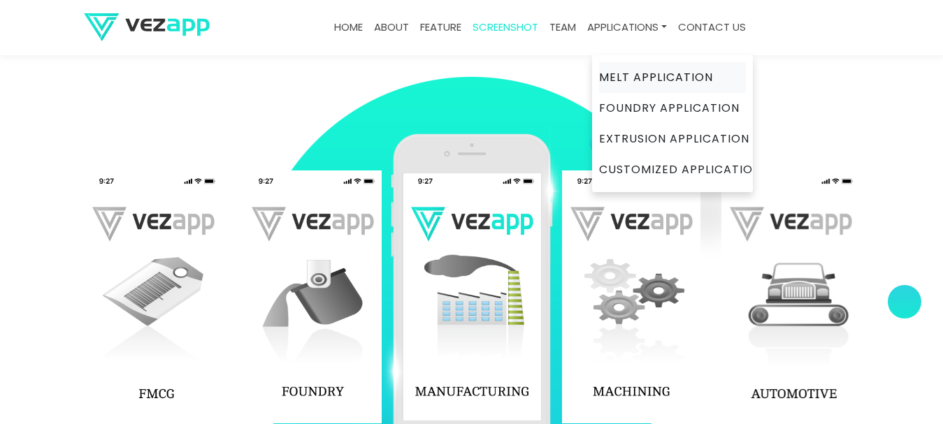
click at [639, 70] on link "Melt Application" at bounding box center [672, 77] width 147 height 31
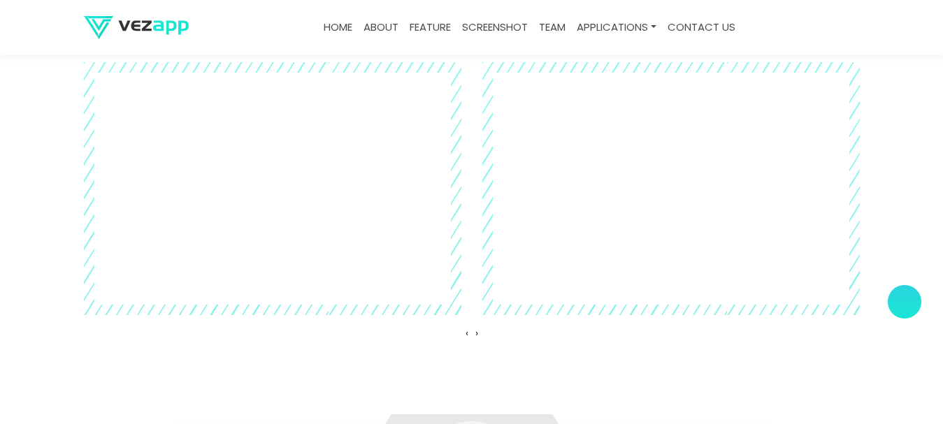
scroll to position [3424, 0]
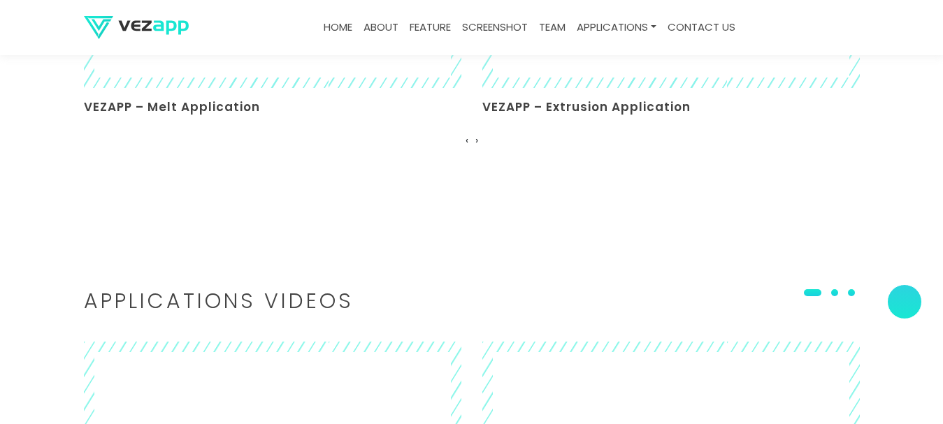
click at [150, 291] on h2 "Applications Videos" at bounding box center [472, 301] width 776 height 20
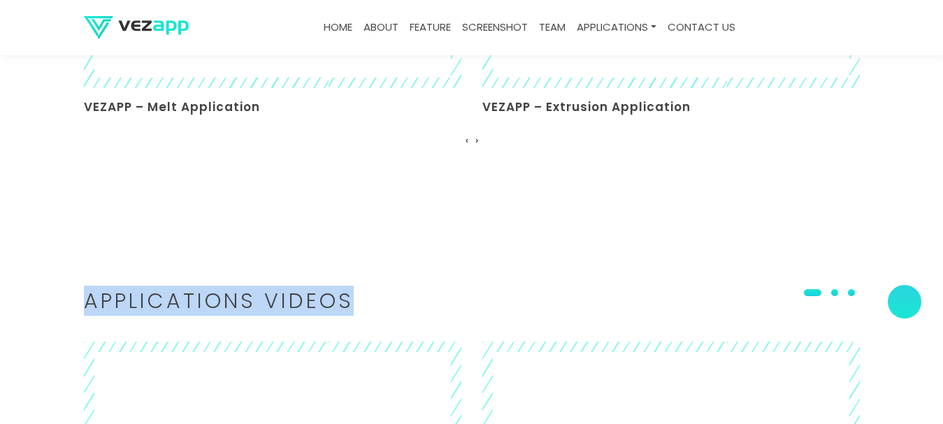
drag, startPoint x: 150, startPoint y: 288, endPoint x: 305, endPoint y: 288, distance: 155.1
click at [305, 291] on h2 "Applications Videos" at bounding box center [472, 301] width 776 height 20
copy h2 "Applications Videos"
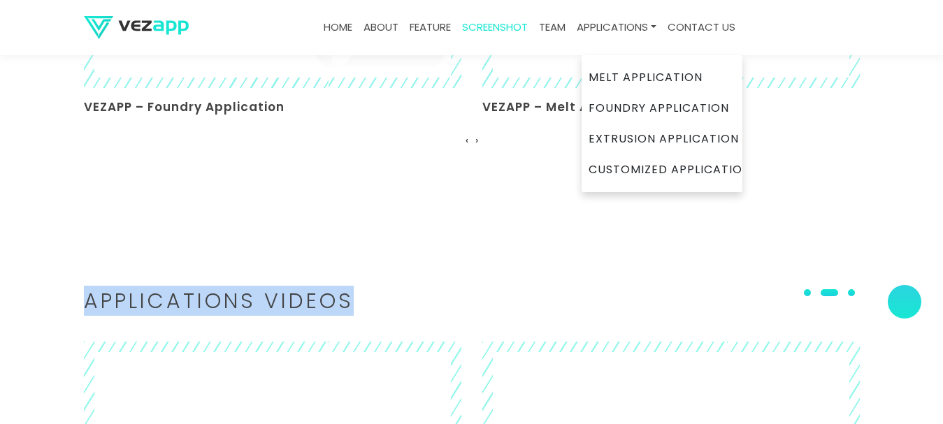
click at [611, 31] on link "Applications" at bounding box center [616, 27] width 91 height 27
click at [614, 72] on link "Melt Application" at bounding box center [661, 77] width 147 height 31
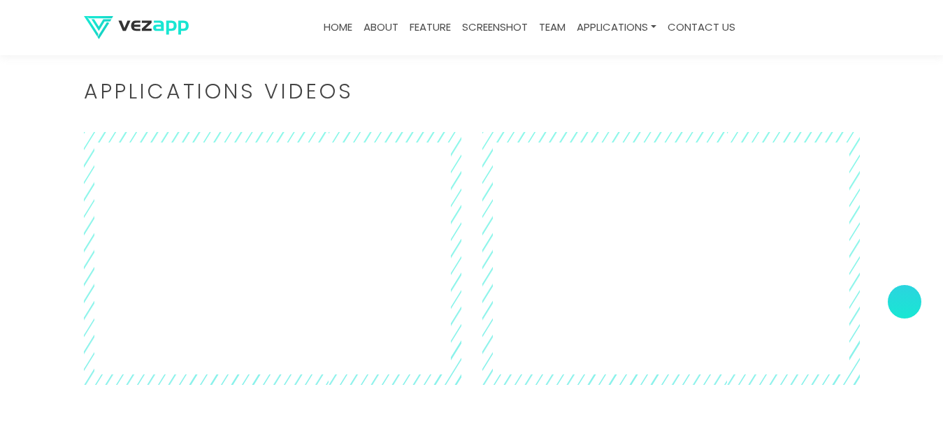
scroll to position [3214, 0]
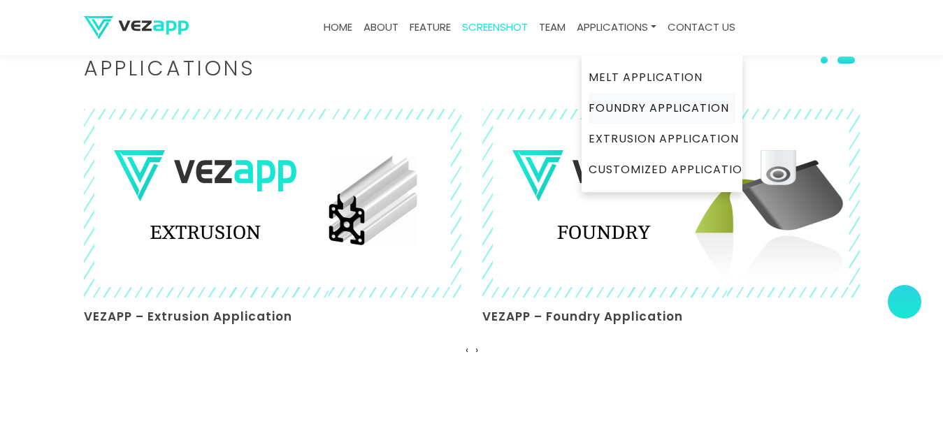
click at [627, 114] on link "Foundry Application" at bounding box center [661, 108] width 147 height 31
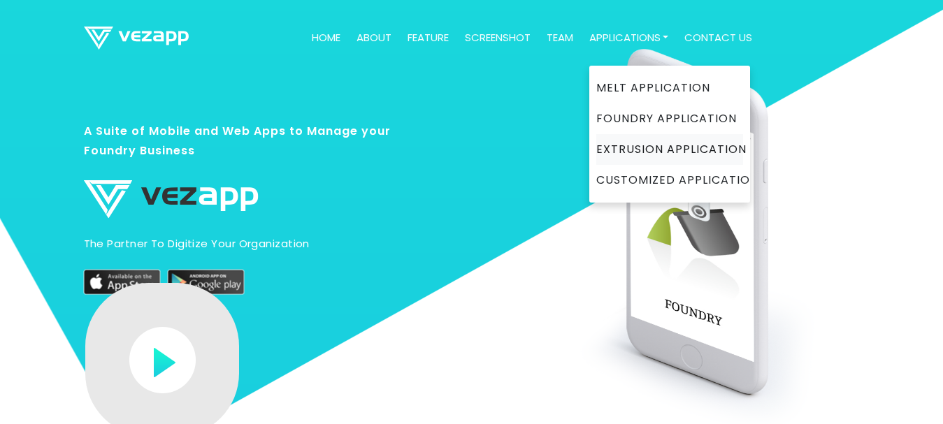
click at [636, 149] on link "Extrusion Application" at bounding box center [669, 149] width 147 height 31
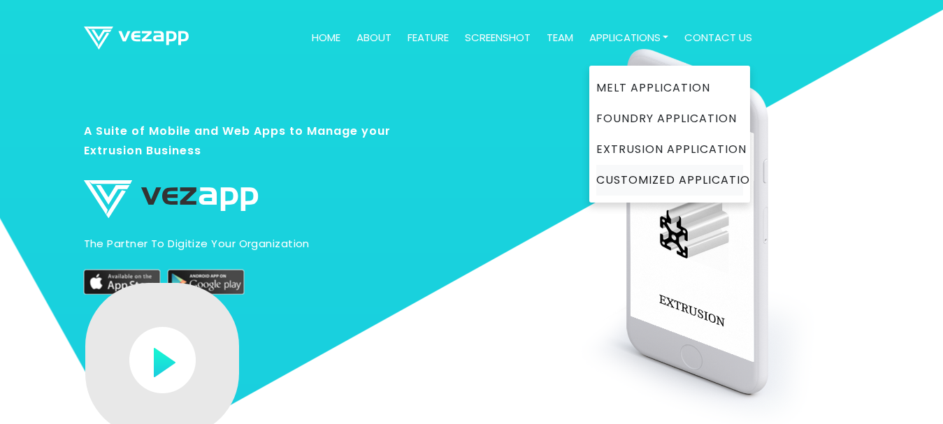
click at [639, 173] on link "Customized Application" at bounding box center [669, 180] width 147 height 31
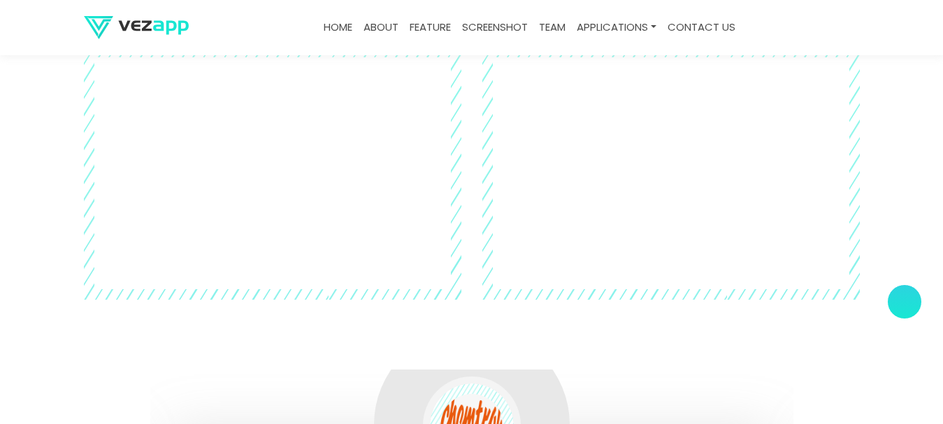
scroll to position [3424, 0]
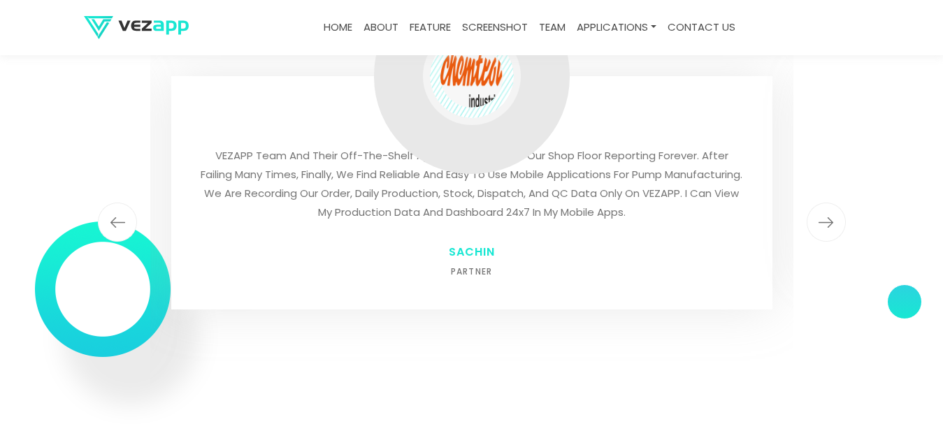
click at [829, 223] on img "button" at bounding box center [825, 222] width 39 height 39
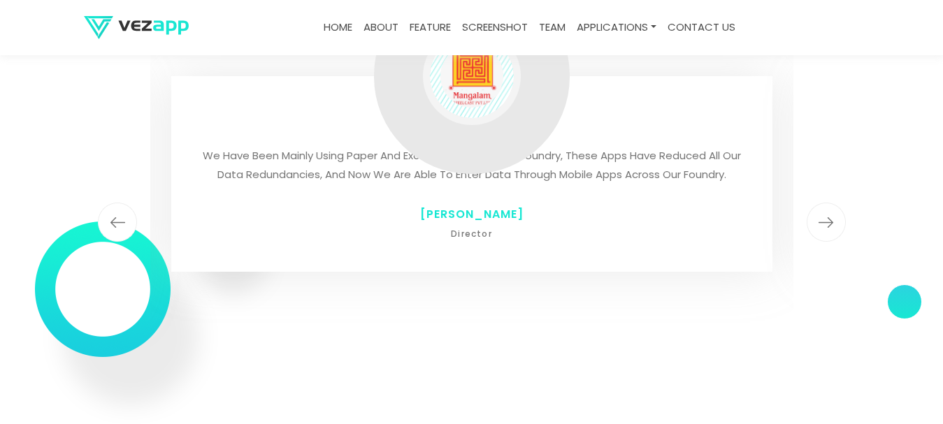
click at [829, 223] on img "button" at bounding box center [825, 222] width 39 height 39
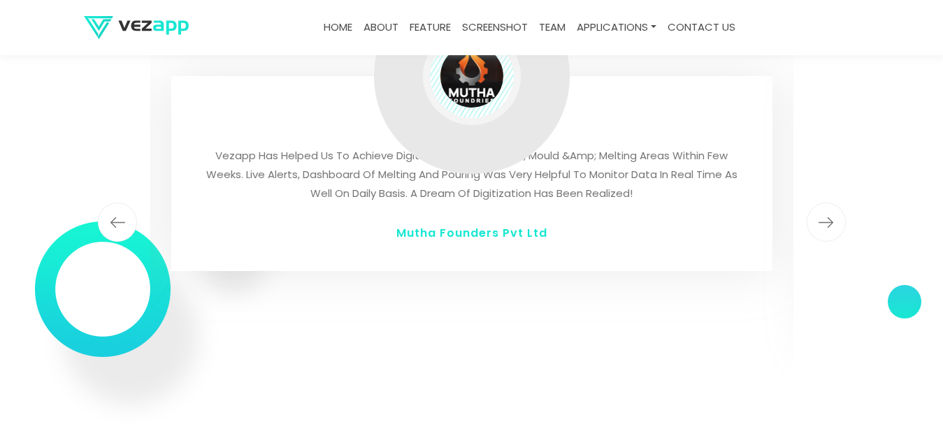
click at [829, 223] on img "button" at bounding box center [825, 222] width 39 height 39
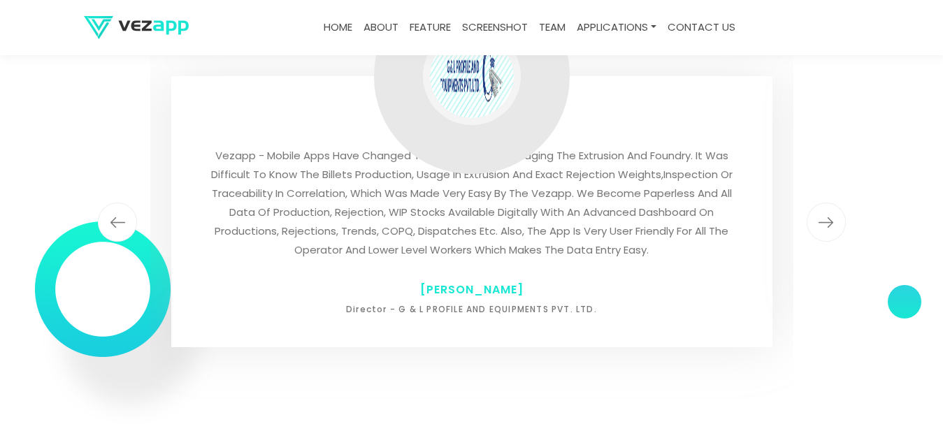
click at [829, 223] on img "button" at bounding box center [825, 222] width 39 height 39
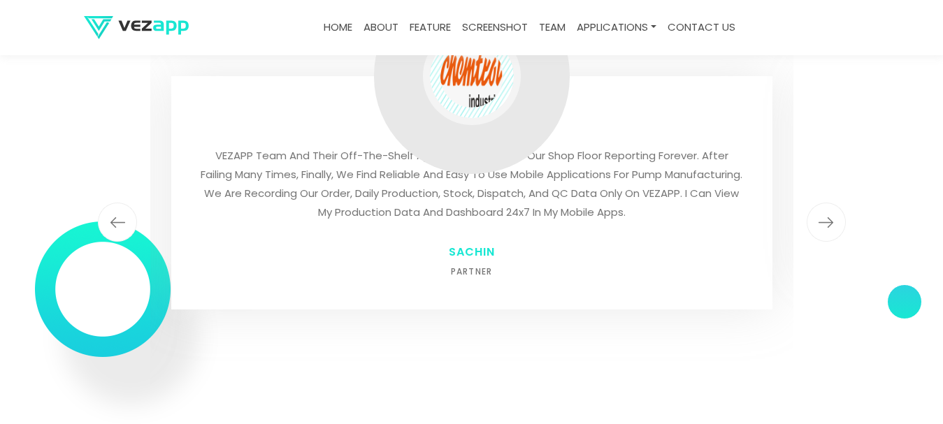
click at [829, 223] on img "button" at bounding box center [825, 222] width 39 height 39
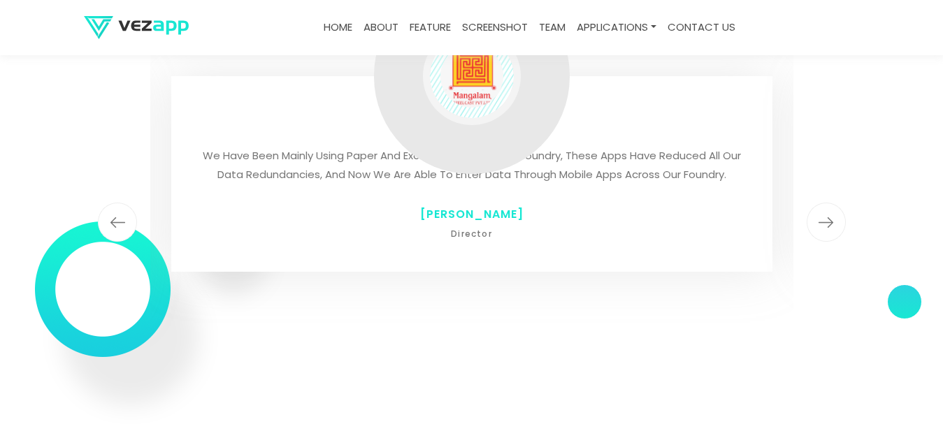
click at [829, 223] on img "button" at bounding box center [825, 222] width 39 height 39
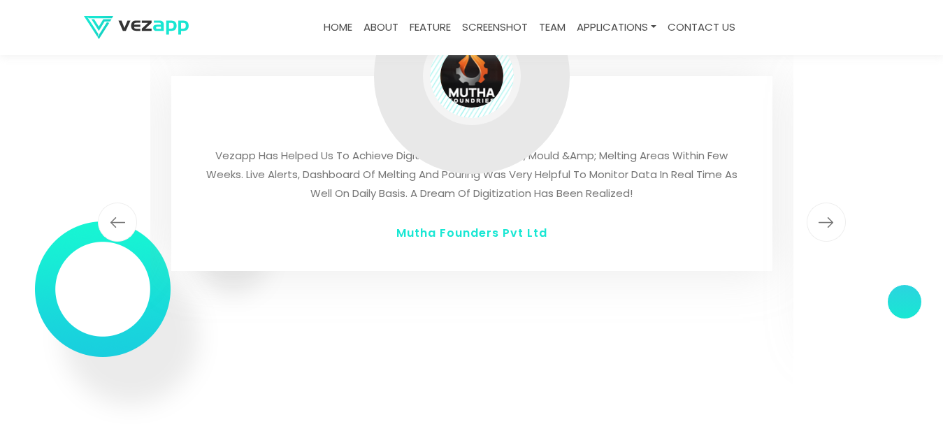
click at [829, 223] on img "button" at bounding box center [825, 222] width 39 height 39
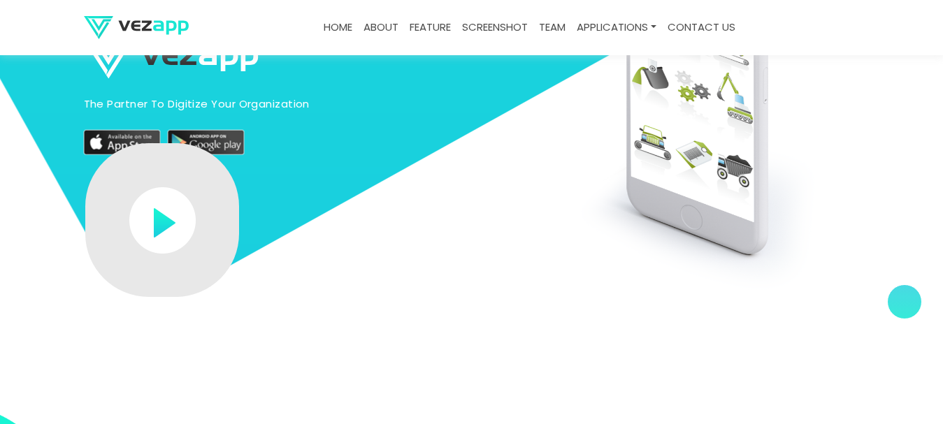
scroll to position [0, 0]
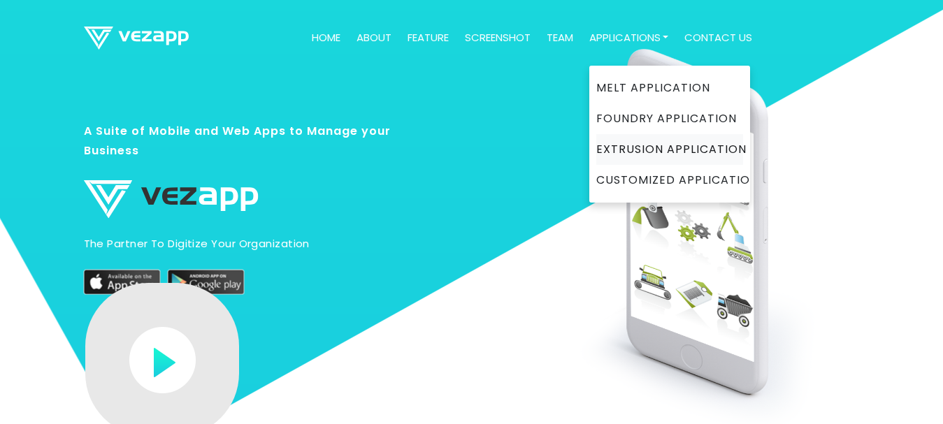
click at [633, 156] on link "Extrusion Application" at bounding box center [669, 149] width 147 height 31
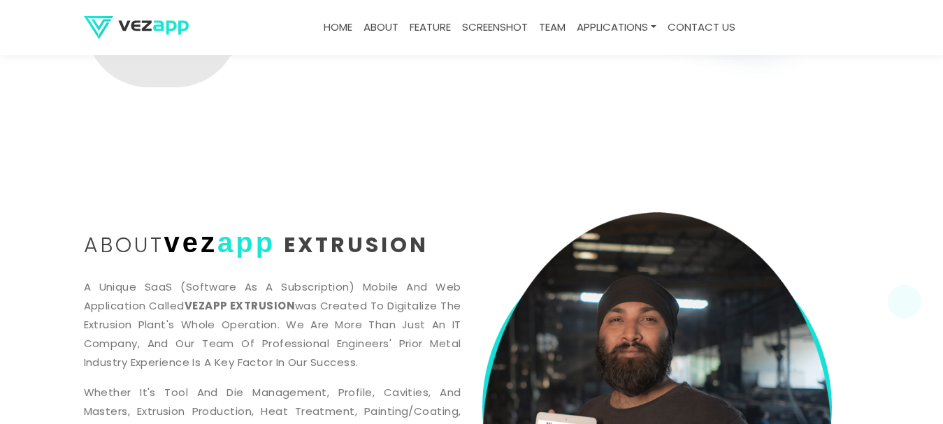
scroll to position [769, 0]
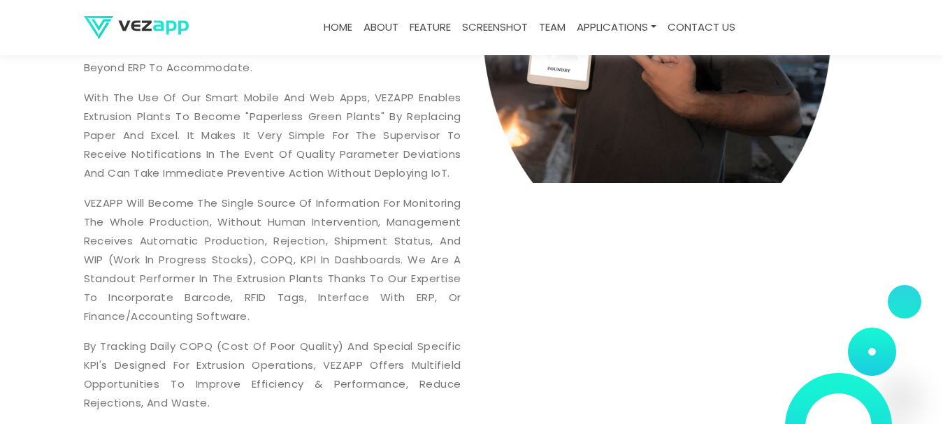
click at [334, 30] on link "Home" at bounding box center [338, 27] width 40 height 27
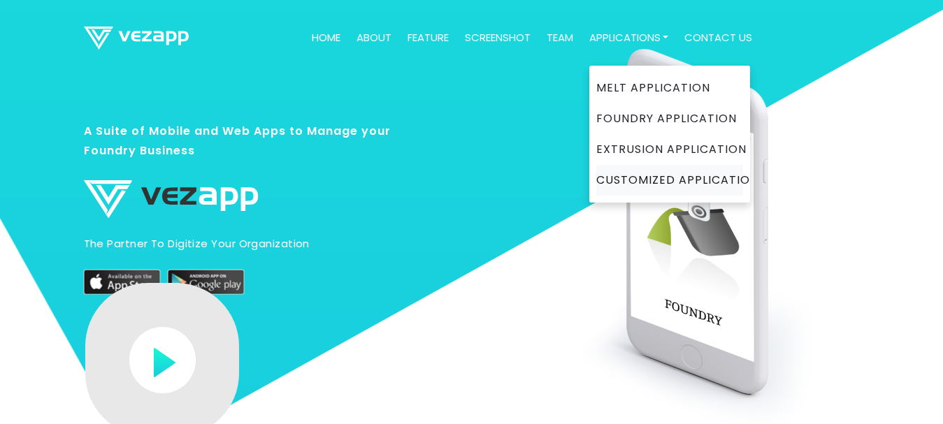
click at [642, 172] on link "Customized Application" at bounding box center [669, 180] width 147 height 31
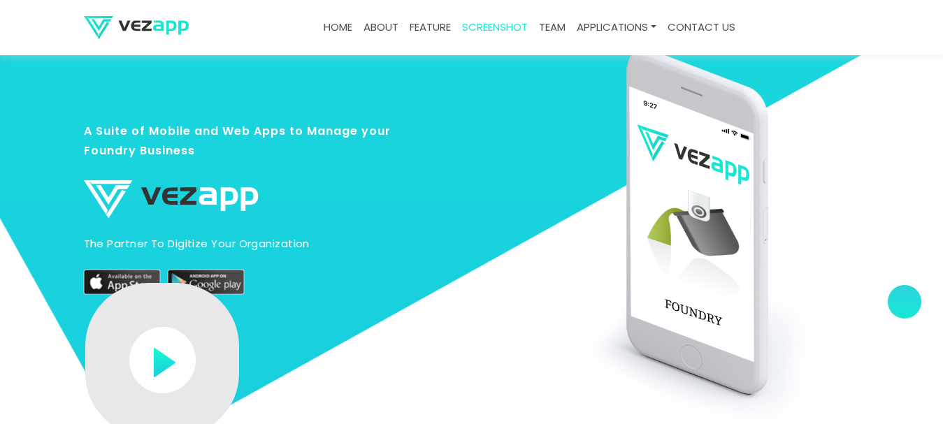
click at [386, 27] on link "about" at bounding box center [381, 27] width 46 height 27
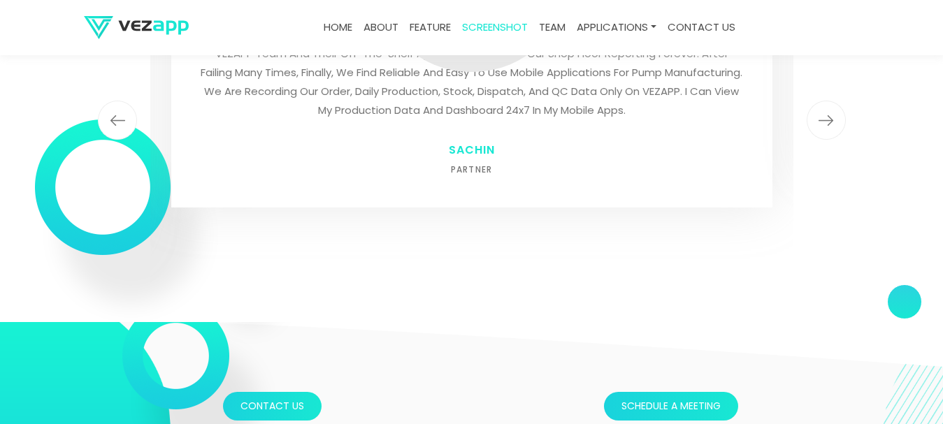
scroll to position [4122, 0]
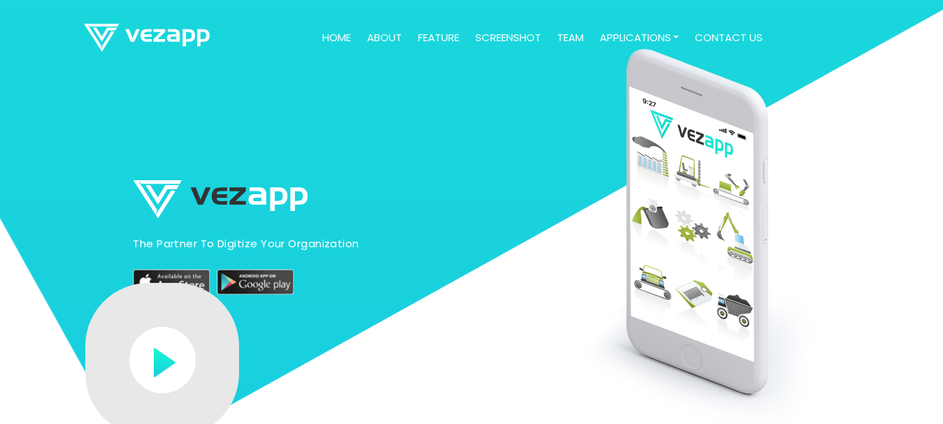
click at [387, 38] on link "about" at bounding box center [384, 37] width 46 height 27
click at [156, 36] on img at bounding box center [147, 38] width 126 height 28
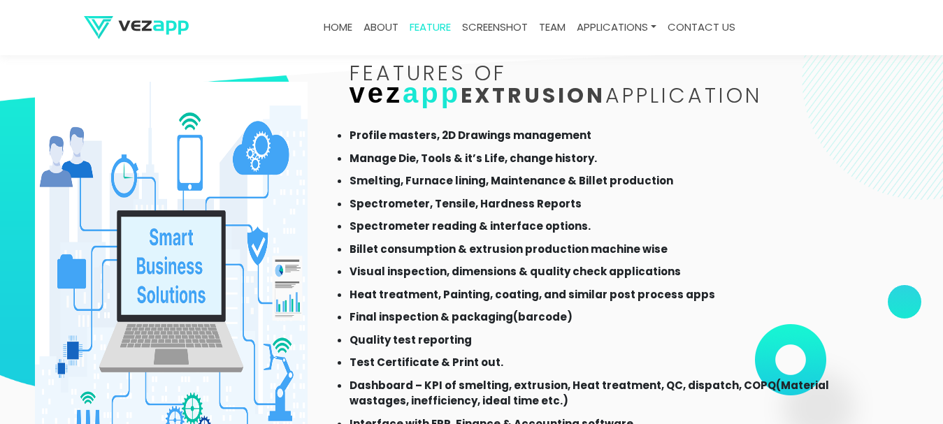
scroll to position [658, 0]
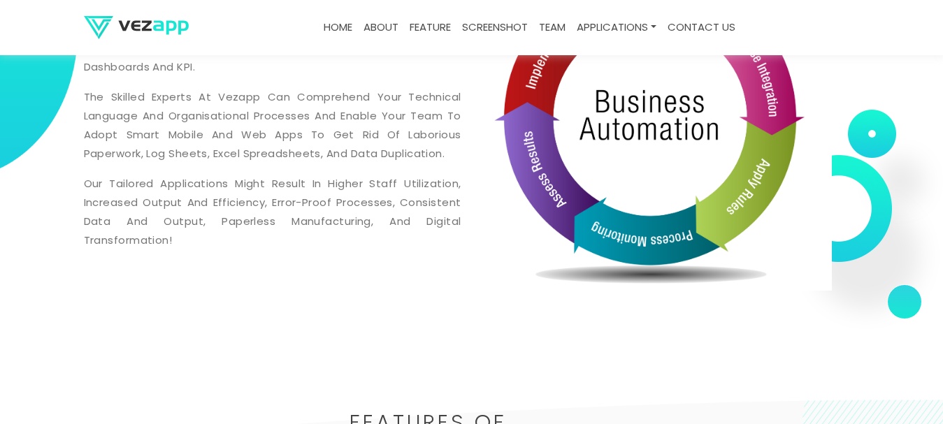
click at [134, 18] on img at bounding box center [136, 27] width 105 height 23
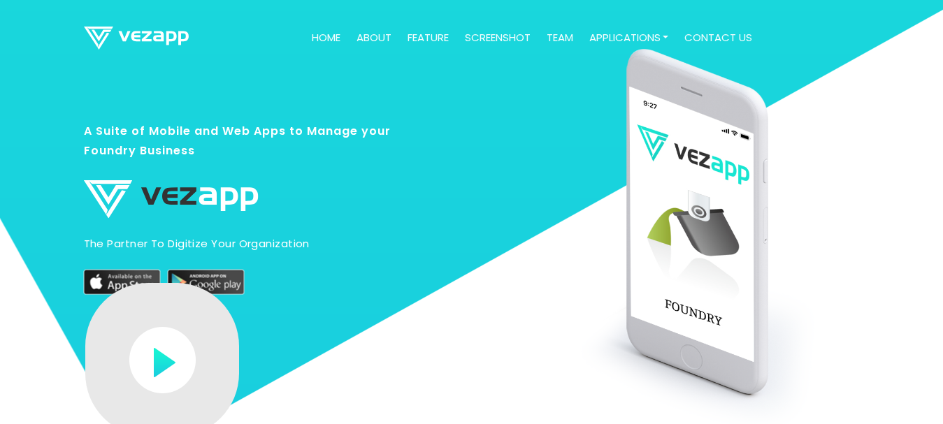
click at [324, 36] on link "Home" at bounding box center [326, 37] width 40 height 27
click at [379, 35] on link "about" at bounding box center [374, 37] width 46 height 27
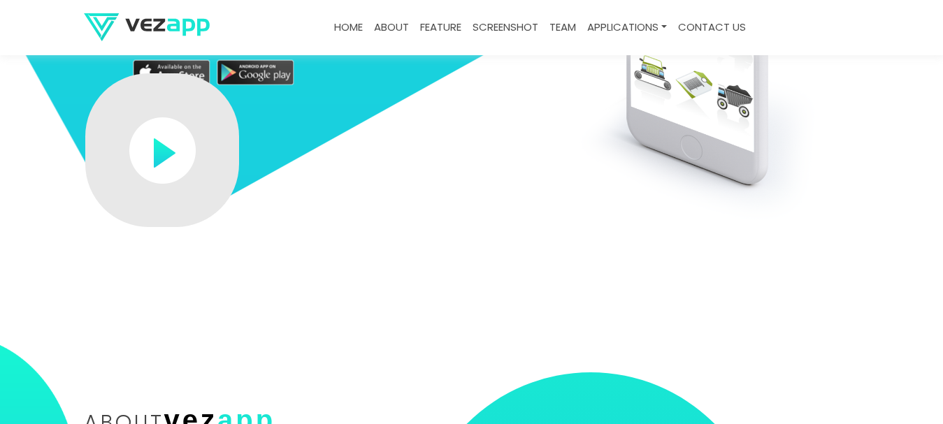
scroll to position [279, 0]
